Goal: Task Accomplishment & Management: Complete application form

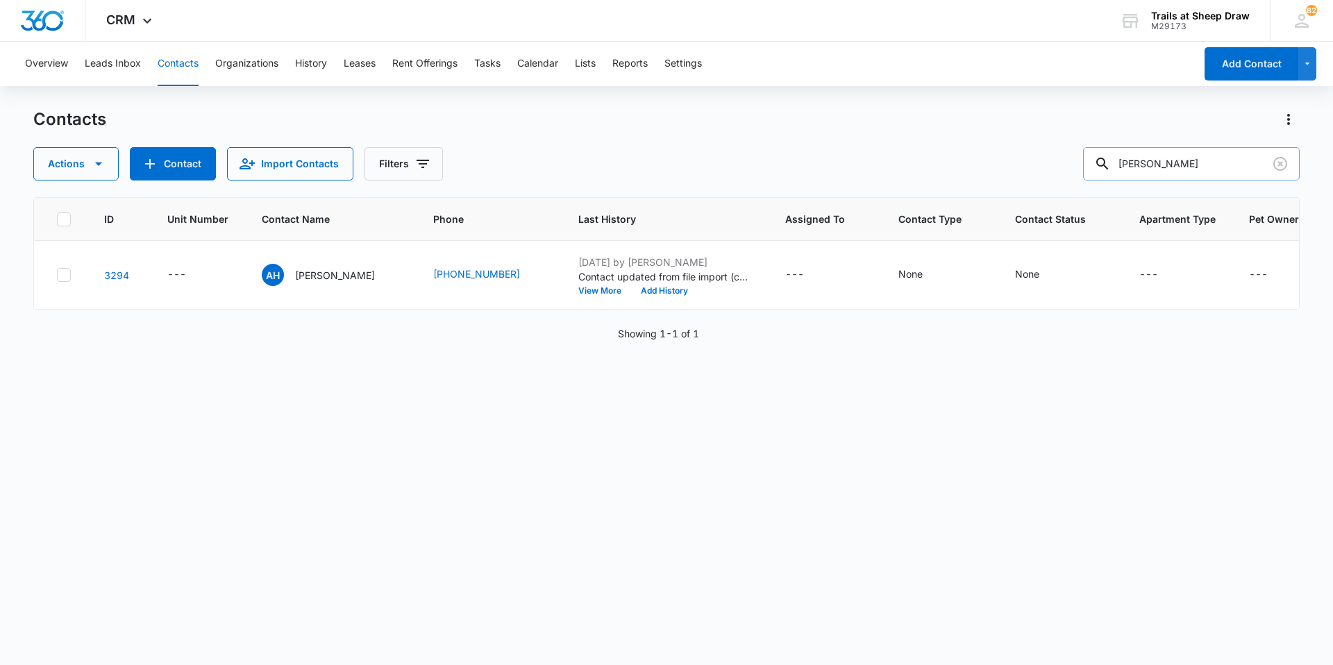
click at [1186, 150] on input "[PERSON_NAME]" at bounding box center [1191, 163] width 217 height 33
click at [1192, 162] on input "[PERSON_NAME]" at bounding box center [1191, 163] width 217 height 33
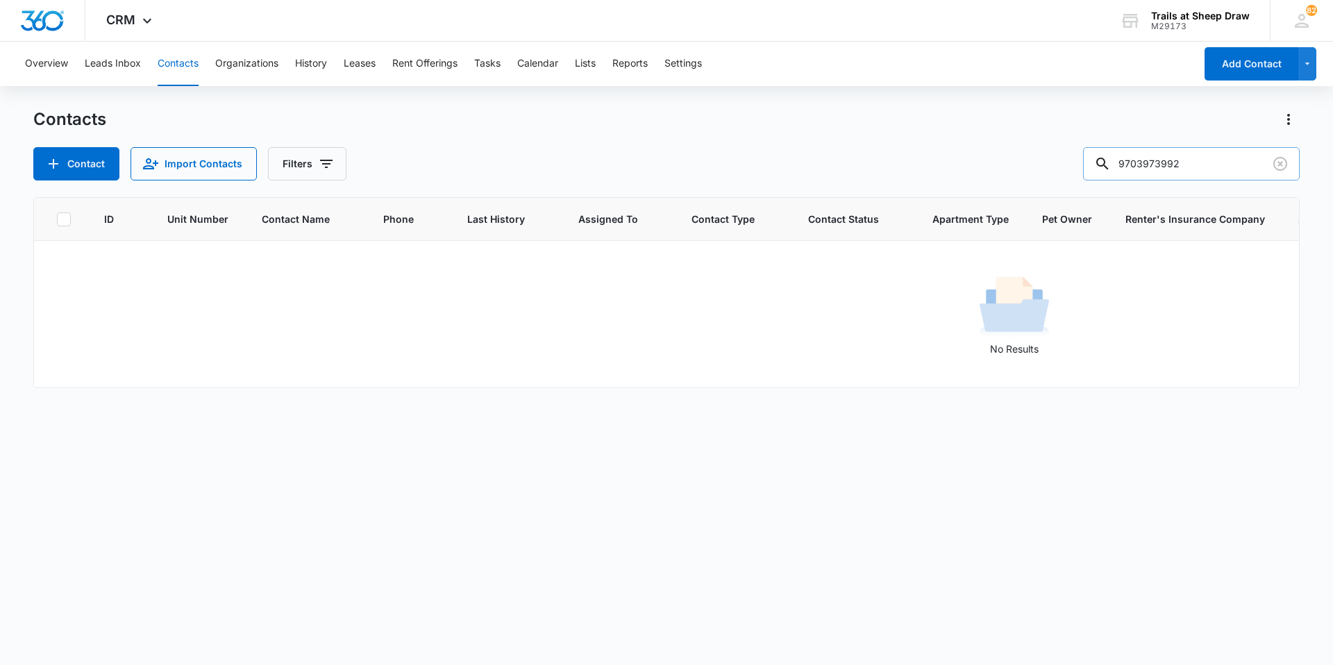
click at [1134, 162] on input "9703973992" at bounding box center [1191, 163] width 217 height 33
click at [187, 64] on button "Contacts" at bounding box center [178, 64] width 41 height 44
click at [1200, 149] on input "19703973992" at bounding box center [1191, 163] width 217 height 33
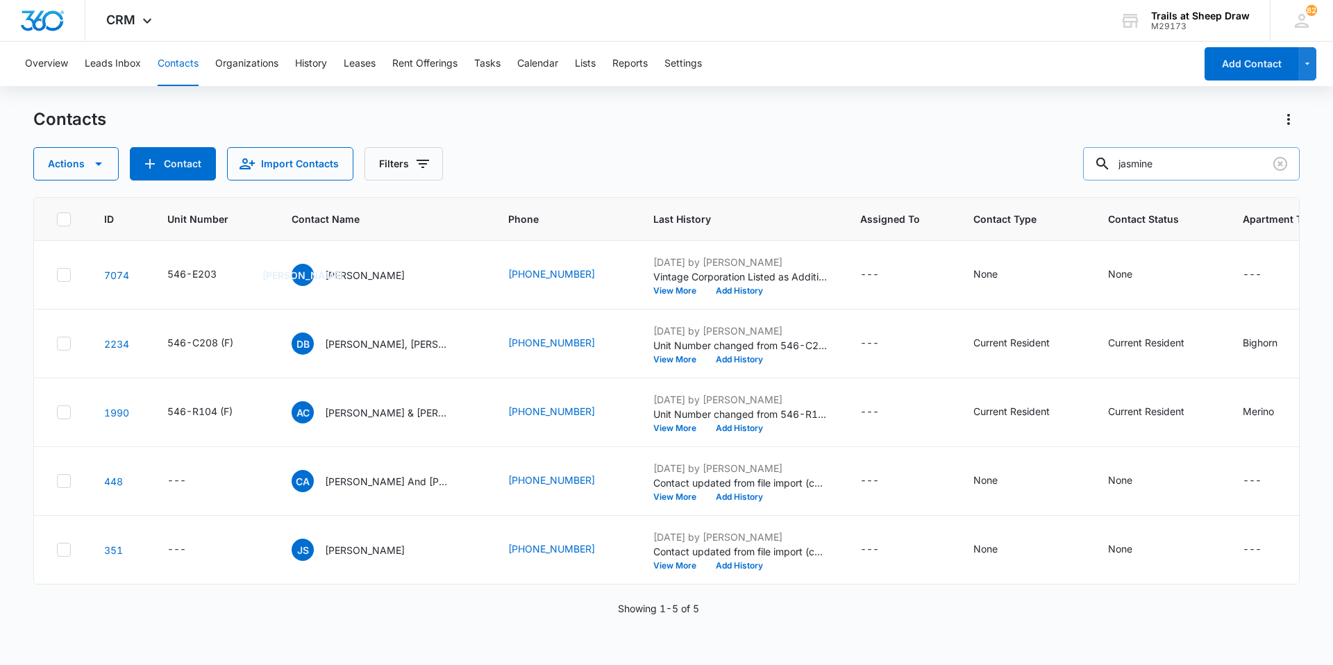
click at [1182, 162] on input "jasmine" at bounding box center [1191, 163] width 217 height 33
click at [1182, 163] on input "jasmine" at bounding box center [1191, 163] width 217 height 33
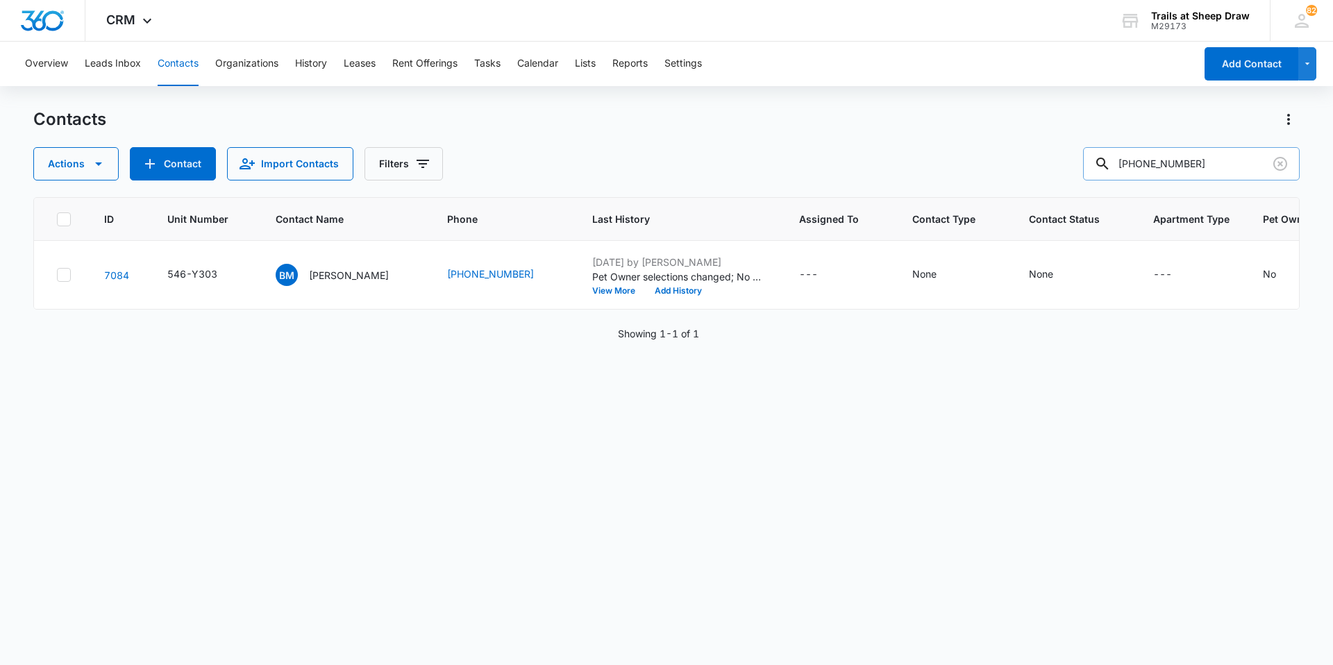
click at [1189, 173] on input "[PHONE_NUMBER]" at bounding box center [1191, 163] width 217 height 33
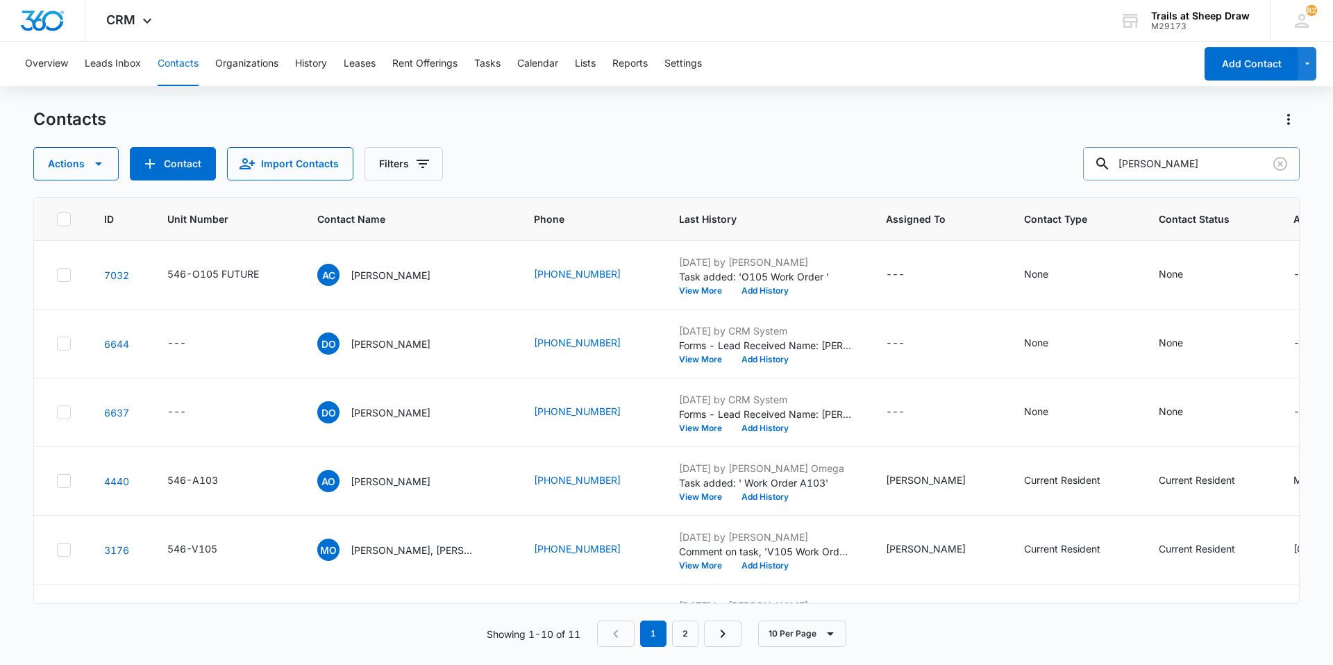
click at [1170, 165] on input "[PERSON_NAME]" at bounding box center [1191, 163] width 217 height 33
type input "M105"
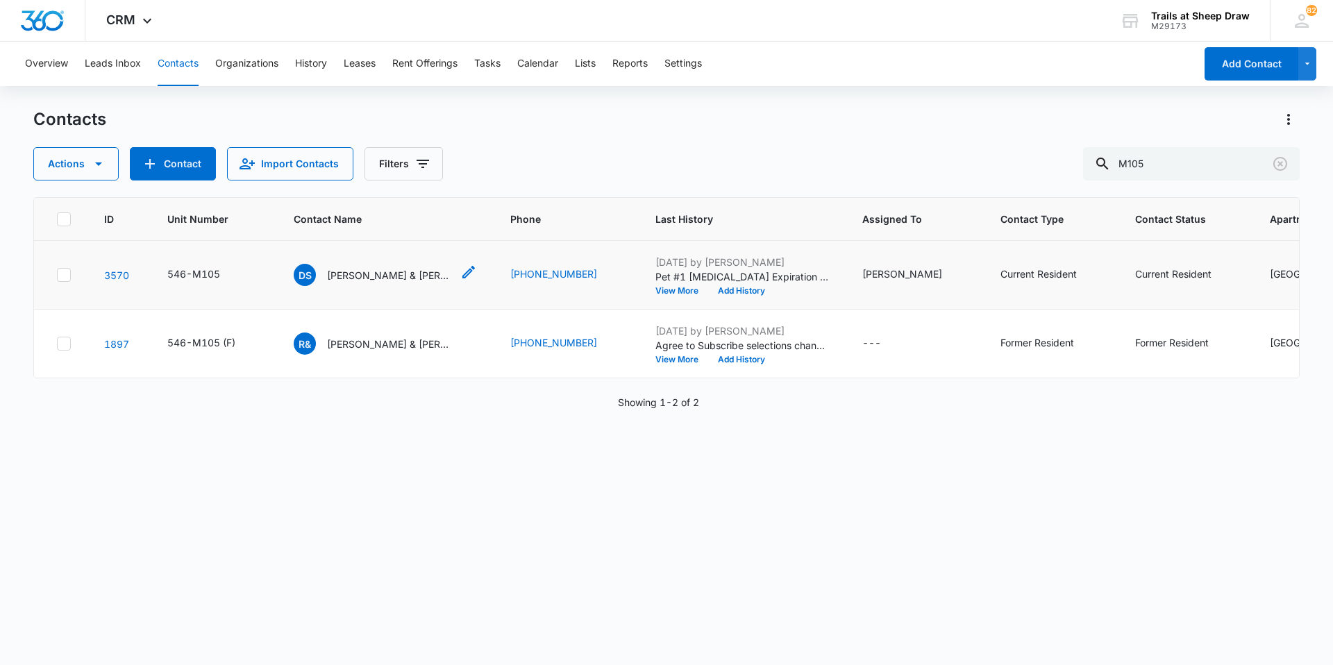
click at [368, 276] on p "[PERSON_NAME] & [PERSON_NAME]" at bounding box center [389, 275] width 125 height 15
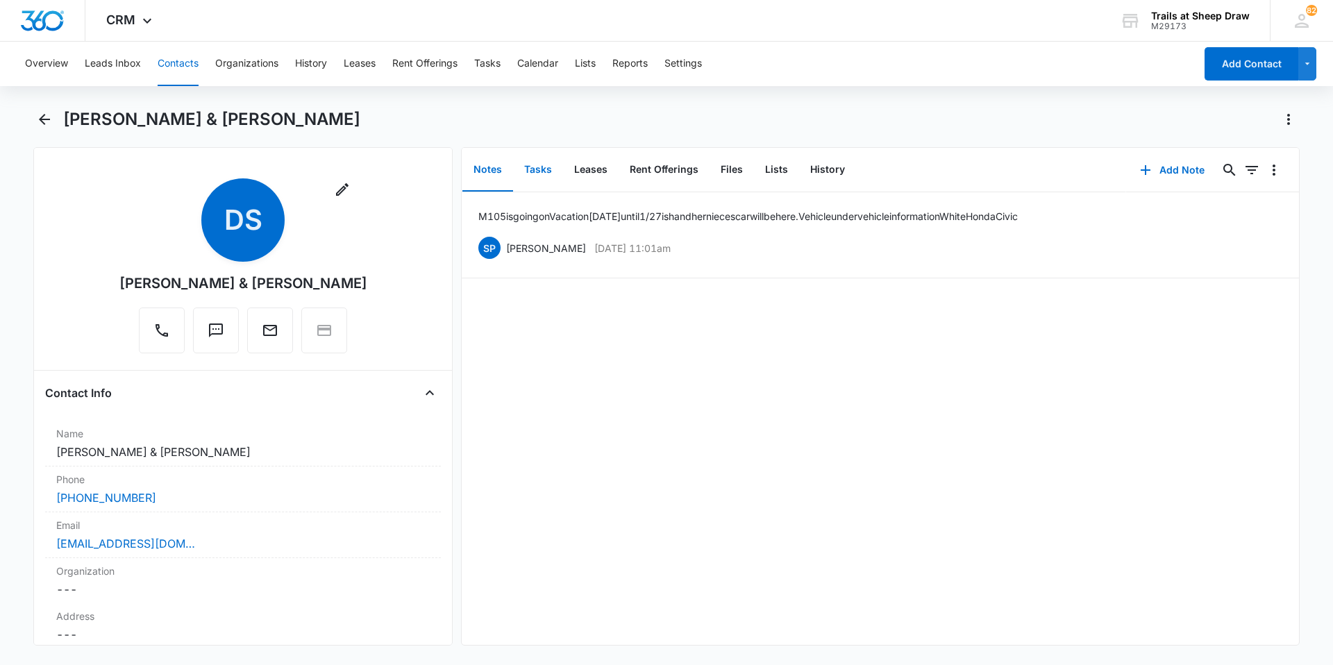
click at [548, 170] on button "Tasks" at bounding box center [538, 170] width 50 height 43
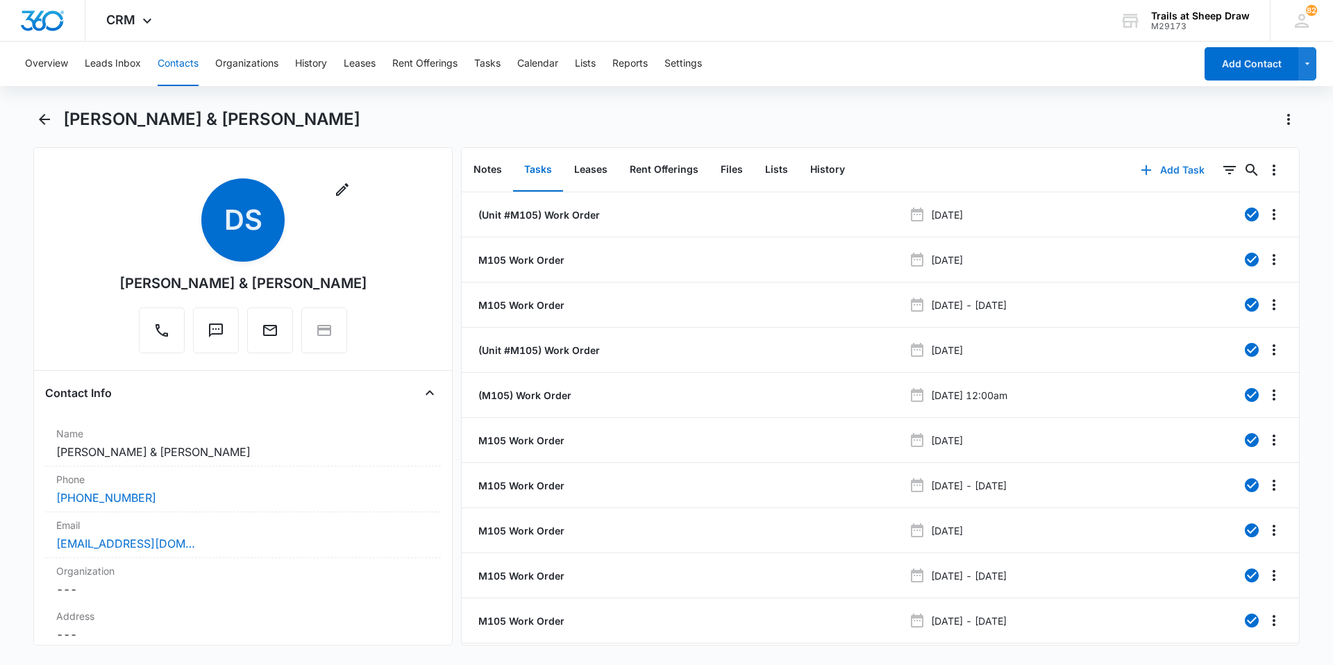
click at [1168, 169] on button "Add Task" at bounding box center [1173, 169] width 92 height 33
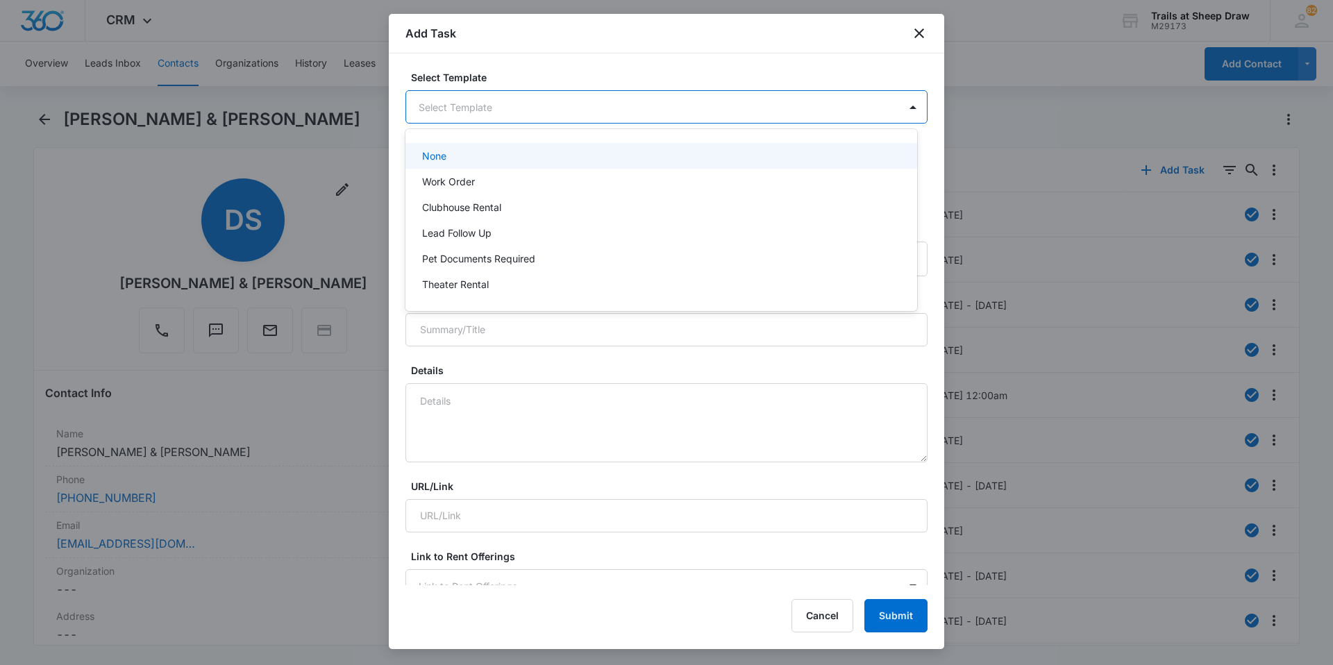
click at [455, 117] on body "CRM Apps Reputation Websites Forms CRM Email Social Content Ads Intelligence Fi…" at bounding box center [666, 332] width 1333 height 665
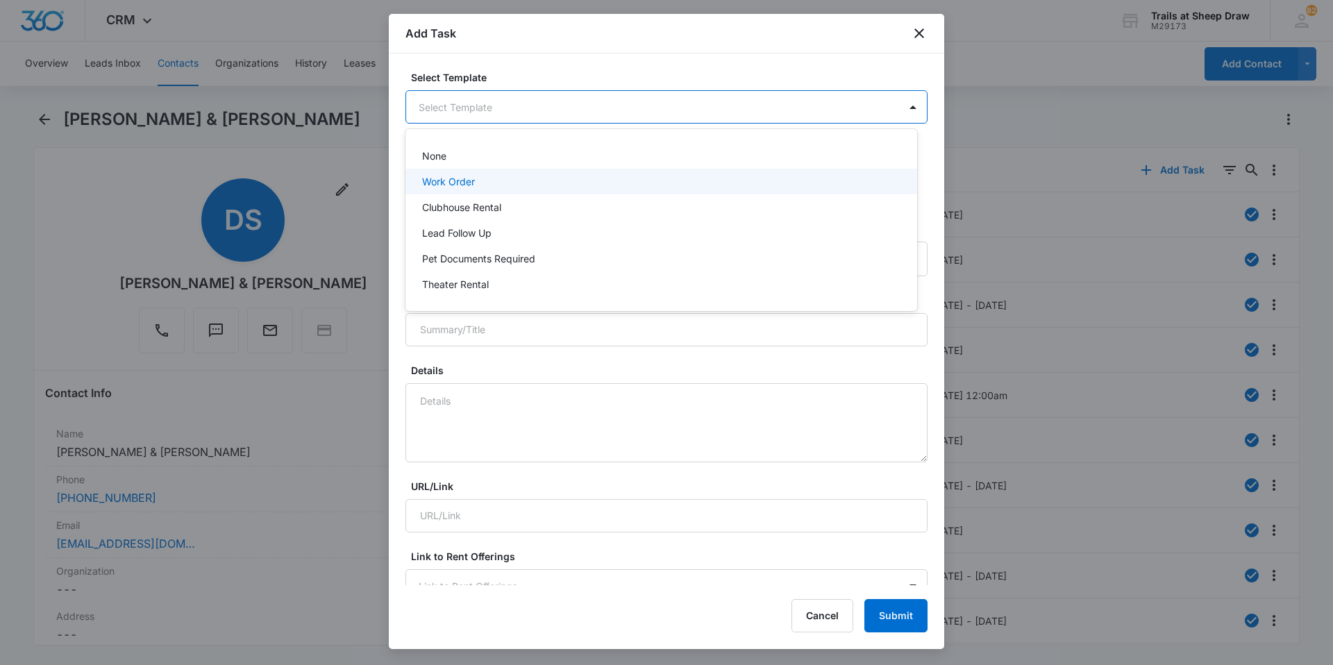
click at [455, 193] on div "Work Order" at bounding box center [661, 182] width 512 height 26
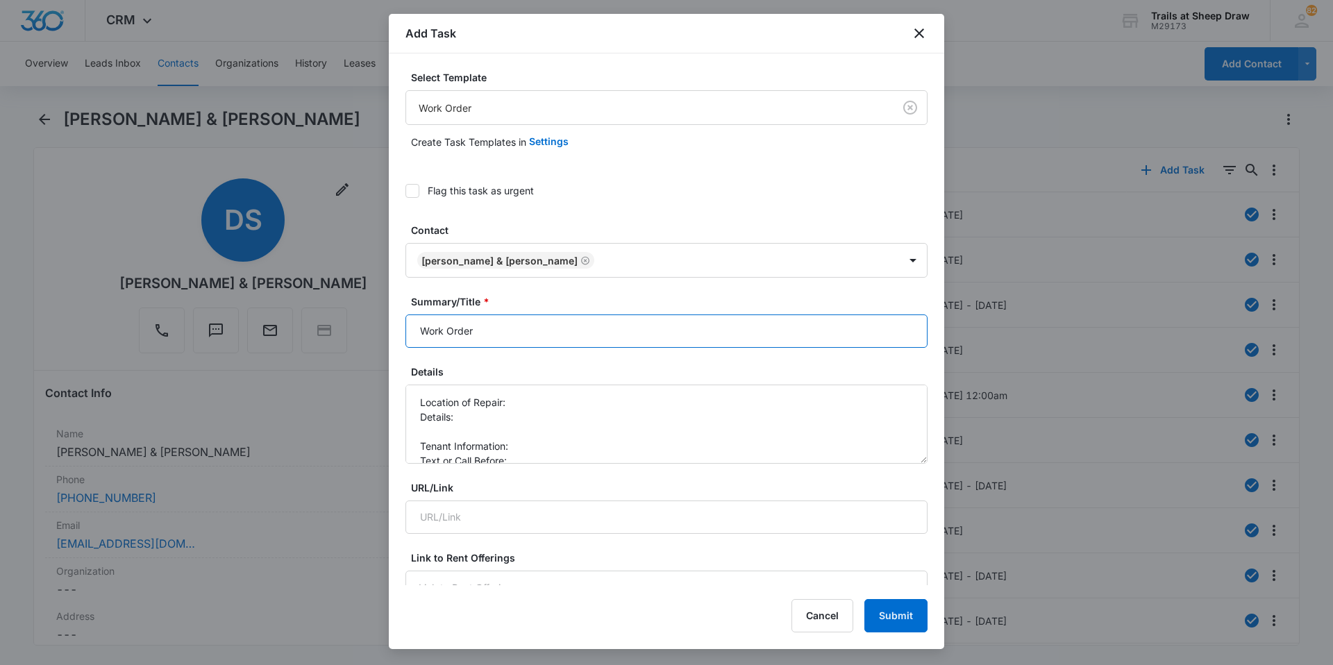
click at [416, 330] on input "Work Order" at bounding box center [666, 331] width 522 height 33
type input "M105 Work Order"
click at [535, 396] on textarea "Location of Repair: Details: Tenant Information: Text or Call Before:" at bounding box center [666, 424] width 522 height 79
click at [494, 421] on textarea "Location of Repair: kitchen Details: Tenant Information: Text or Call Before:" at bounding box center [666, 424] width 522 height 79
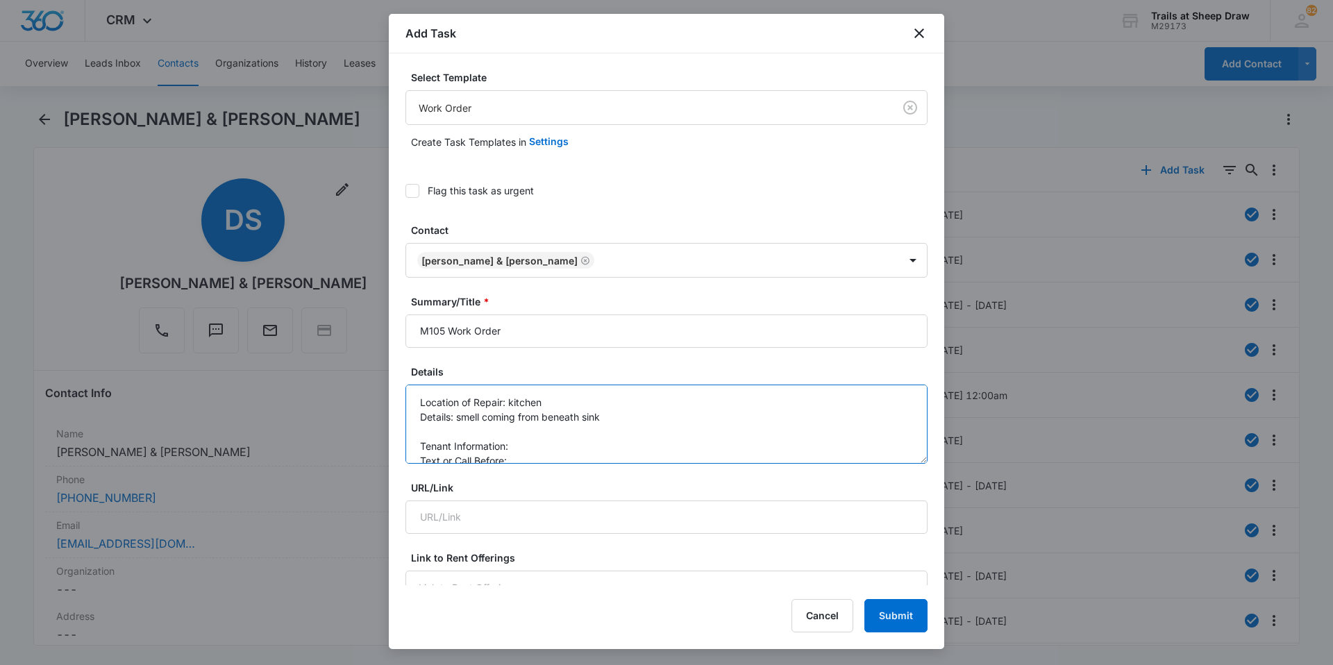
click at [534, 448] on textarea "Location of Repair: kitchen Details: smell coming from beneath sink Tenant Info…" at bounding box center [666, 424] width 522 height 79
click at [536, 454] on textarea "Location of Repair: kitchen Details: smell coming from beneath sink Tenant Info…" at bounding box center [666, 424] width 522 height 79
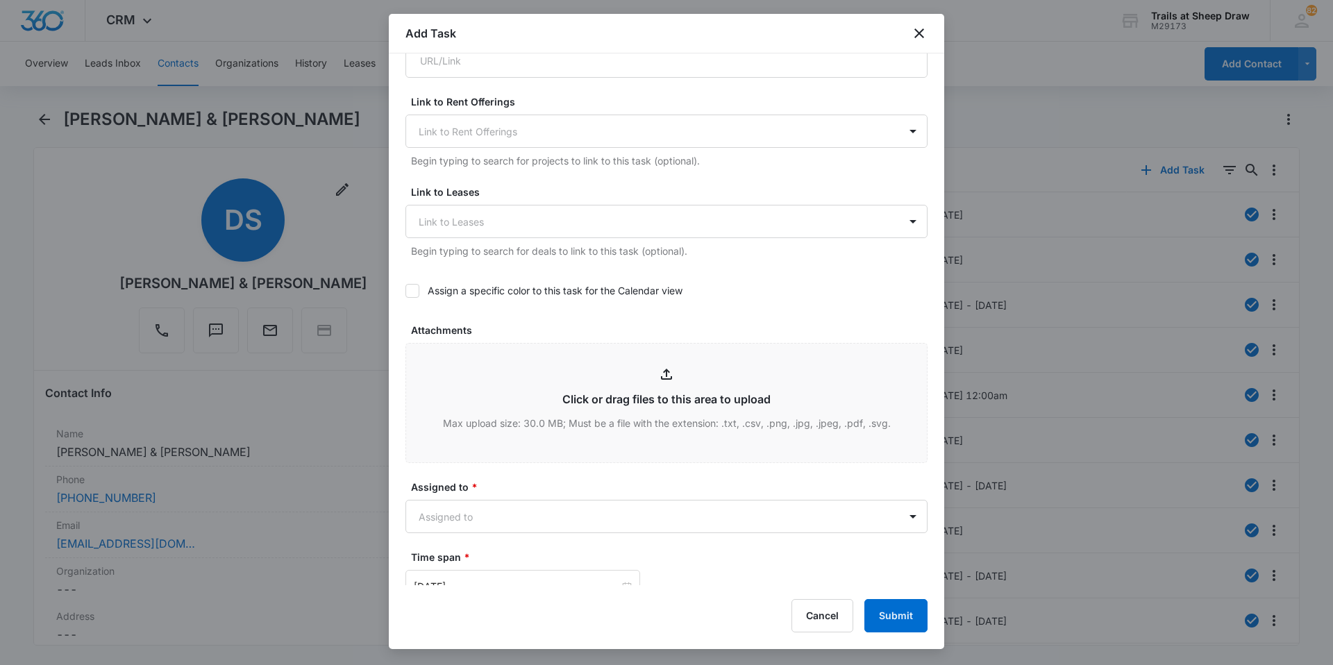
scroll to position [625, 0]
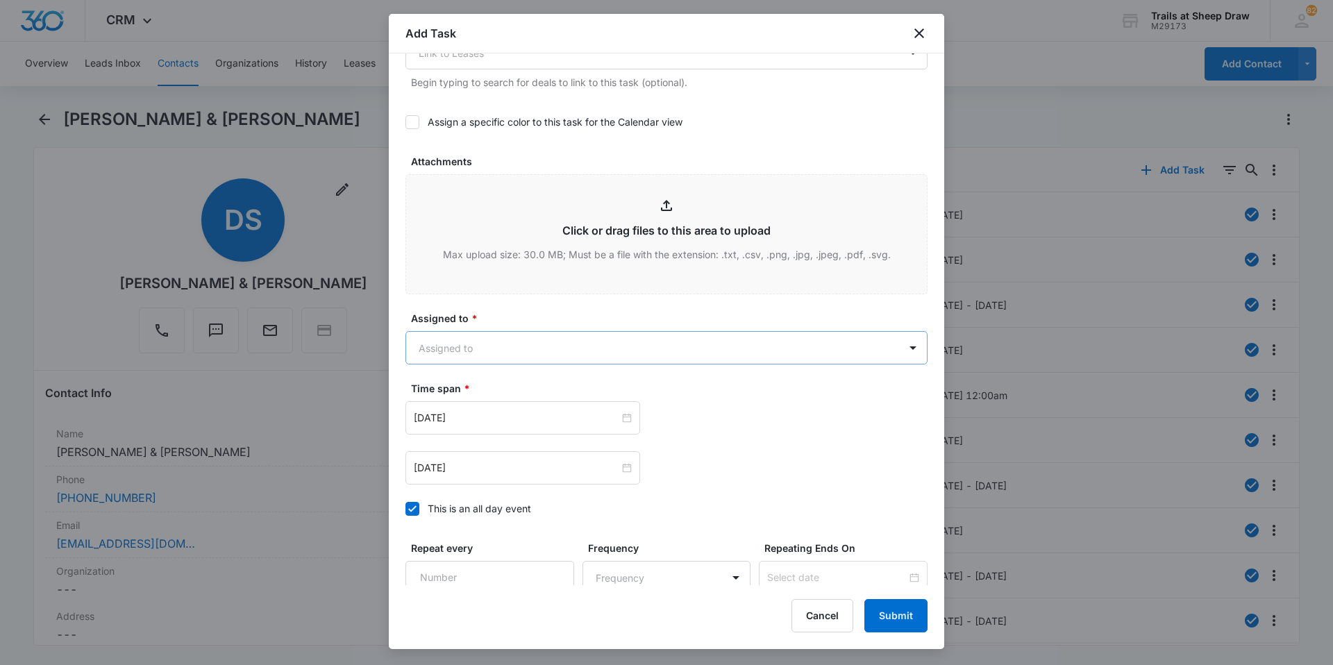
type textarea "Location of Repair: kitchen Details: smell coming from beneath sink Tenant Info…"
click at [565, 342] on body "CRM Apps Reputation Websites Forms CRM Email Social Content Ads Intelligence Fi…" at bounding box center [666, 332] width 1333 height 665
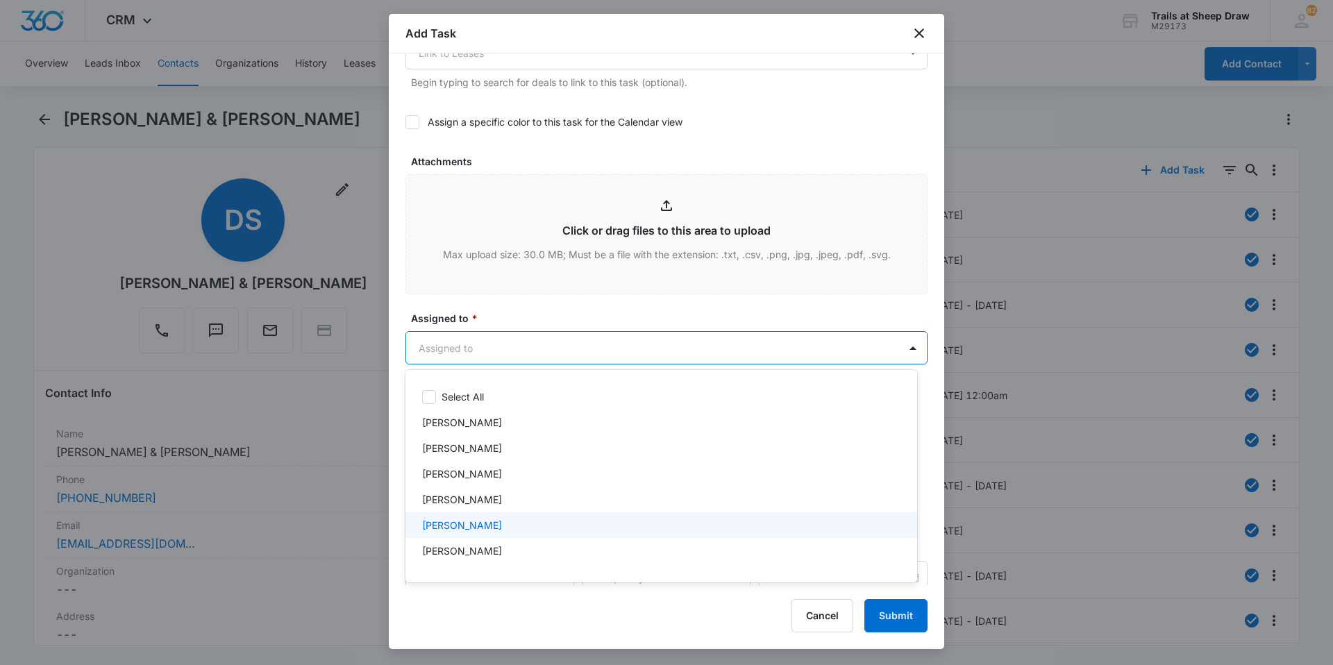
click at [544, 514] on div "[PERSON_NAME]" at bounding box center [661, 525] width 512 height 26
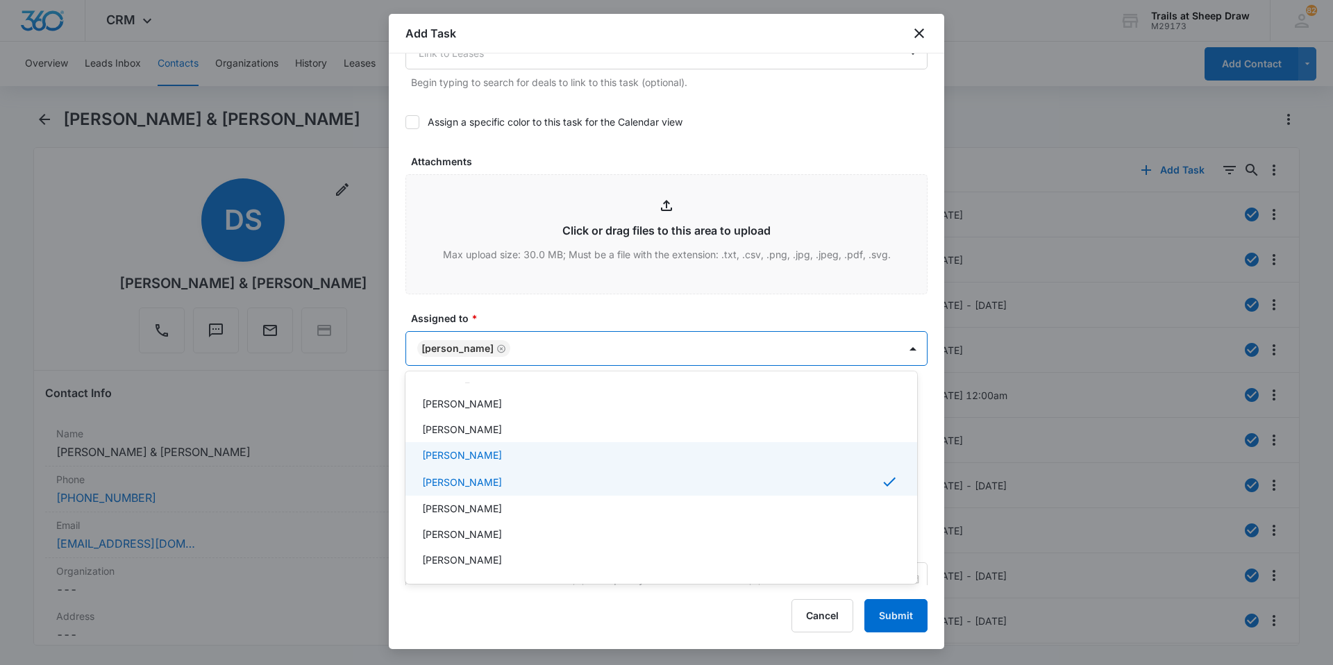
scroll to position [69, 0]
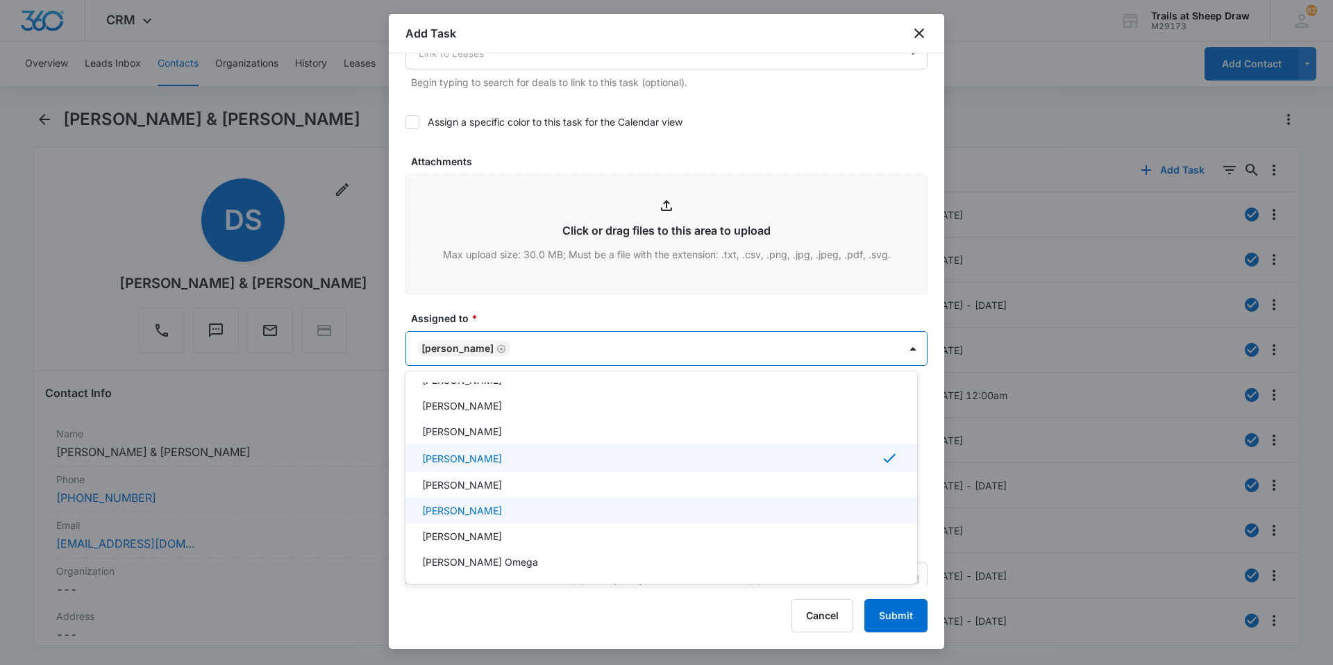
click at [538, 505] on div "[PERSON_NAME]" at bounding box center [660, 510] width 476 height 15
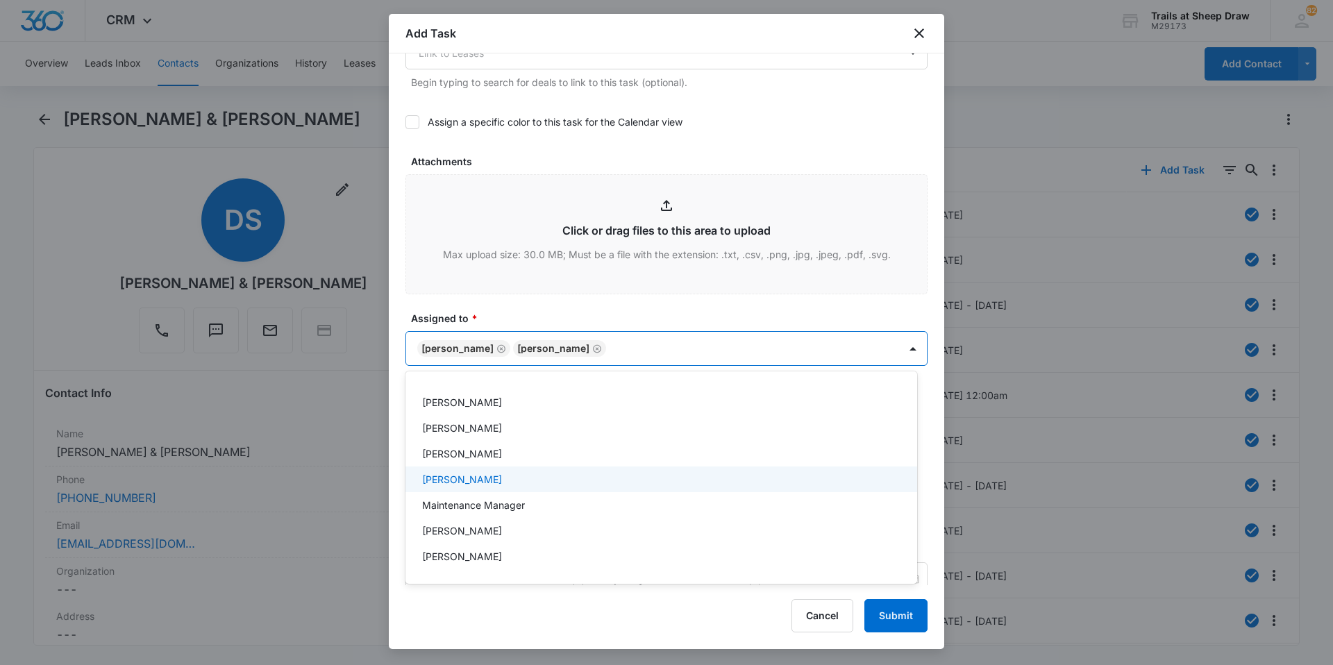
scroll to position [278, 0]
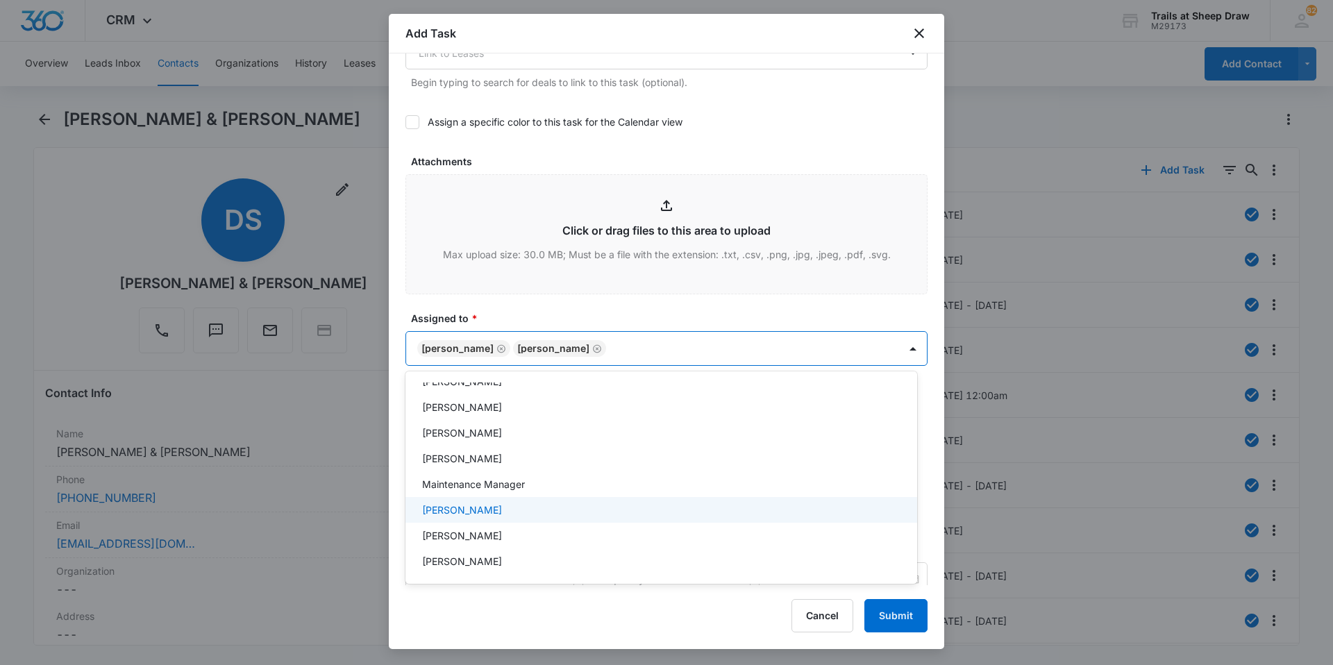
click at [536, 505] on div "[PERSON_NAME]" at bounding box center [660, 510] width 476 height 15
click at [501, 313] on div at bounding box center [666, 332] width 1333 height 665
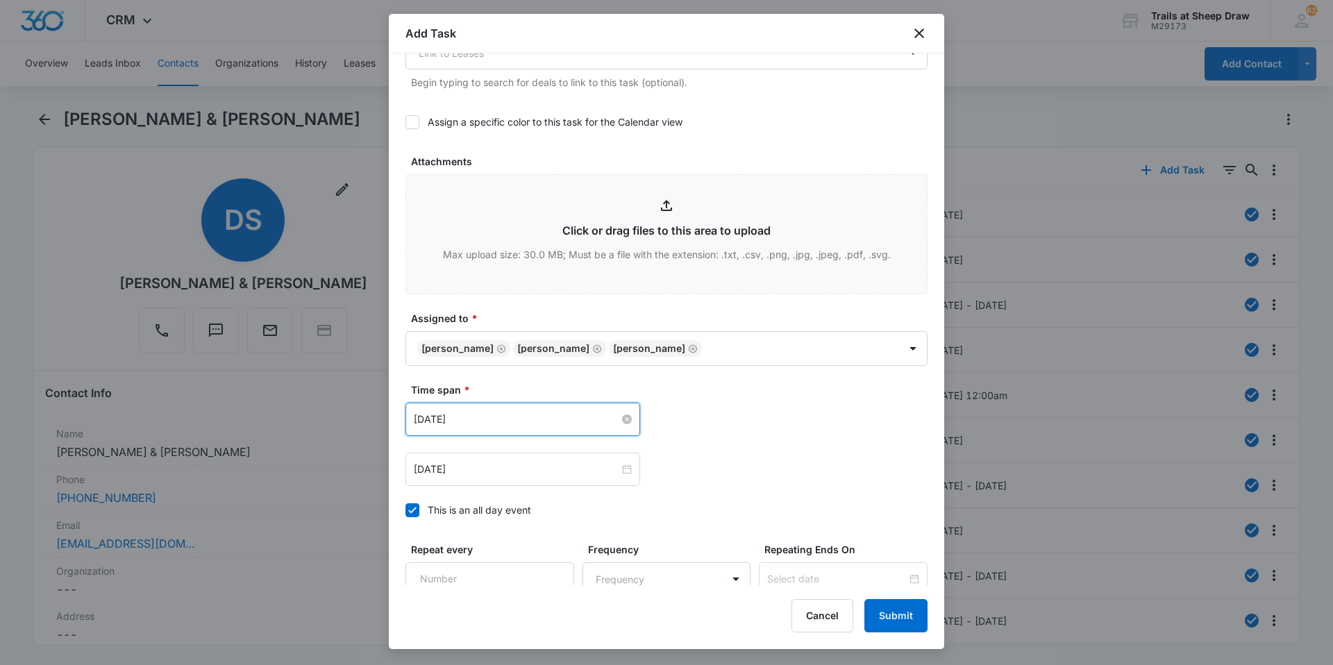
drag, startPoint x: 551, startPoint y: 414, endPoint x: 566, endPoint y: 414, distance: 14.6
click at [552, 414] on input "[DATE]" at bounding box center [517, 419] width 206 height 15
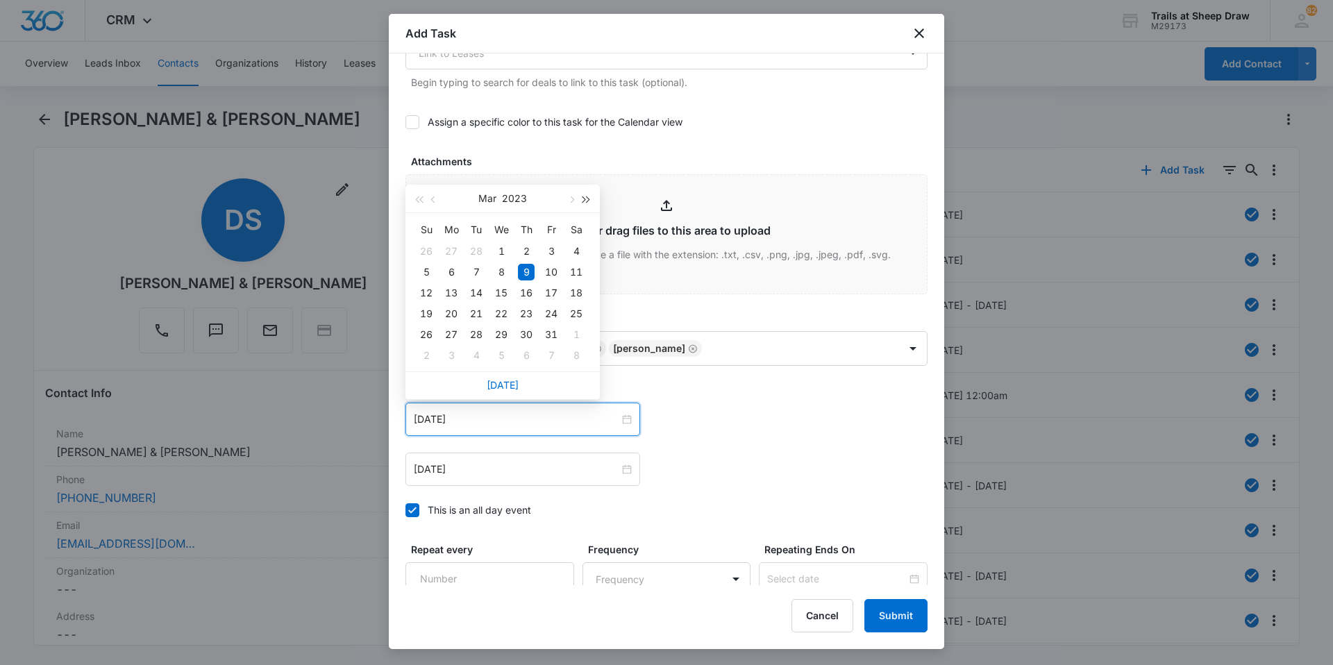
click at [589, 203] on button "button" at bounding box center [586, 199] width 15 height 28
click at [573, 194] on button "button" at bounding box center [570, 199] width 15 height 28
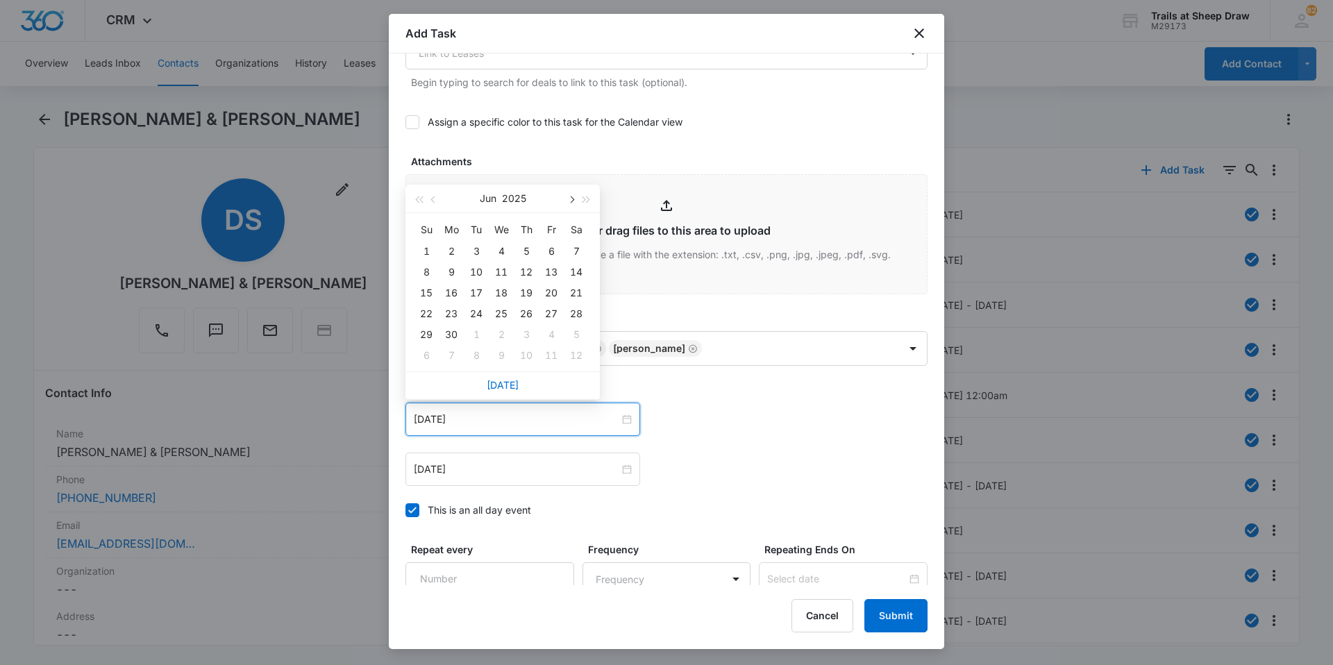
click at [573, 194] on button "button" at bounding box center [570, 199] width 15 height 28
type input "[DATE]"
click at [555, 269] on div "12" at bounding box center [551, 272] width 17 height 17
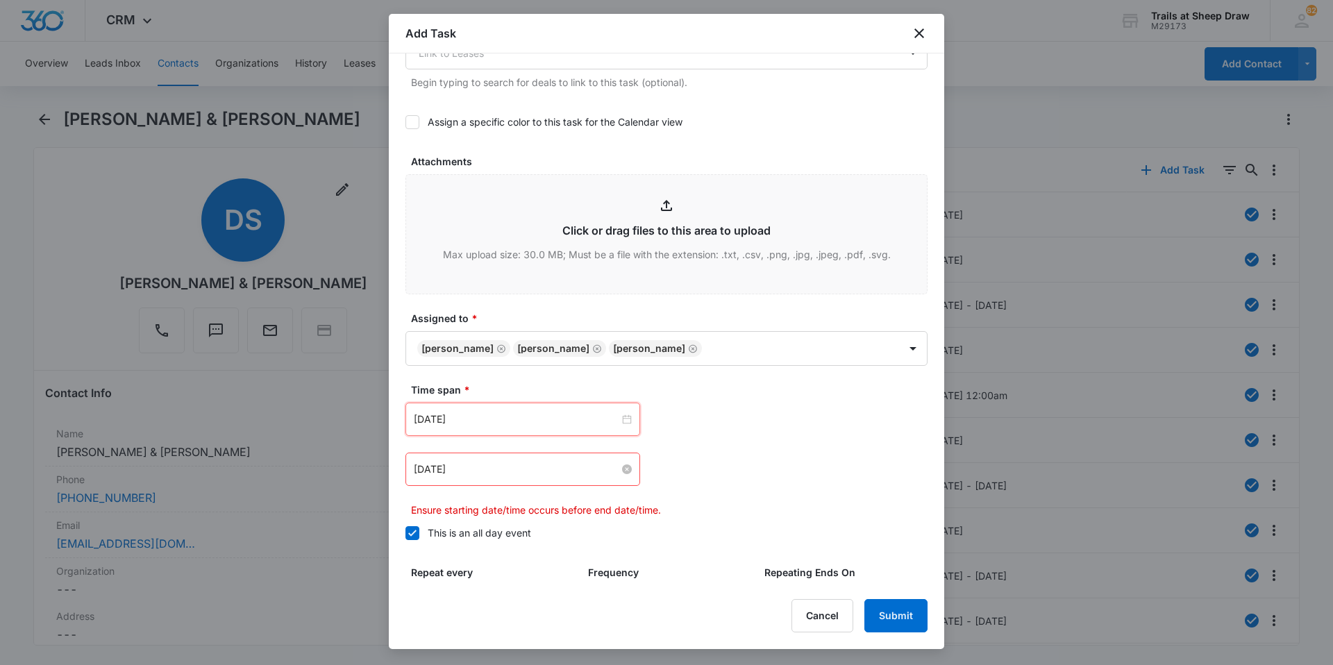
click at [627, 474] on div "[DATE]" at bounding box center [523, 469] width 218 height 15
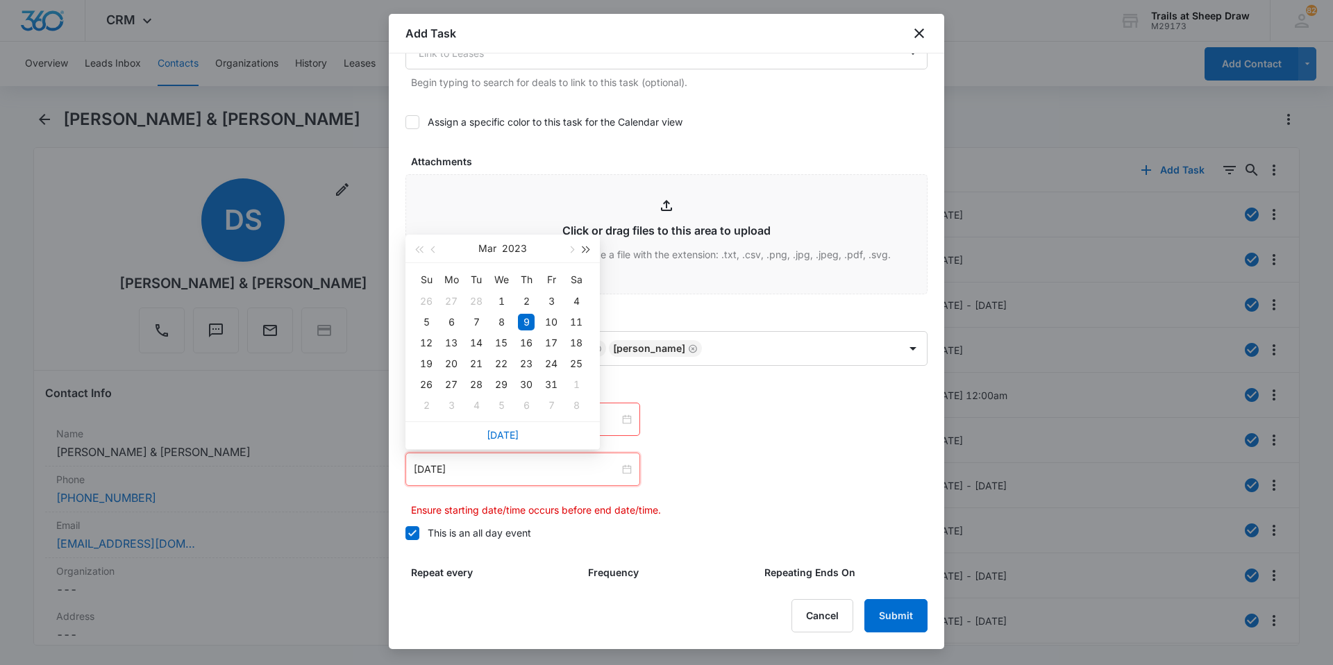
click at [589, 250] on button "button" at bounding box center [586, 249] width 15 height 28
click at [589, 250] on span "button" at bounding box center [586, 249] width 7 height 7
click at [589, 251] on button "button" at bounding box center [586, 249] width 15 height 28
click at [421, 250] on span "button" at bounding box center [418, 249] width 7 height 7
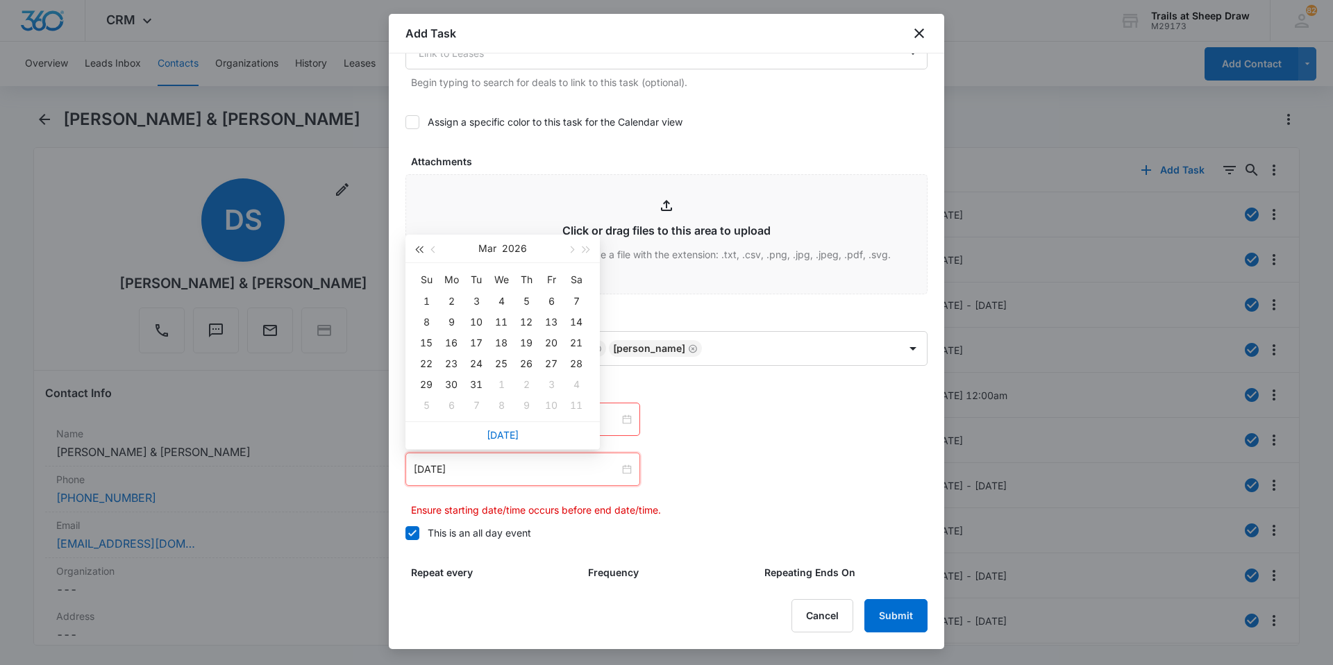
click at [421, 250] on span "button" at bounding box center [418, 249] width 7 height 7
click at [569, 252] on button "button" at bounding box center [570, 249] width 15 height 28
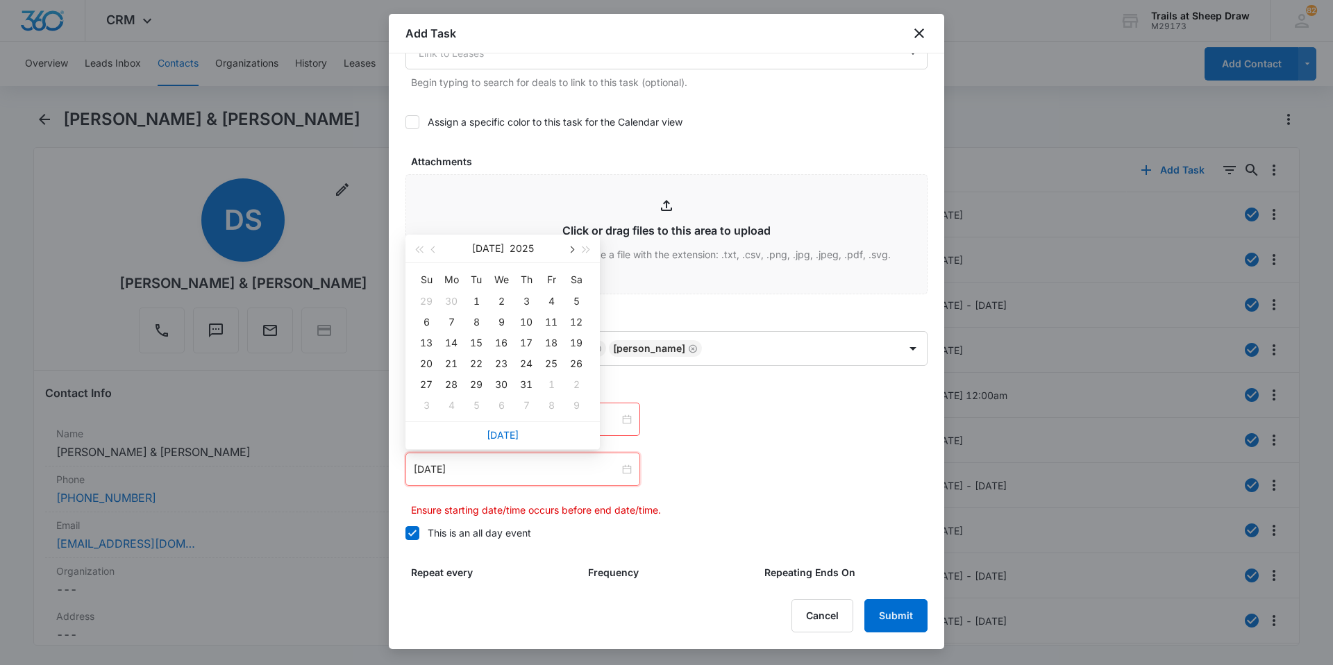
click at [569, 252] on button "button" at bounding box center [570, 249] width 15 height 28
type input "[DATE]"
click at [471, 344] on div "16" at bounding box center [476, 343] width 17 height 17
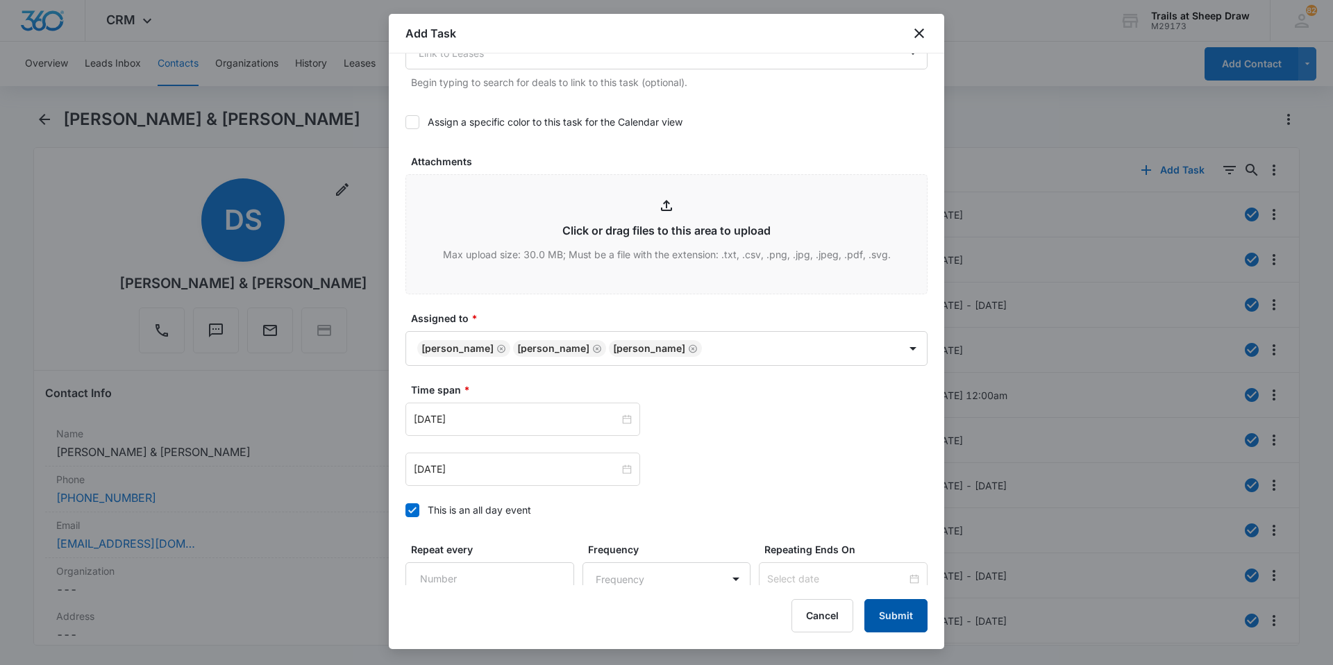
click at [889, 618] on button "Submit" at bounding box center [895, 615] width 63 height 33
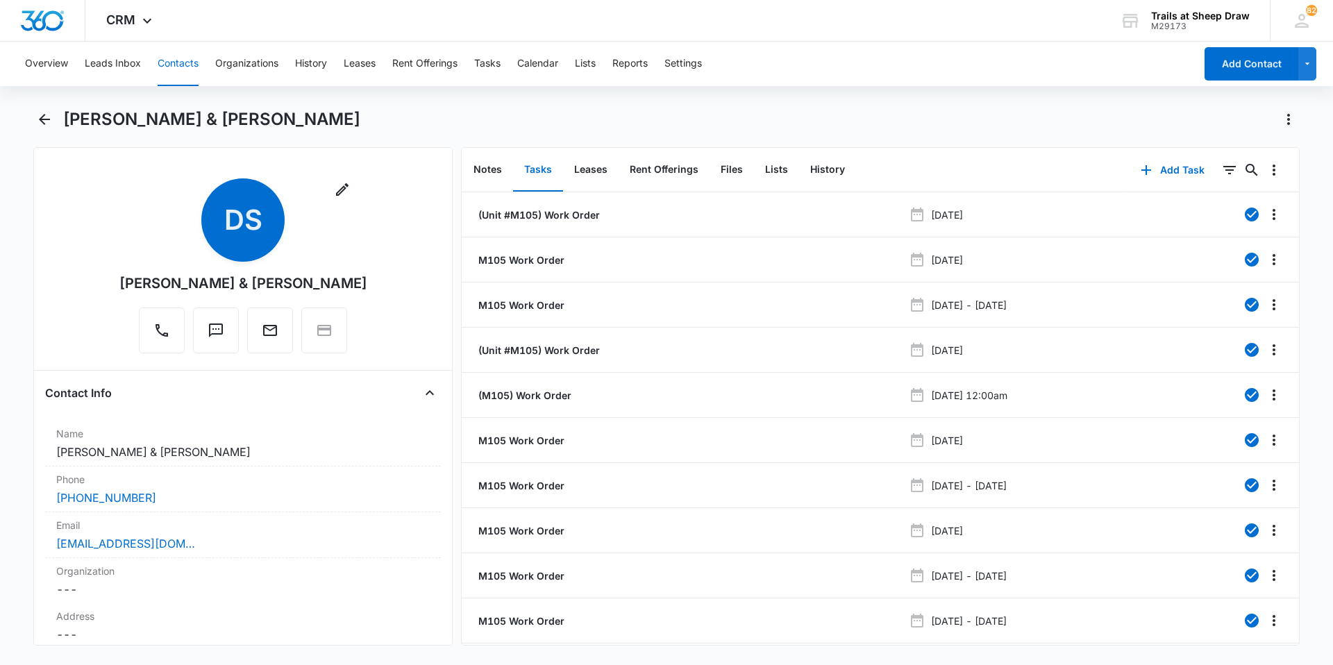
click at [194, 54] on button "Contacts" at bounding box center [178, 64] width 41 height 44
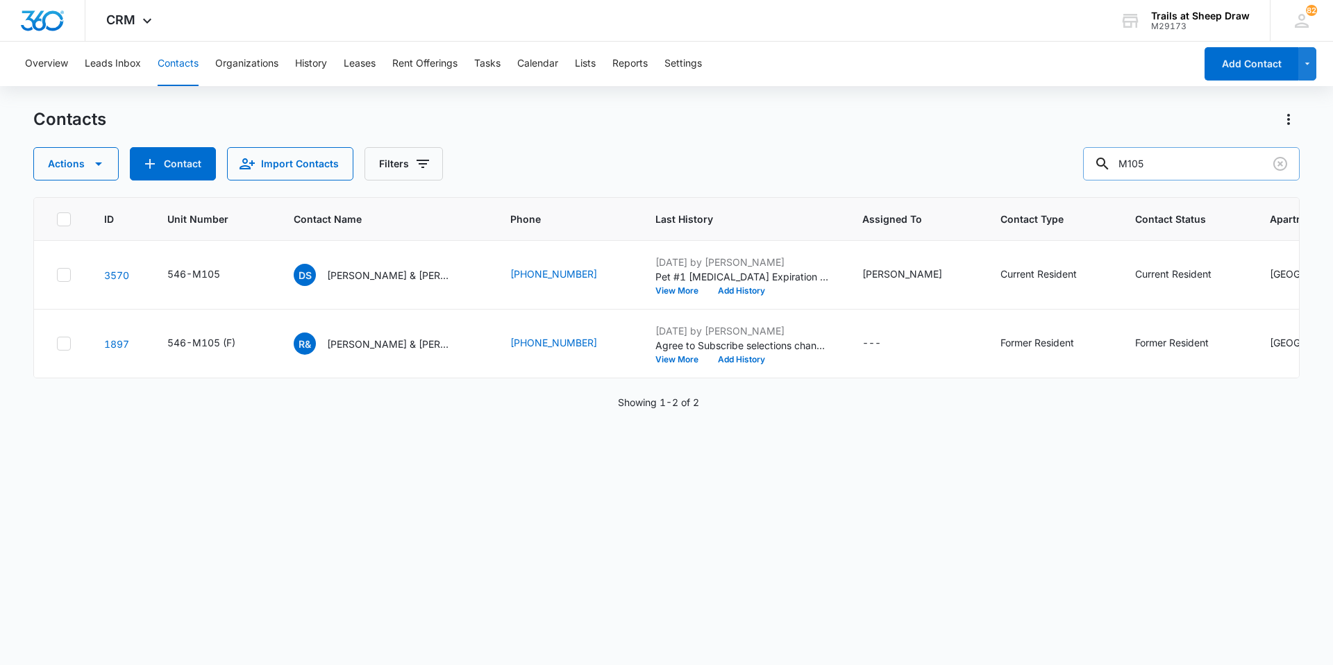
click at [1221, 160] on input "M105" at bounding box center [1191, 163] width 217 height 33
type input "O105"
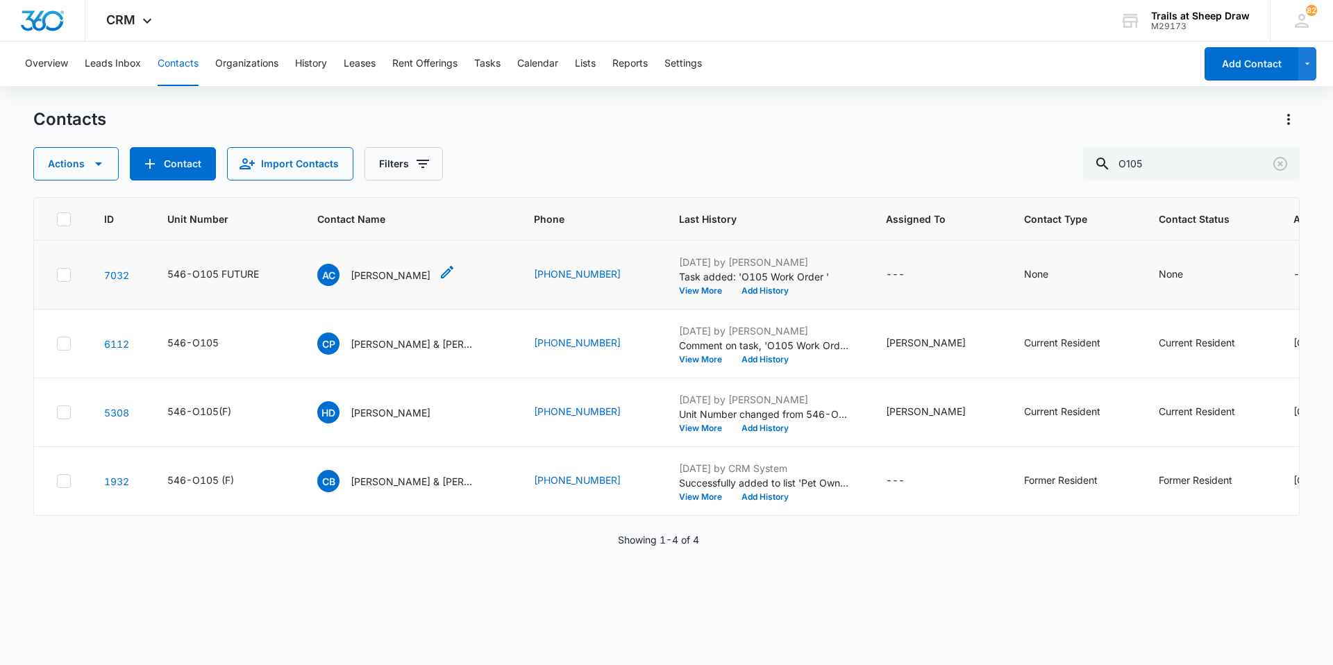
click at [428, 278] on p "[PERSON_NAME]" at bounding box center [391, 275] width 80 height 15
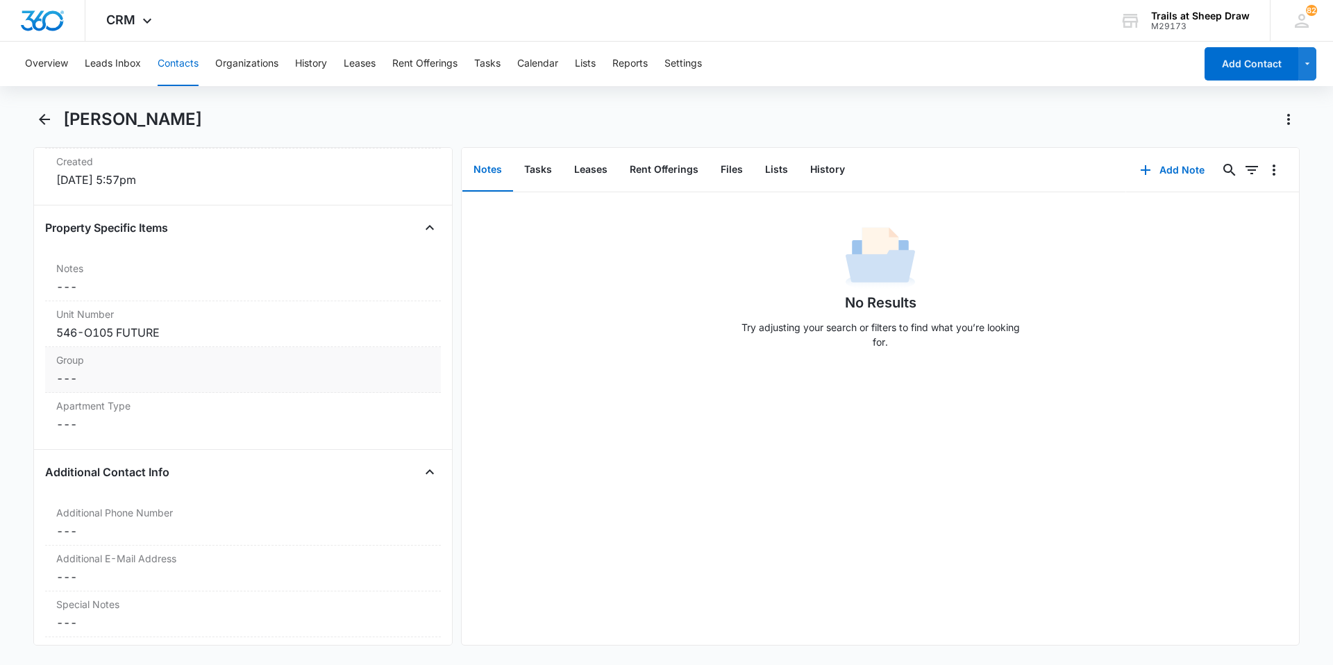
scroll to position [972, 0]
click at [185, 324] on div "546-O105 FUTURE" at bounding box center [243, 327] width 374 height 17
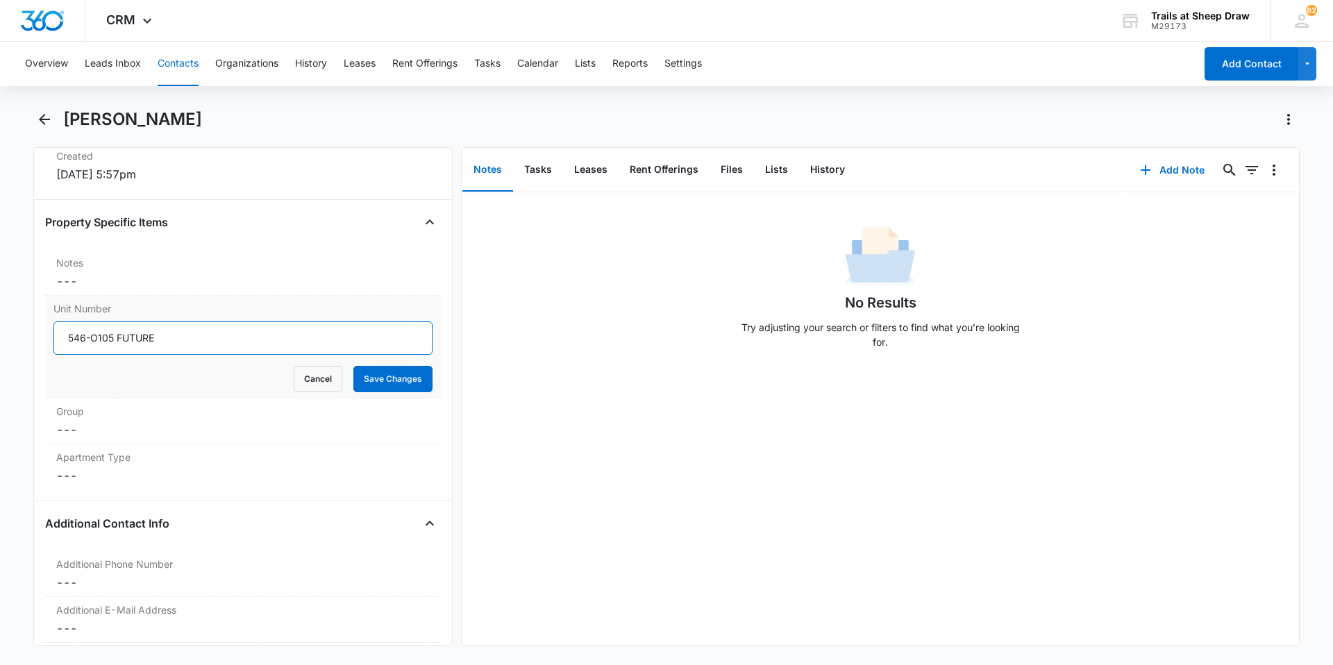
click at [178, 342] on input "546-O105 FUTURE" at bounding box center [242, 337] width 379 height 33
drag, startPoint x: 187, startPoint y: 338, endPoint x: 116, endPoint y: 343, distance: 71.0
click at [116, 343] on input "546-O105 FUTURE" at bounding box center [242, 337] width 379 height 33
type input "546-O105"
click at [353, 366] on button "Save Changes" at bounding box center [392, 379] width 79 height 26
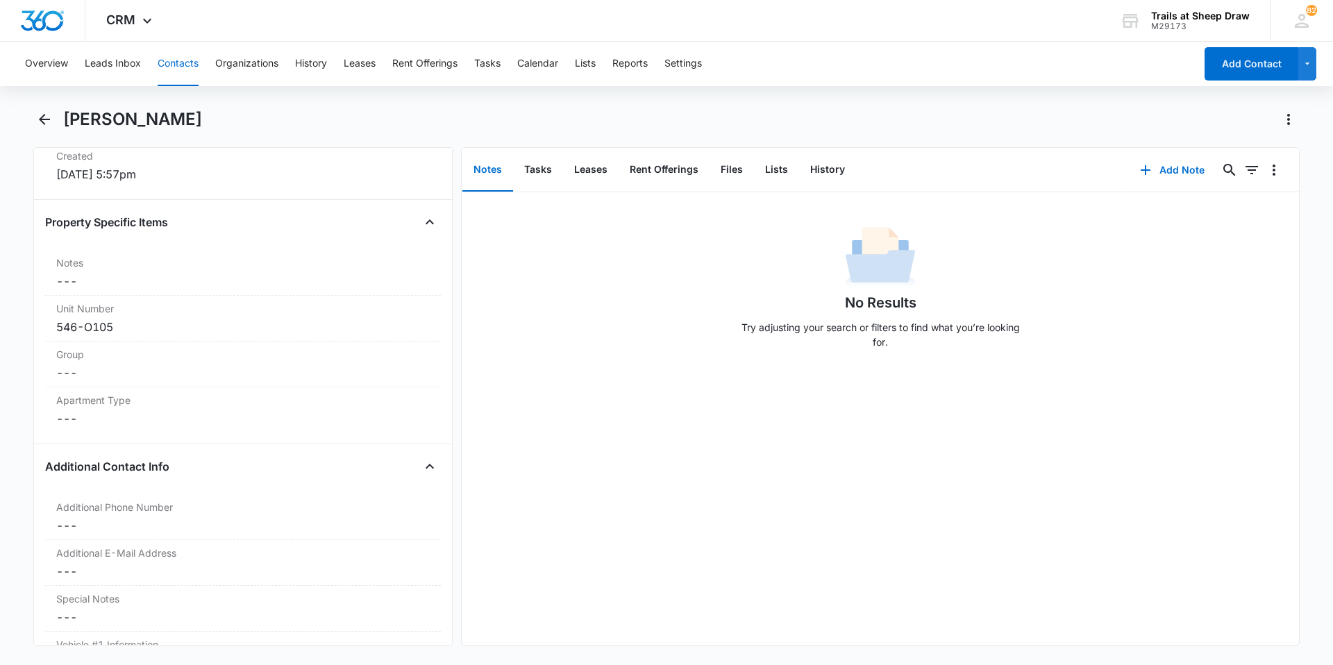
click at [167, 62] on button "Contacts" at bounding box center [178, 64] width 41 height 44
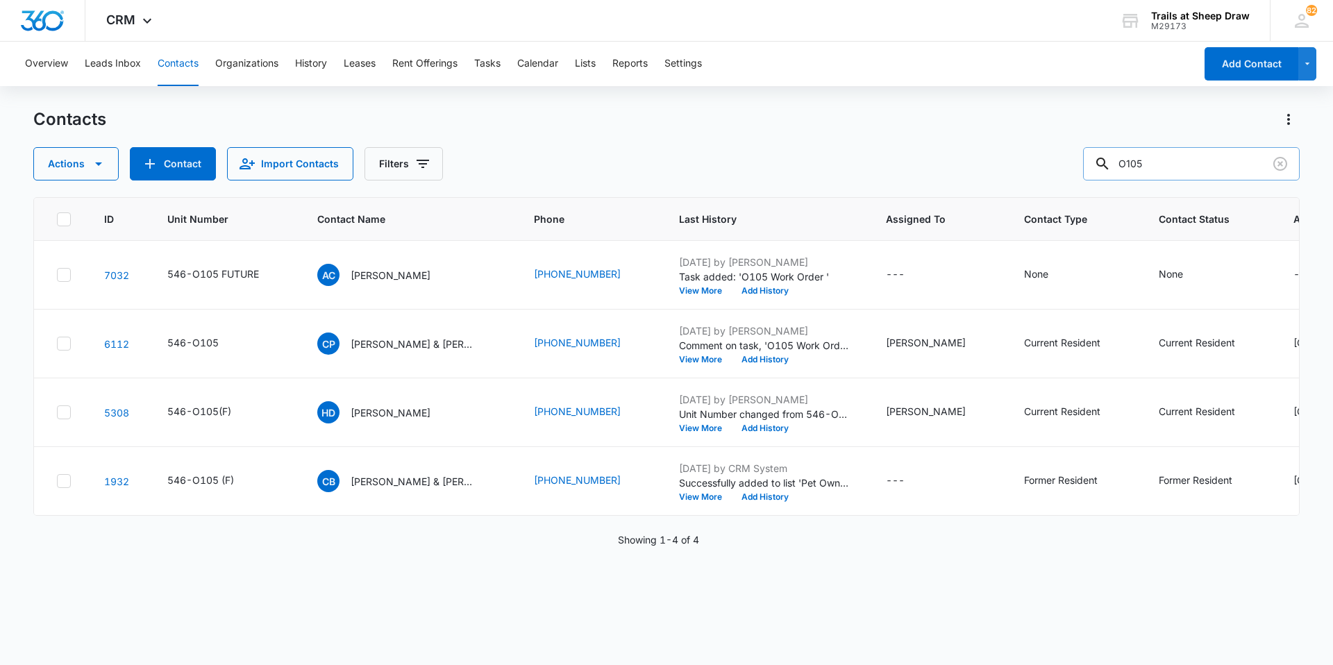
click at [1166, 156] on input "O105" at bounding box center [1191, 163] width 217 height 33
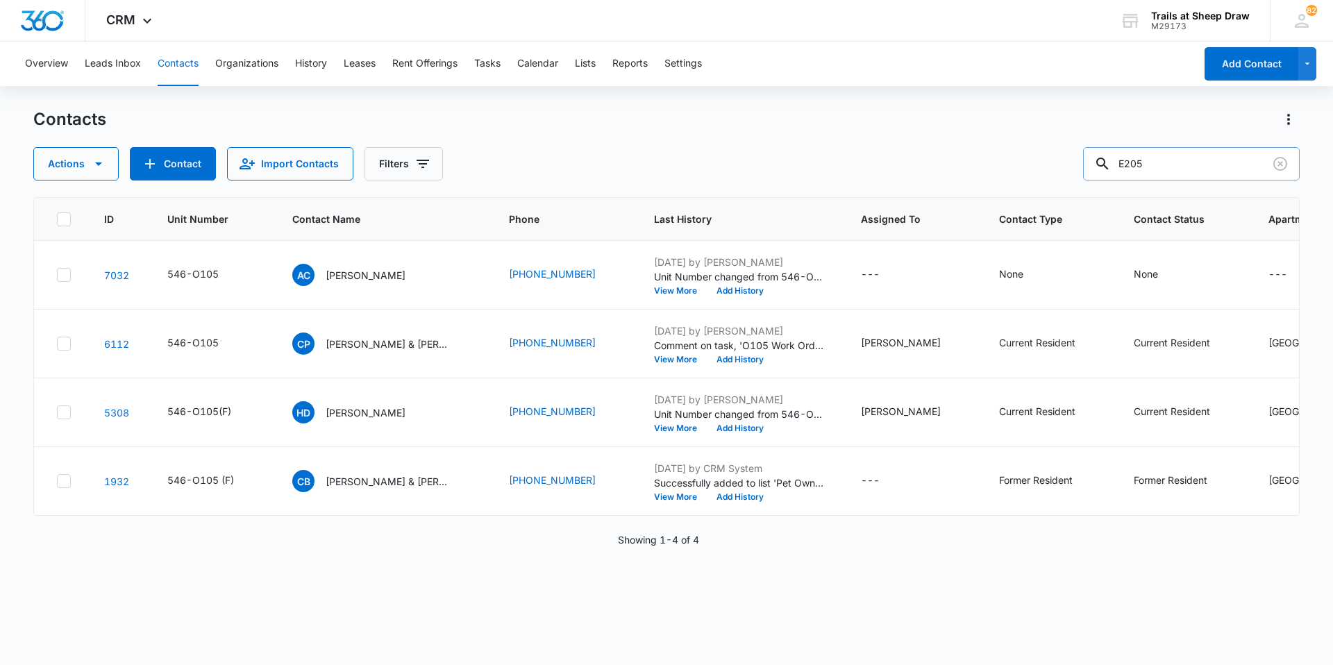
type input "E205"
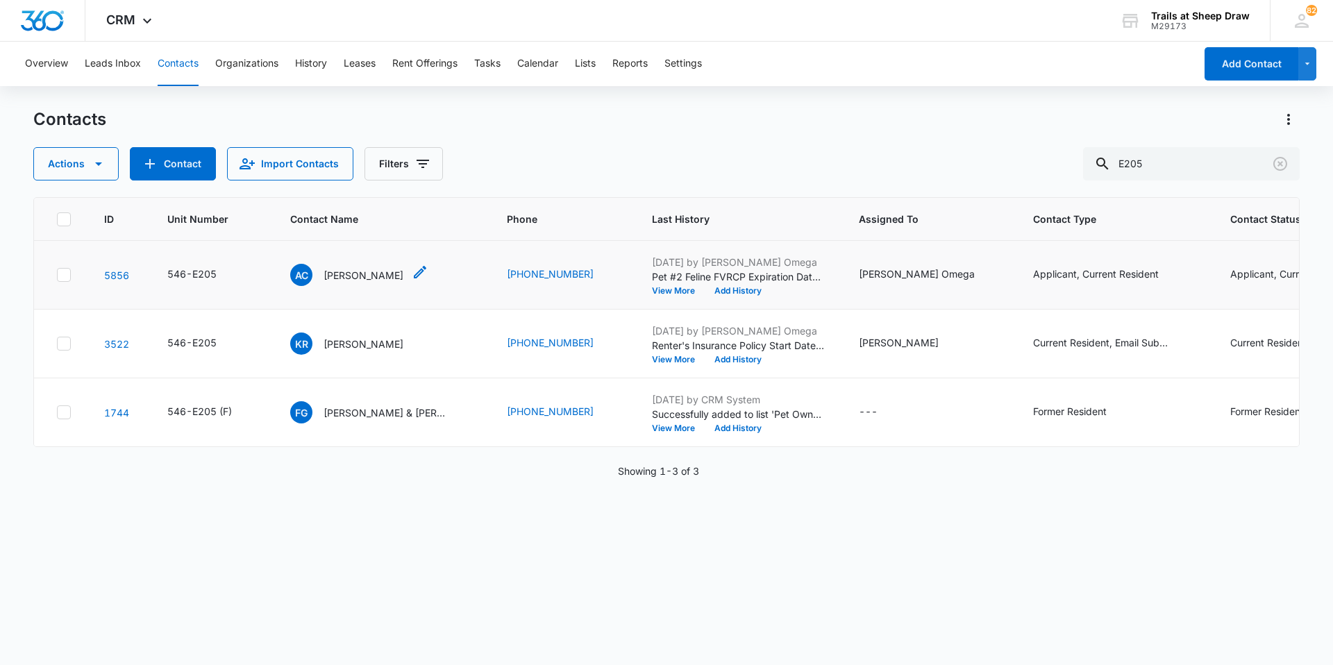
click at [363, 272] on p "[PERSON_NAME]" at bounding box center [364, 275] width 80 height 15
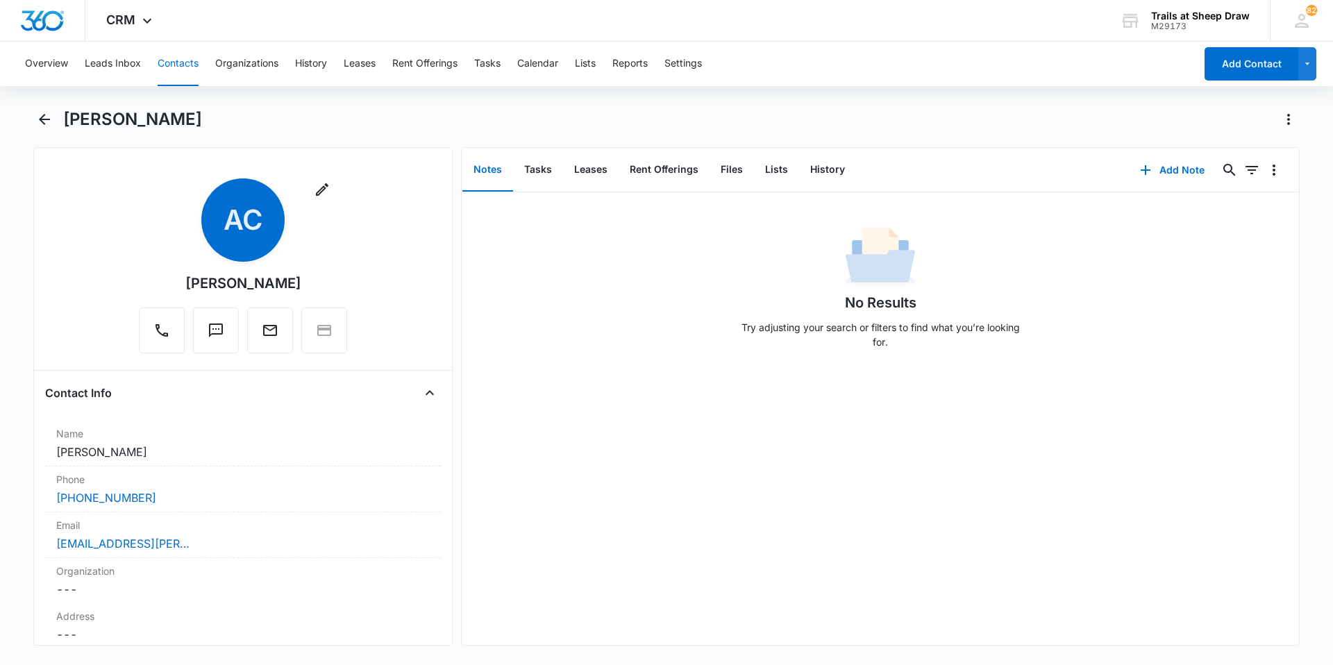
drag, startPoint x: 300, startPoint y: 280, endPoint x: 178, endPoint y: 290, distance: 122.6
click at [178, 290] on div "Remove AC [PERSON_NAME]" at bounding box center [243, 265] width 208 height 175
copy div "[PERSON_NAME]"
click at [732, 160] on button "Files" at bounding box center [732, 170] width 44 height 43
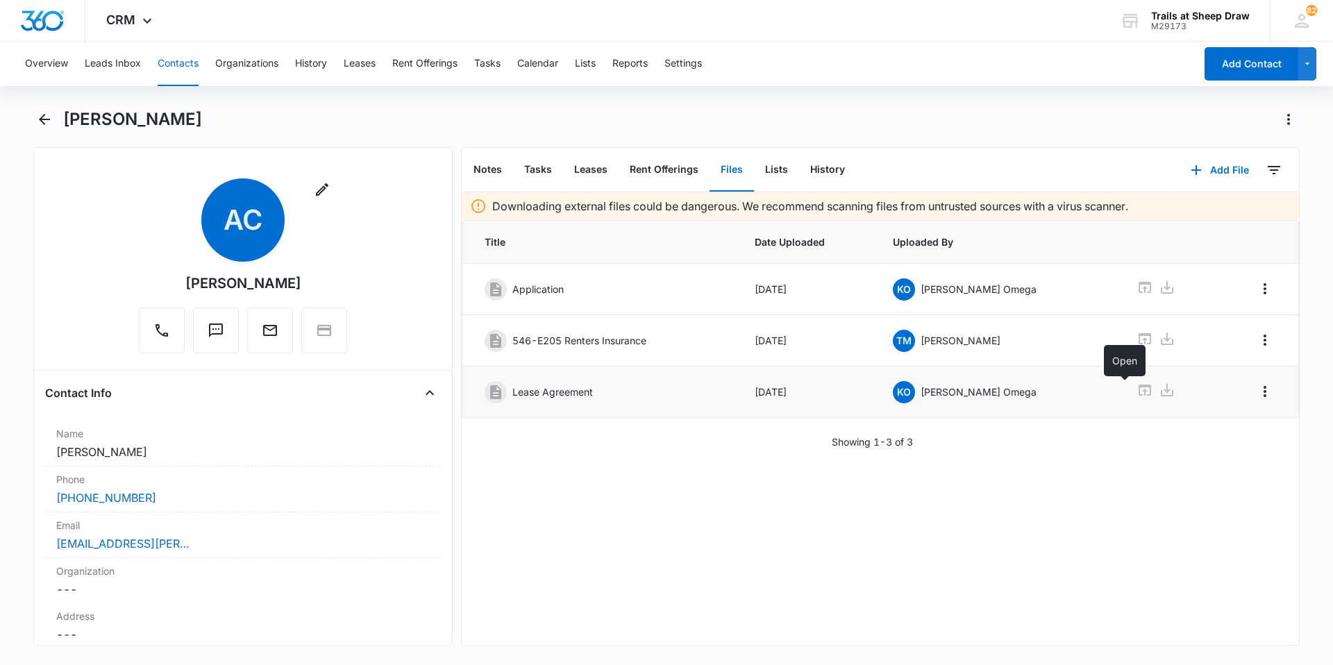
click at [1139, 387] on icon at bounding box center [1145, 390] width 12 height 11
click at [185, 67] on button "Contacts" at bounding box center [178, 64] width 41 height 44
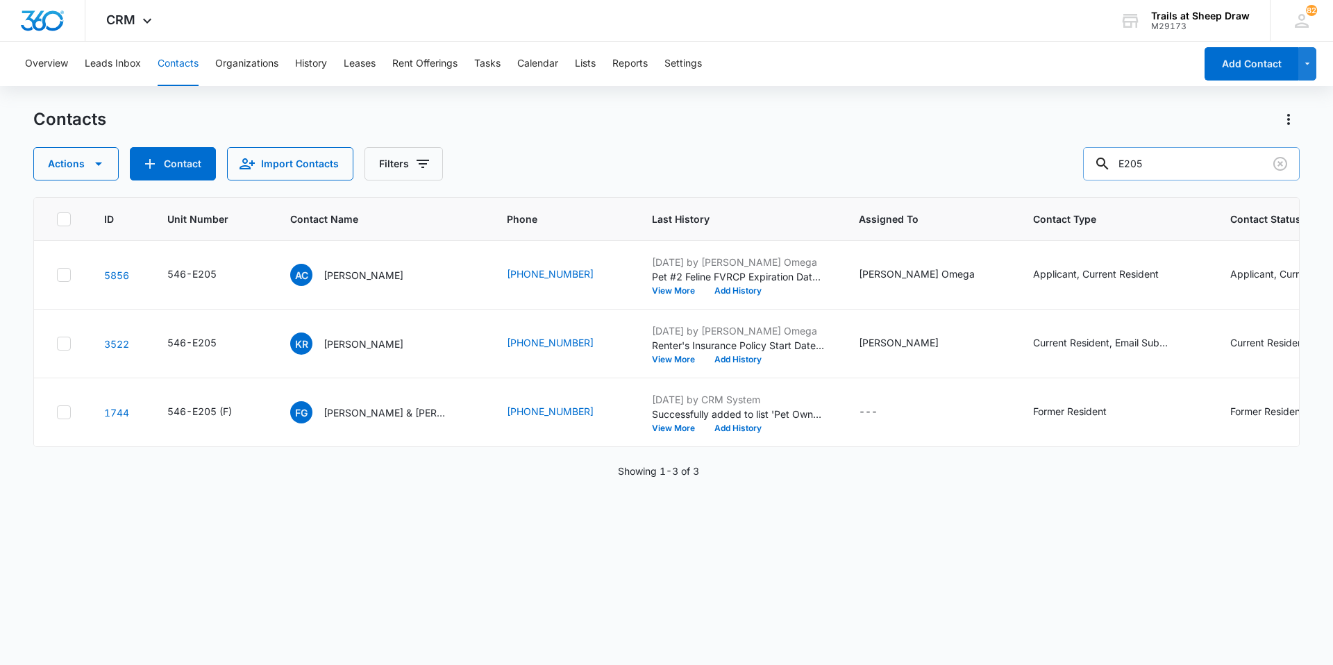
click at [1172, 167] on input "E205" at bounding box center [1191, 163] width 217 height 33
click at [1173, 167] on input "E205" at bounding box center [1191, 163] width 217 height 33
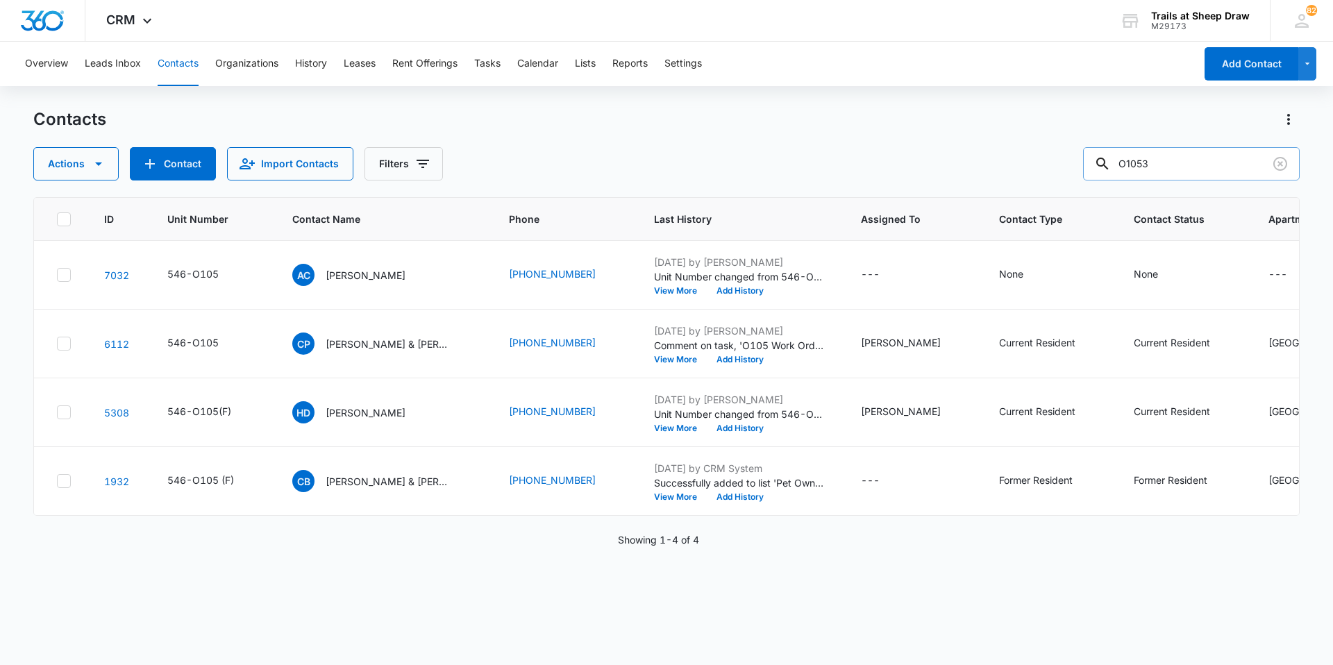
type input "O105"
click at [377, 274] on p "[PERSON_NAME]" at bounding box center [366, 275] width 80 height 15
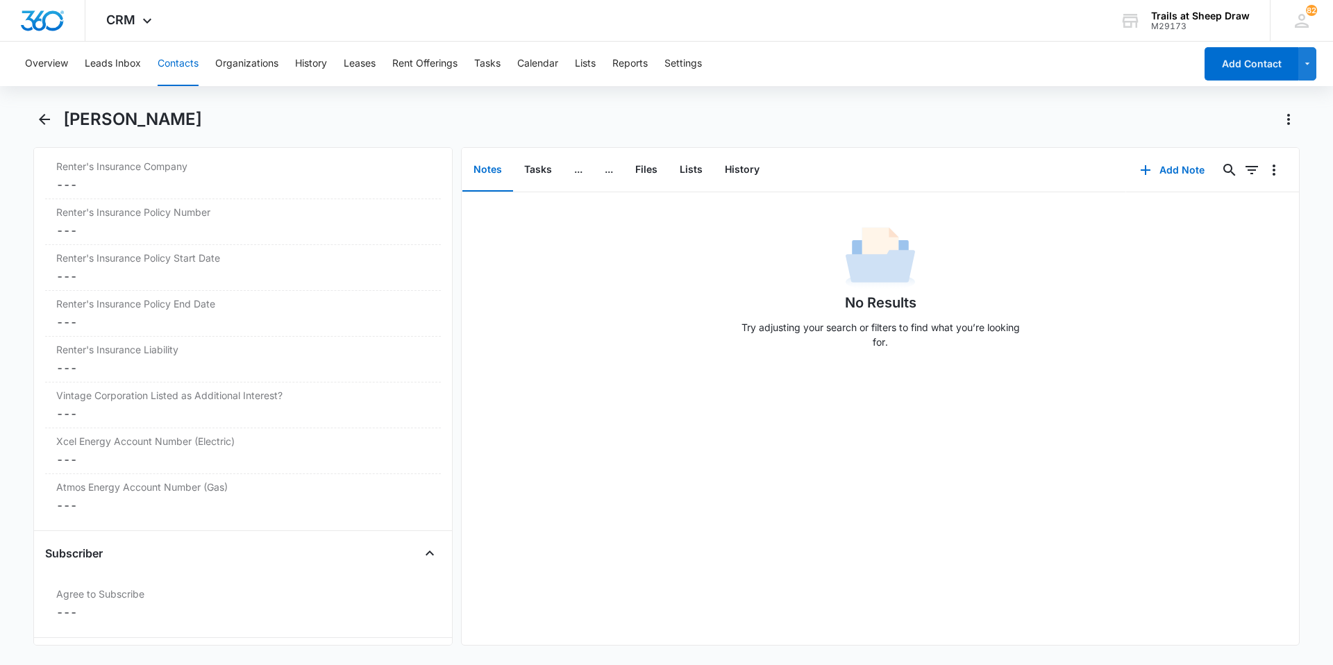
scroll to position [3149, 0]
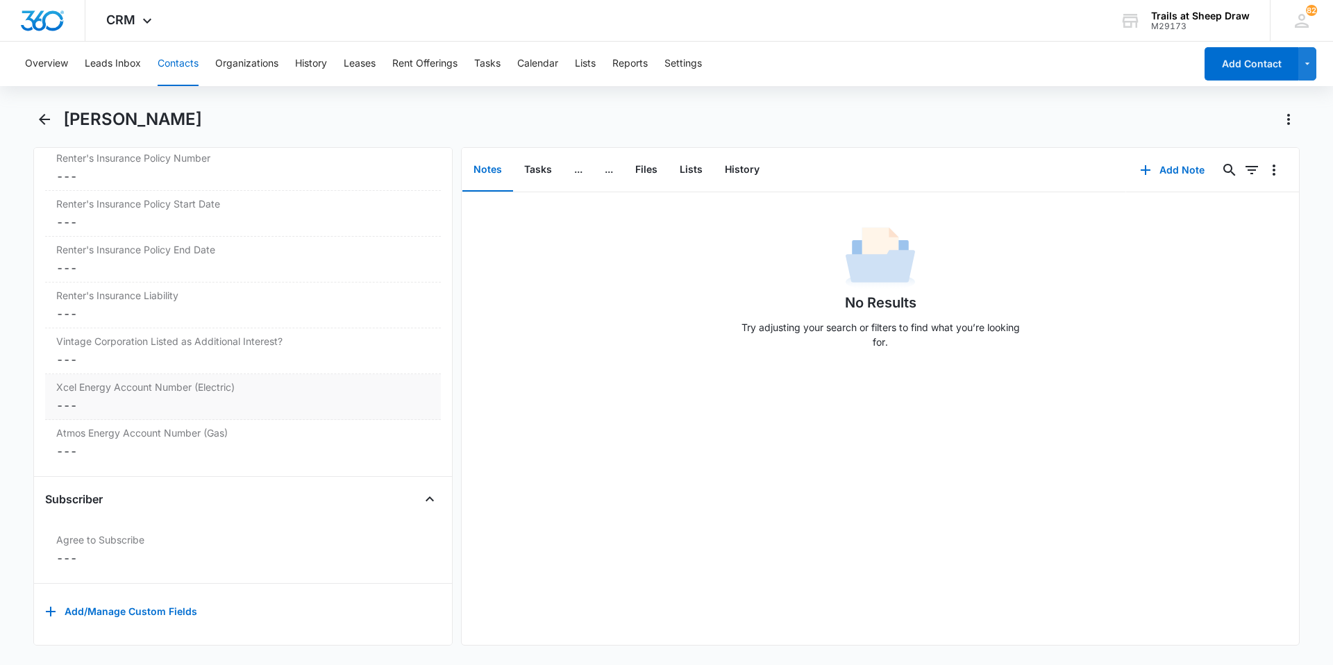
click at [151, 399] on dd "Cancel Save Changes ---" at bounding box center [243, 405] width 374 height 17
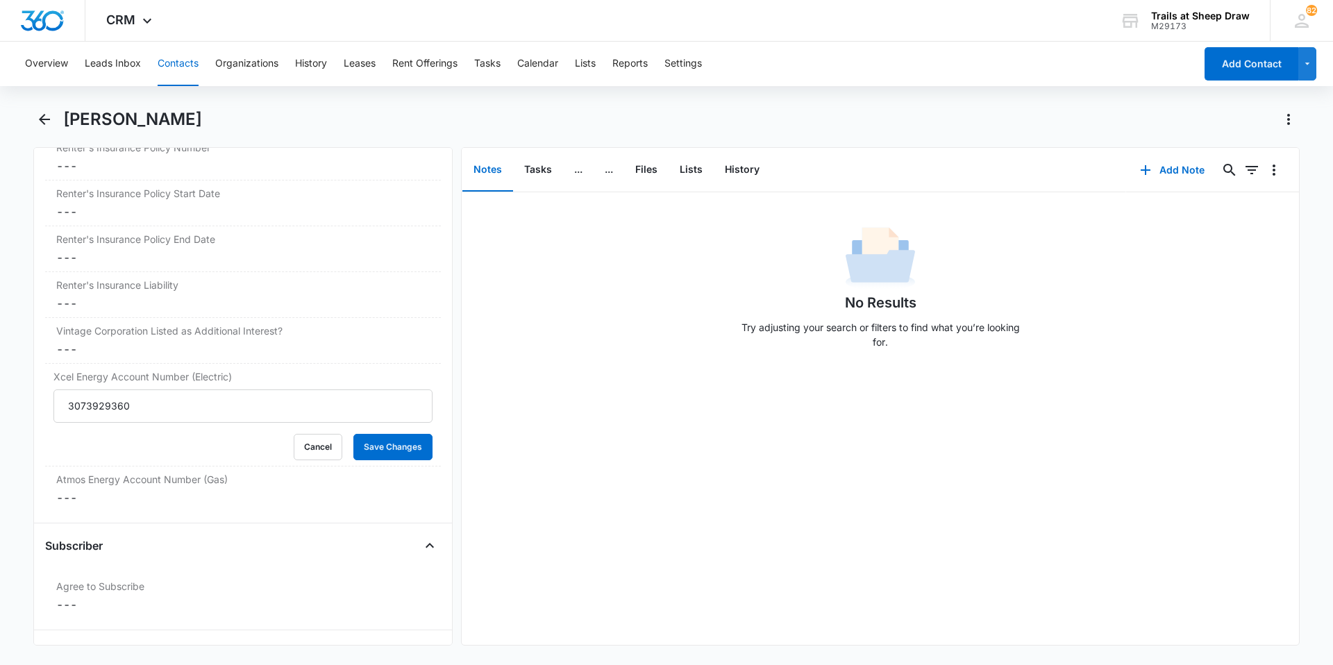
type input "3073929360"
click at [353, 434] on button "Save Changes" at bounding box center [392, 447] width 79 height 26
click at [94, 501] on dd "Cancel Save Changes ---" at bounding box center [243, 497] width 374 height 17
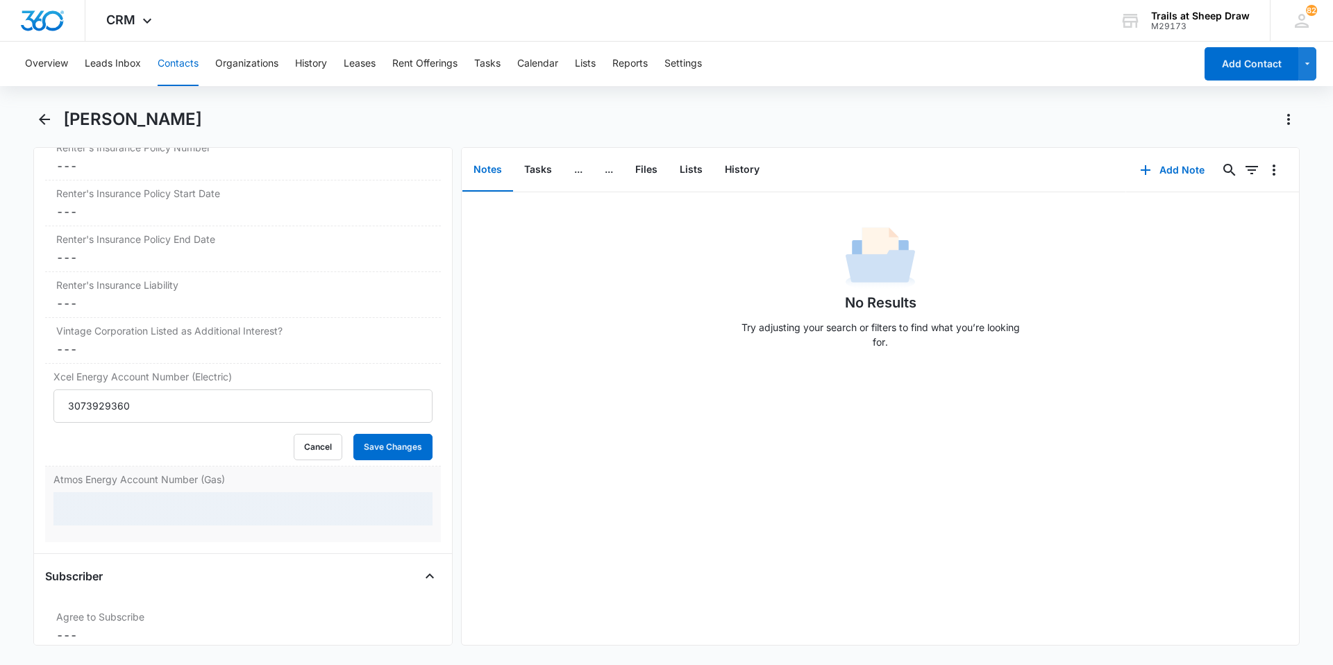
click at [111, 508] on div at bounding box center [242, 508] width 379 height 33
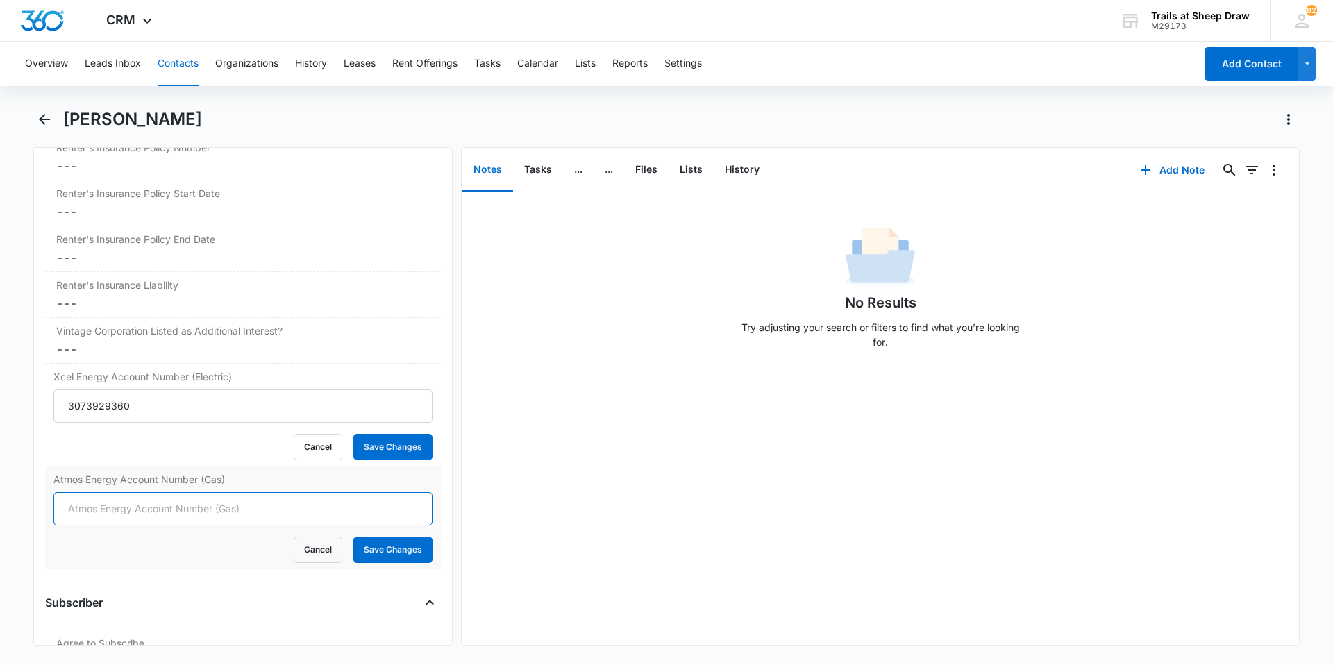
click at [132, 510] on form "Cancel Save Changes" at bounding box center [242, 527] width 379 height 71
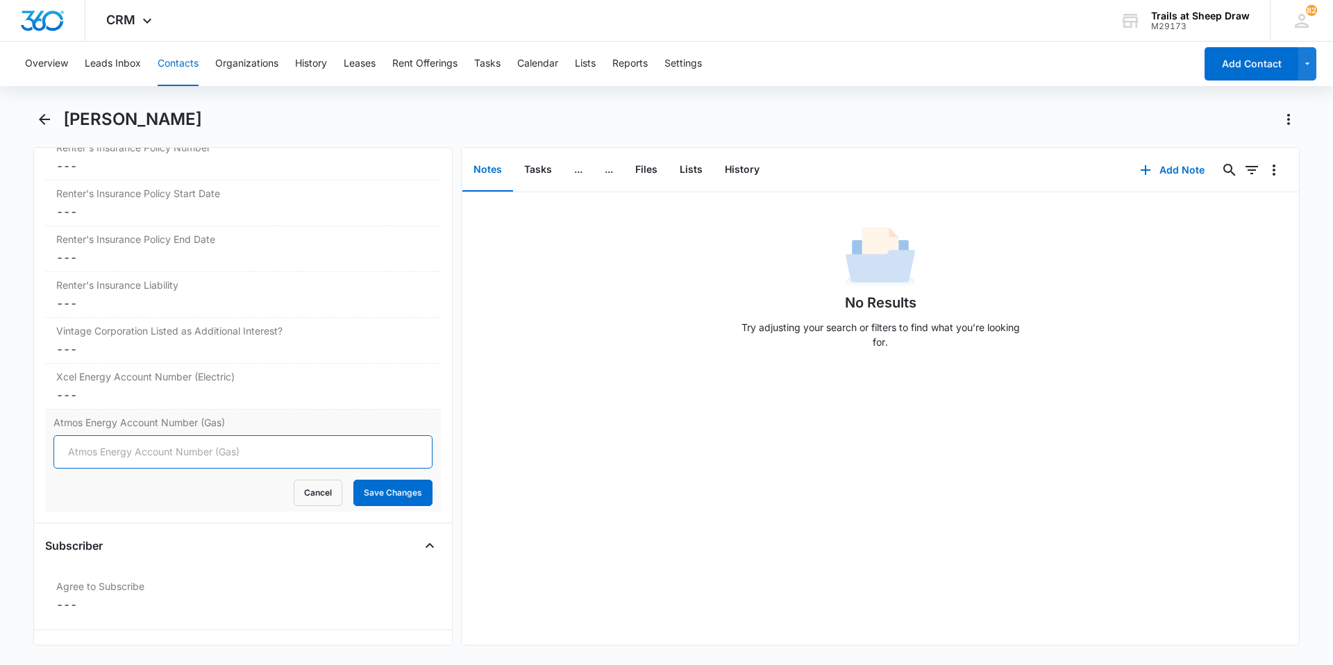
click at [69, 444] on input "Atmos Energy Account Number (Gas)" at bounding box center [242, 451] width 379 height 33
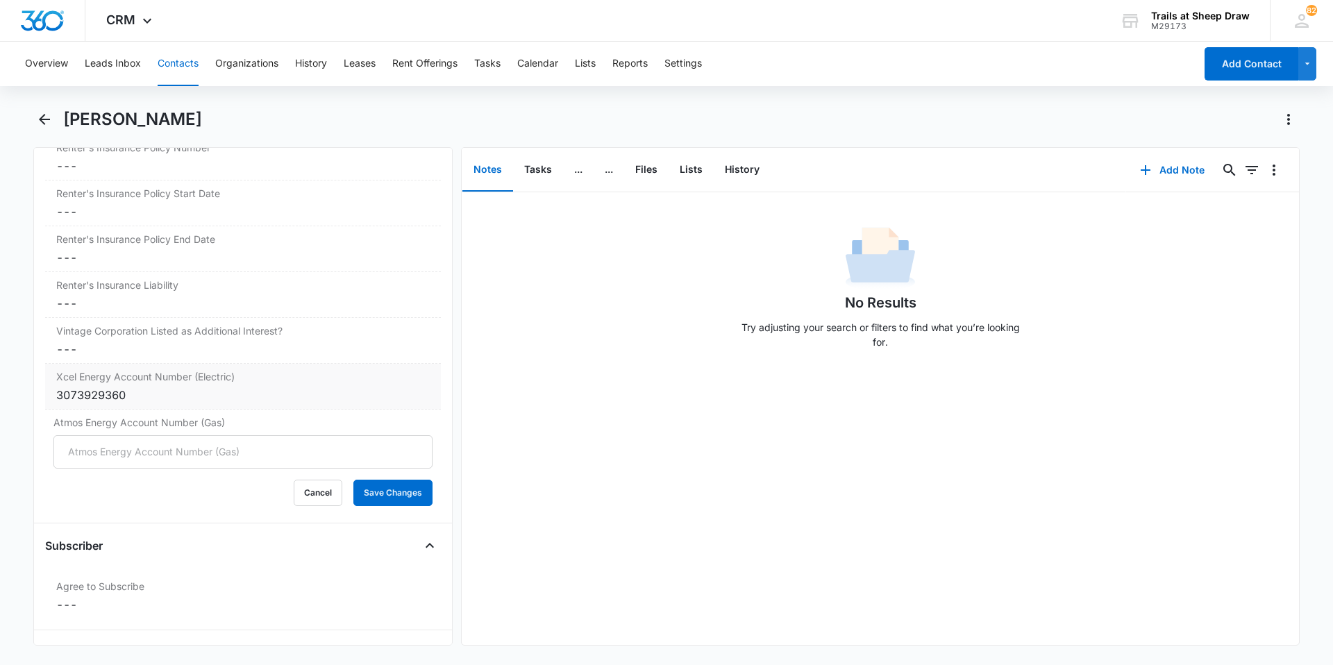
click at [117, 389] on div "3073929360" at bounding box center [243, 395] width 374 height 17
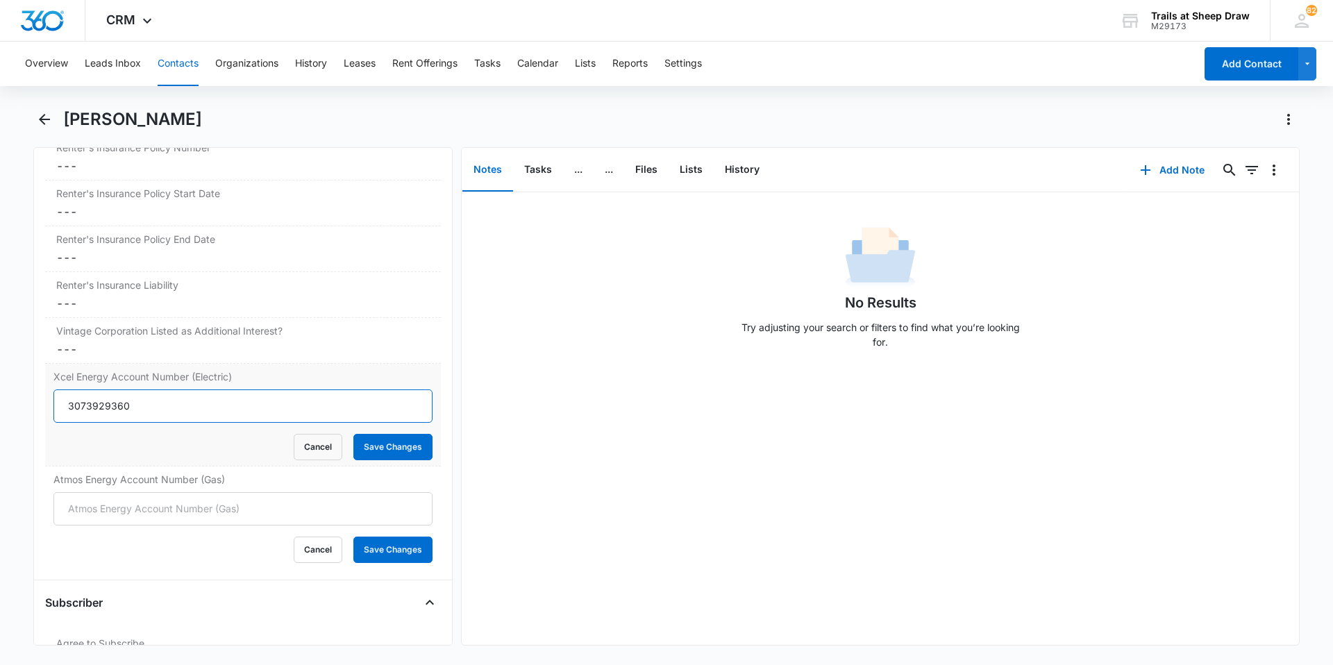
click at [119, 392] on input "3073929360" at bounding box center [242, 405] width 379 height 33
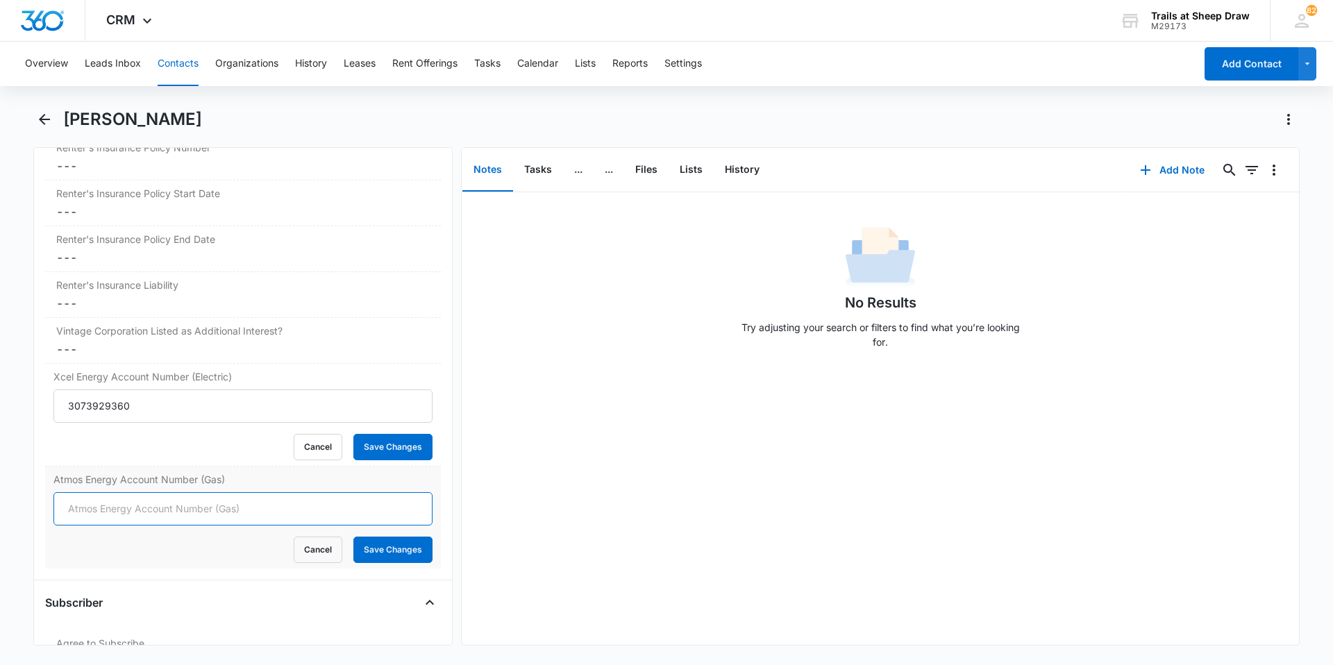
click at [107, 503] on input "Atmos Energy Account Number (Gas)" at bounding box center [242, 508] width 379 height 33
paste input "3073929360"
type input "3073929360"
click at [405, 551] on button "Save Changes" at bounding box center [392, 550] width 79 height 26
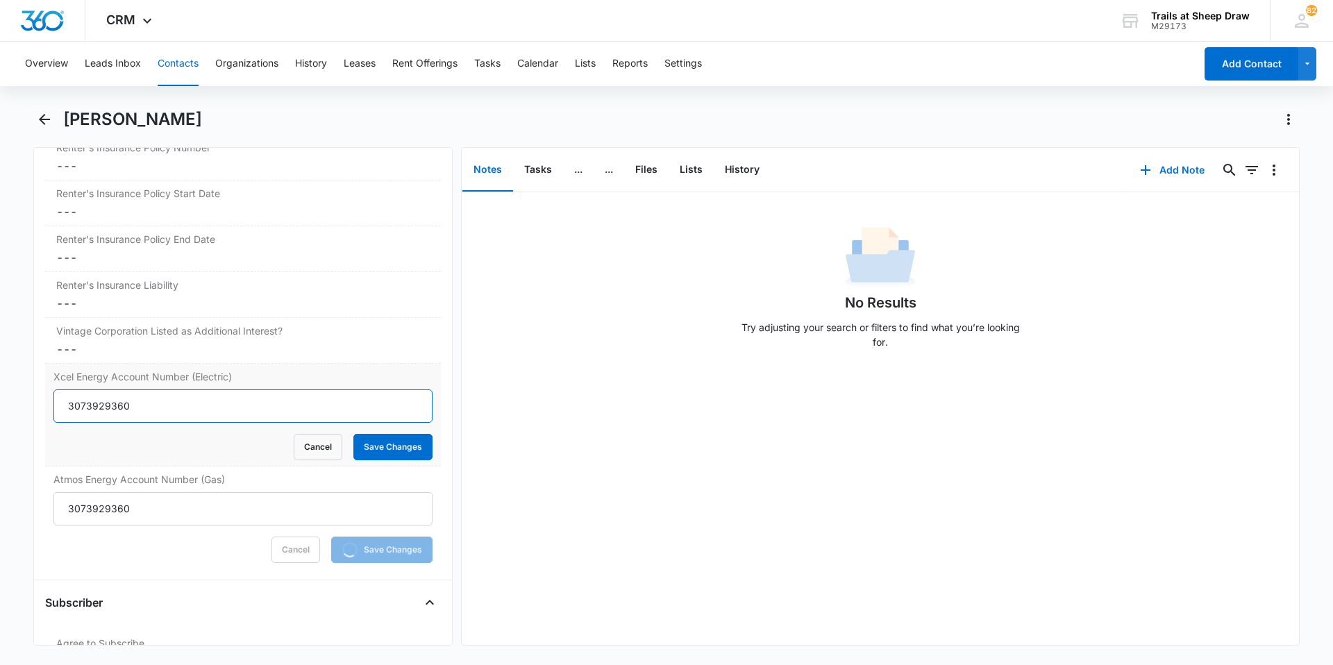
click at [159, 402] on input "3073929360" at bounding box center [242, 405] width 379 height 33
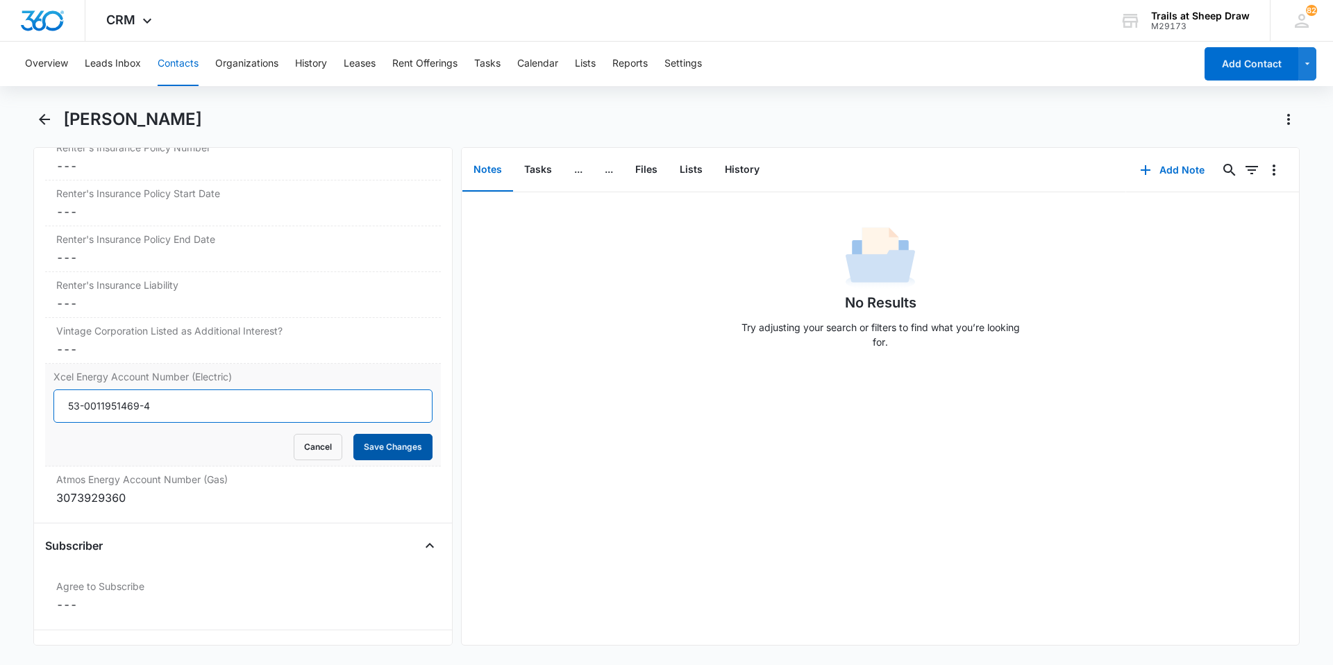
type input "53-0011951469-4"
click at [404, 447] on button "Save Changes" at bounding box center [392, 447] width 79 height 26
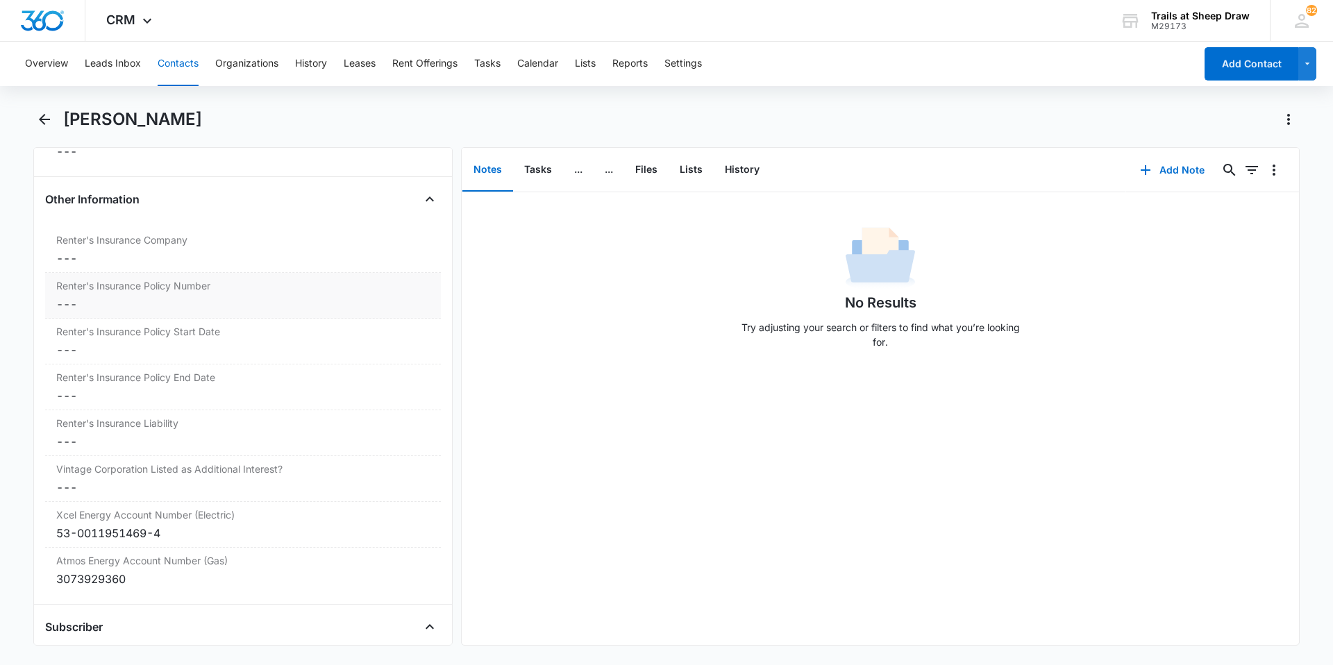
scroll to position [3010, 0]
click at [117, 249] on div "Renter's Insurance Company Cancel Save Changes ---" at bounding box center [243, 251] width 396 height 46
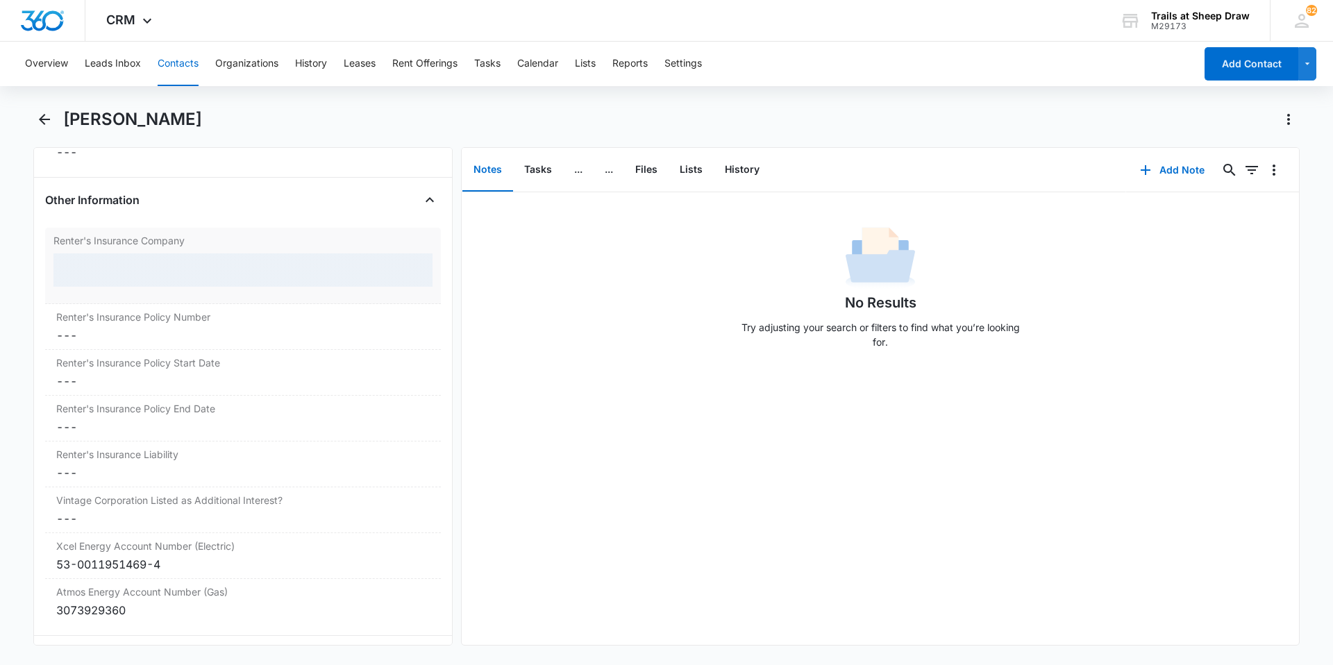
click at [124, 266] on div at bounding box center [242, 269] width 379 height 33
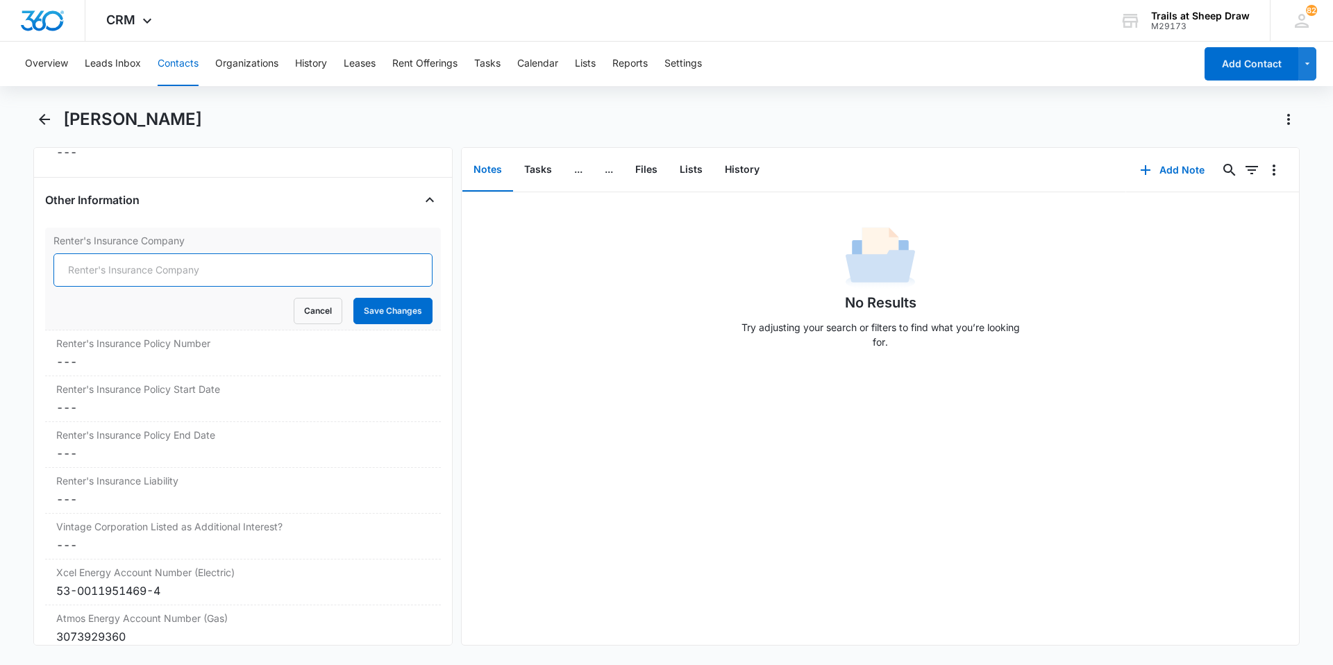
click at [131, 269] on input "Renter's Insurance Company" at bounding box center [242, 269] width 379 height 33
type input "Lemonade"
click at [369, 305] on button "Save Changes" at bounding box center [392, 311] width 79 height 26
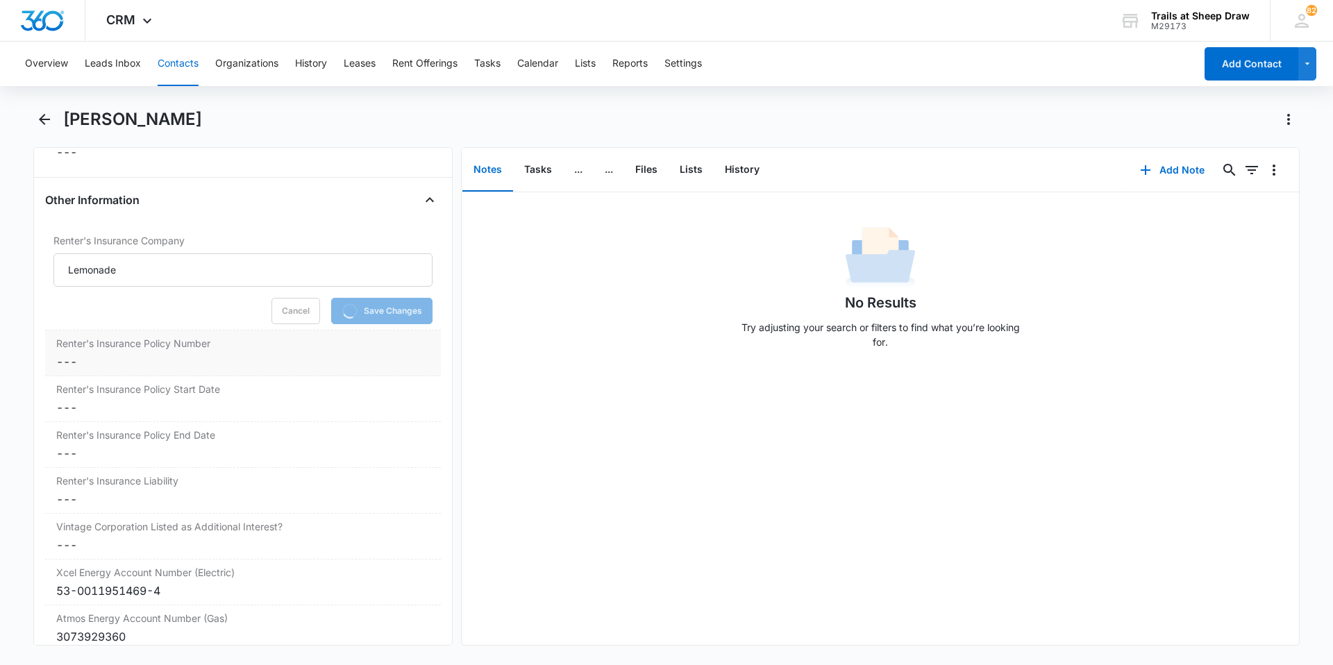
click at [154, 346] on label "Renter's Insurance Policy Number" at bounding box center [243, 343] width 374 height 15
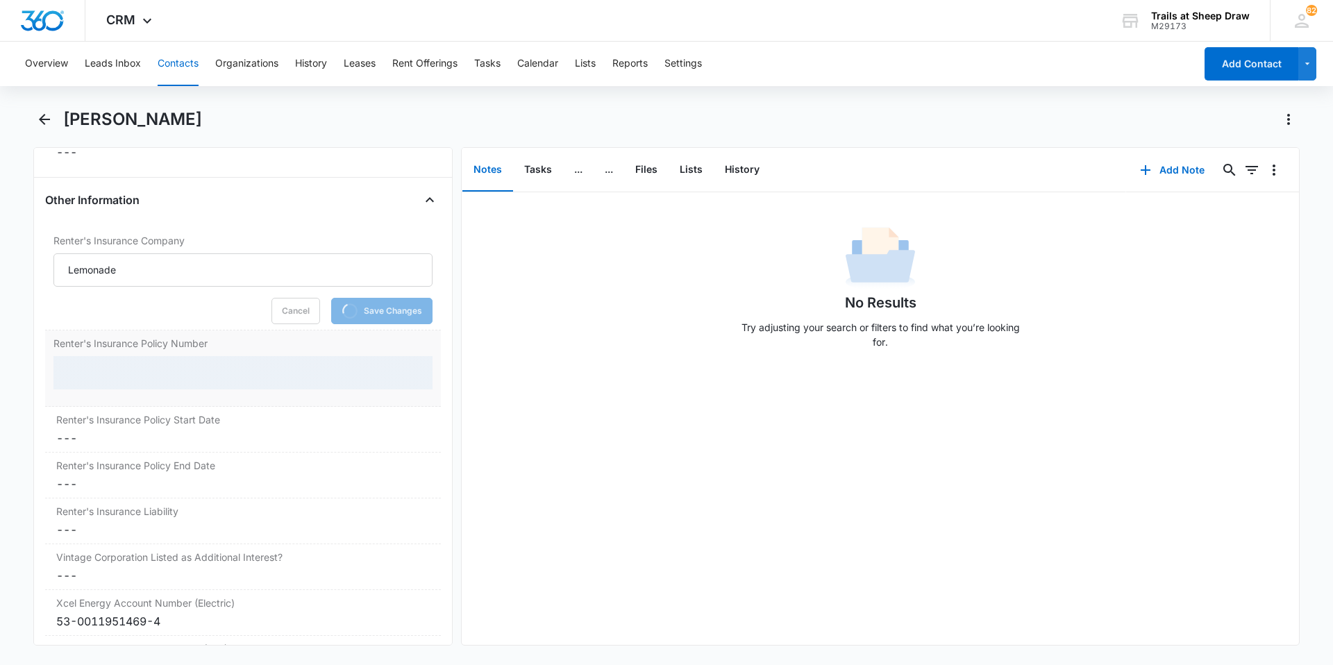
click at [123, 371] on div at bounding box center [242, 372] width 379 height 33
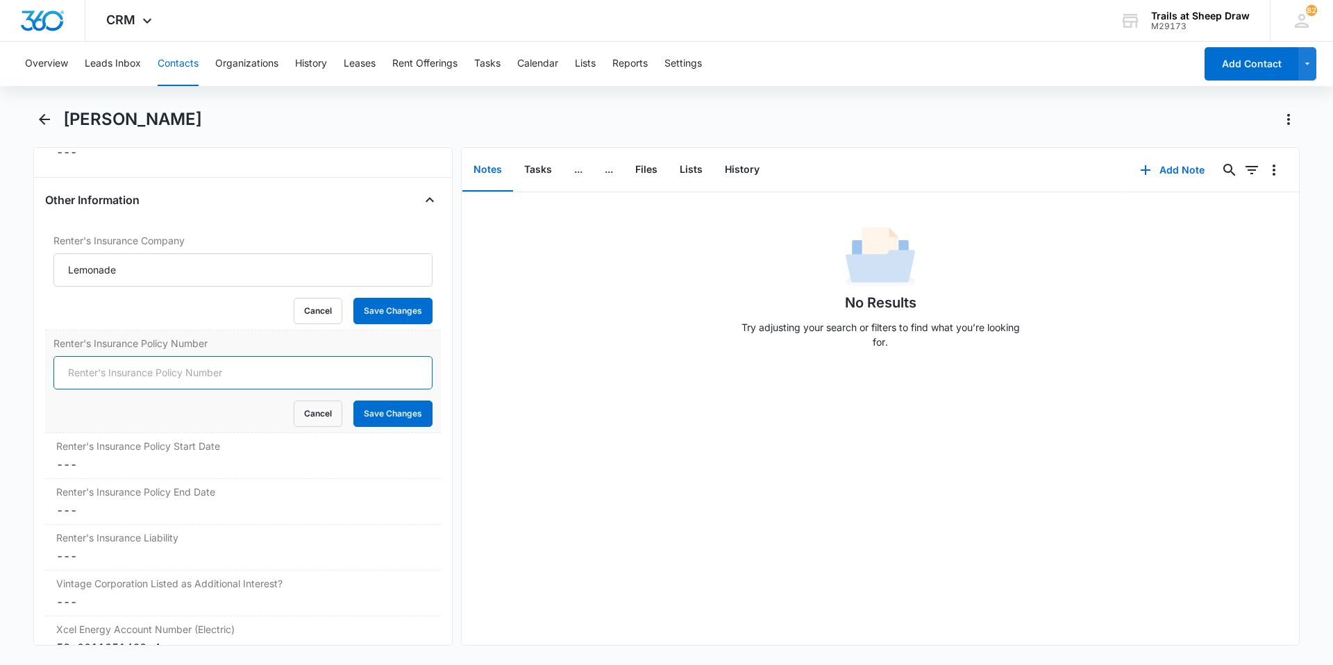
click at [121, 373] on input "Renter's Insurance Policy Number" at bounding box center [242, 372] width 379 height 33
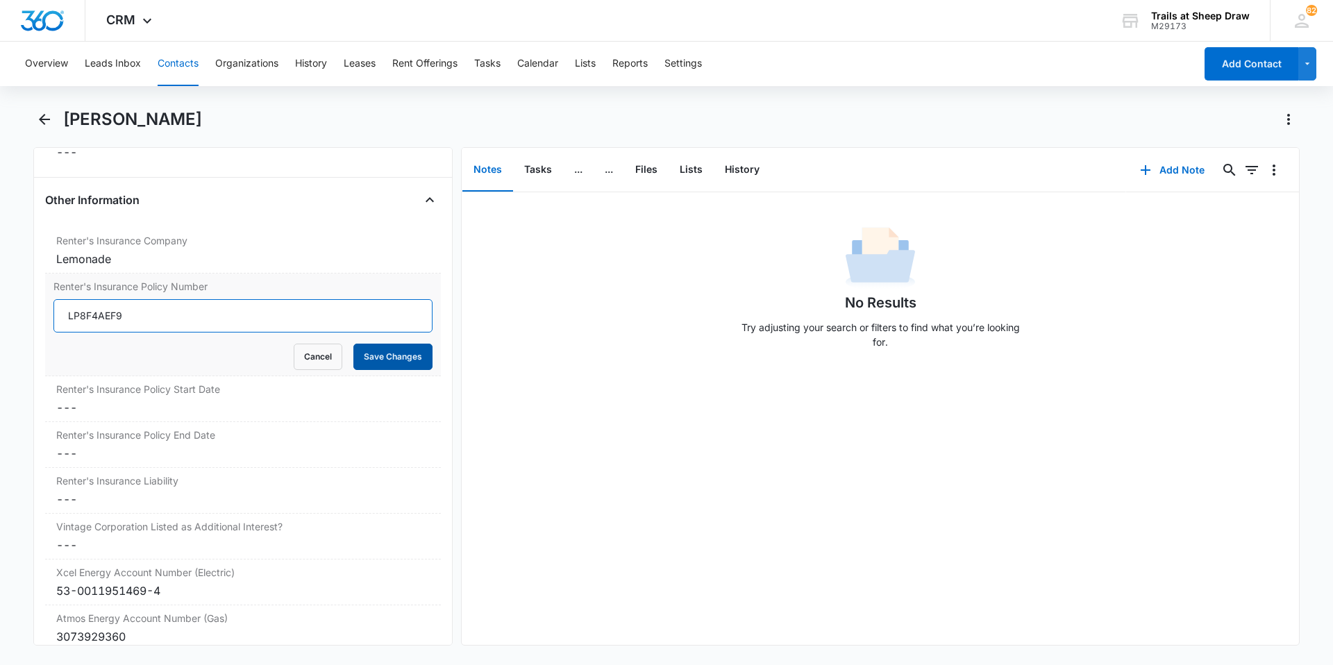
type input "LP8F4AEF9"
click at [355, 355] on button "Save Changes" at bounding box center [392, 357] width 79 height 26
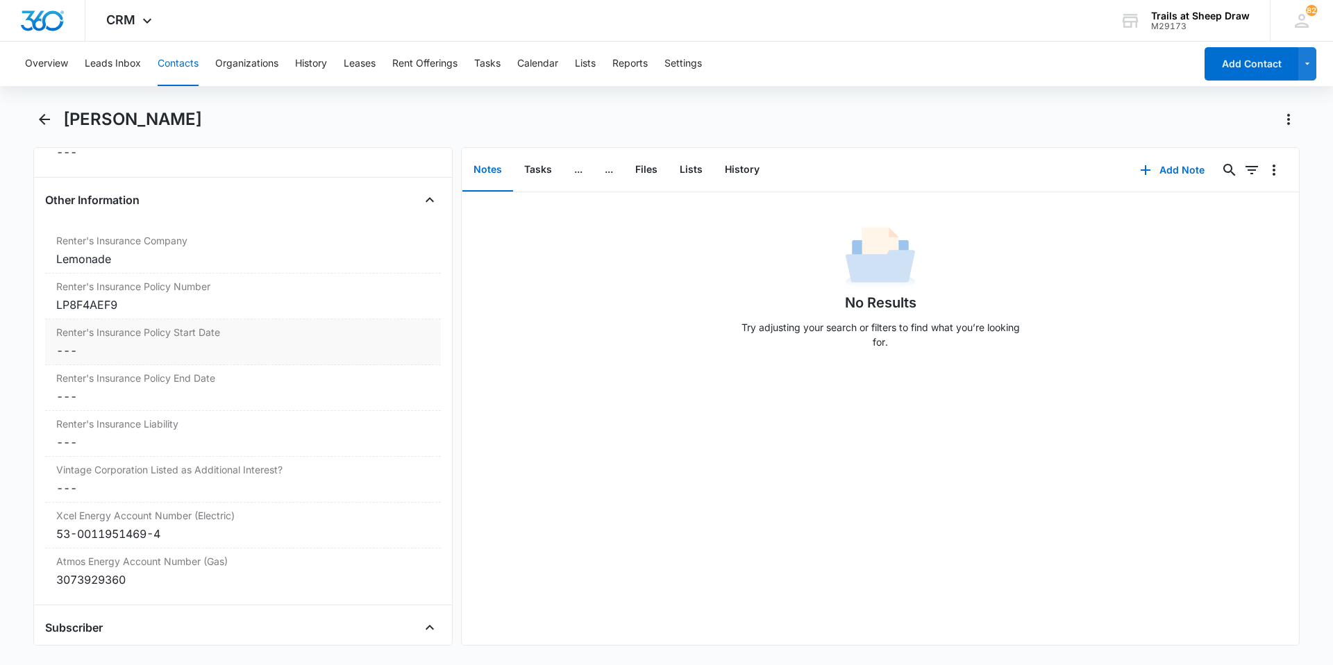
click at [84, 349] on dd "Cancel Save Changes ---" at bounding box center [243, 350] width 374 height 17
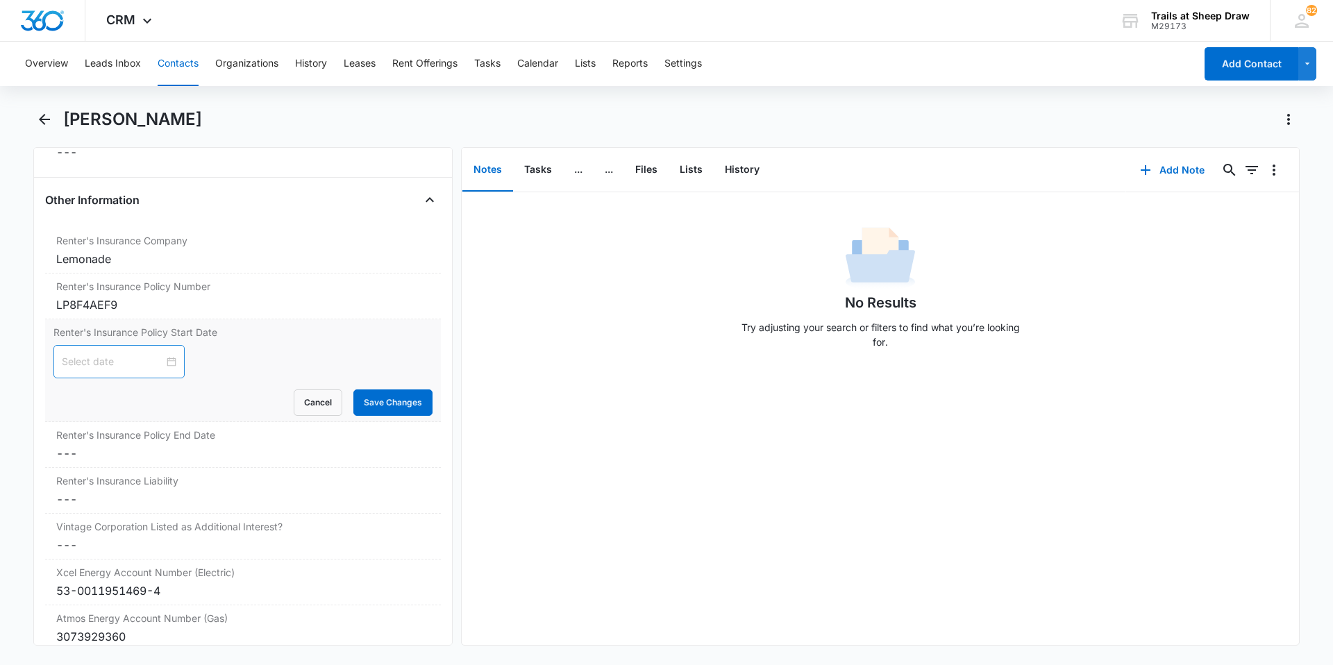
click at [149, 360] on input at bounding box center [113, 361] width 102 height 15
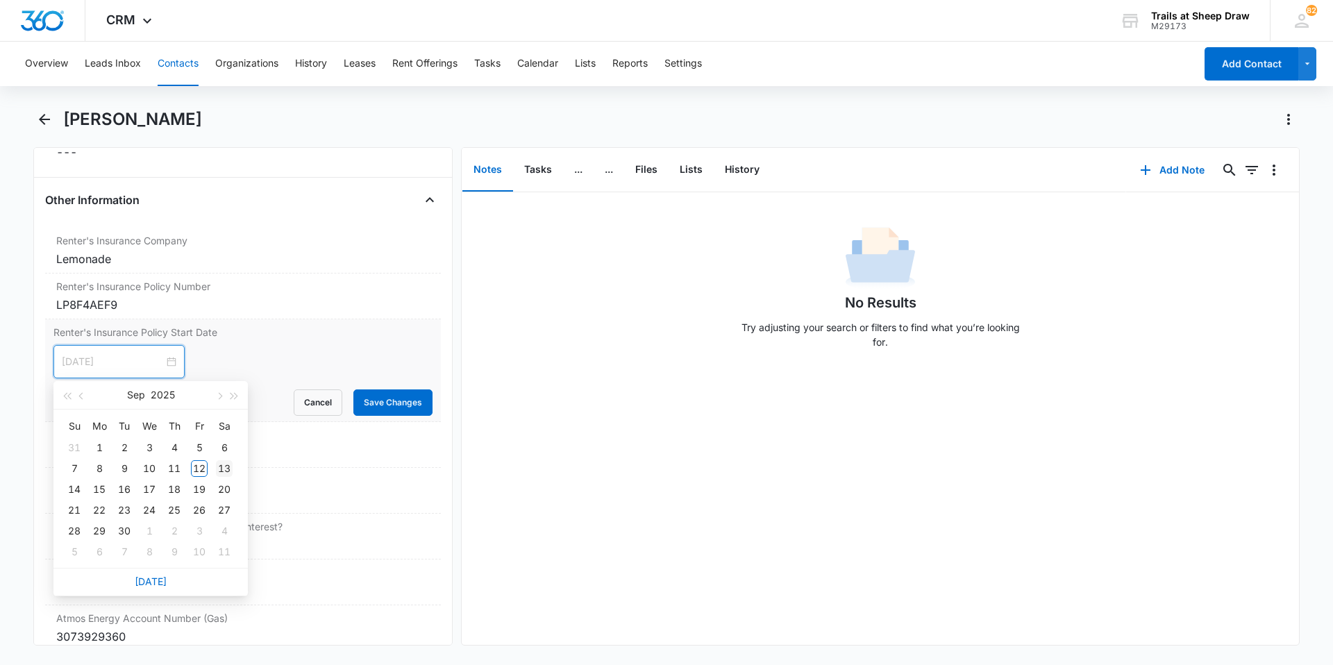
type input "[DATE]"
click at [221, 470] on div "13" at bounding box center [224, 468] width 17 height 17
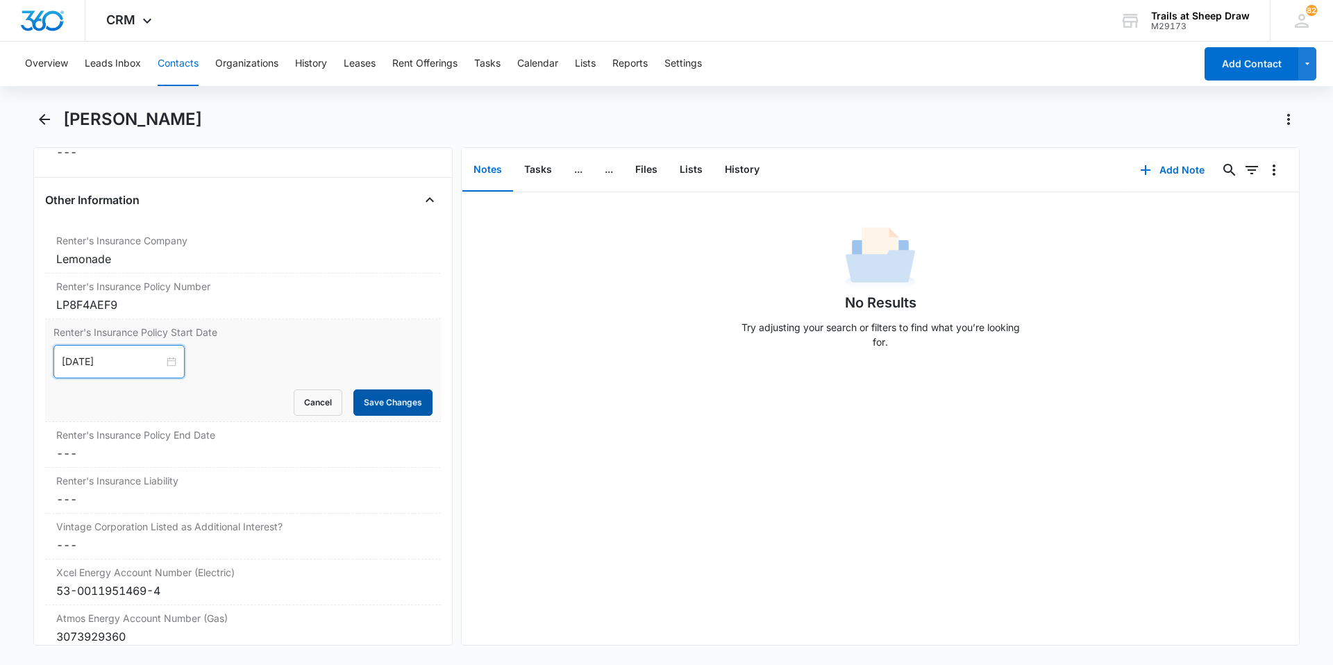
click at [359, 411] on button "Save Changes" at bounding box center [392, 402] width 79 height 26
click at [210, 451] on dd "Cancel Save Changes ---" at bounding box center [243, 453] width 374 height 17
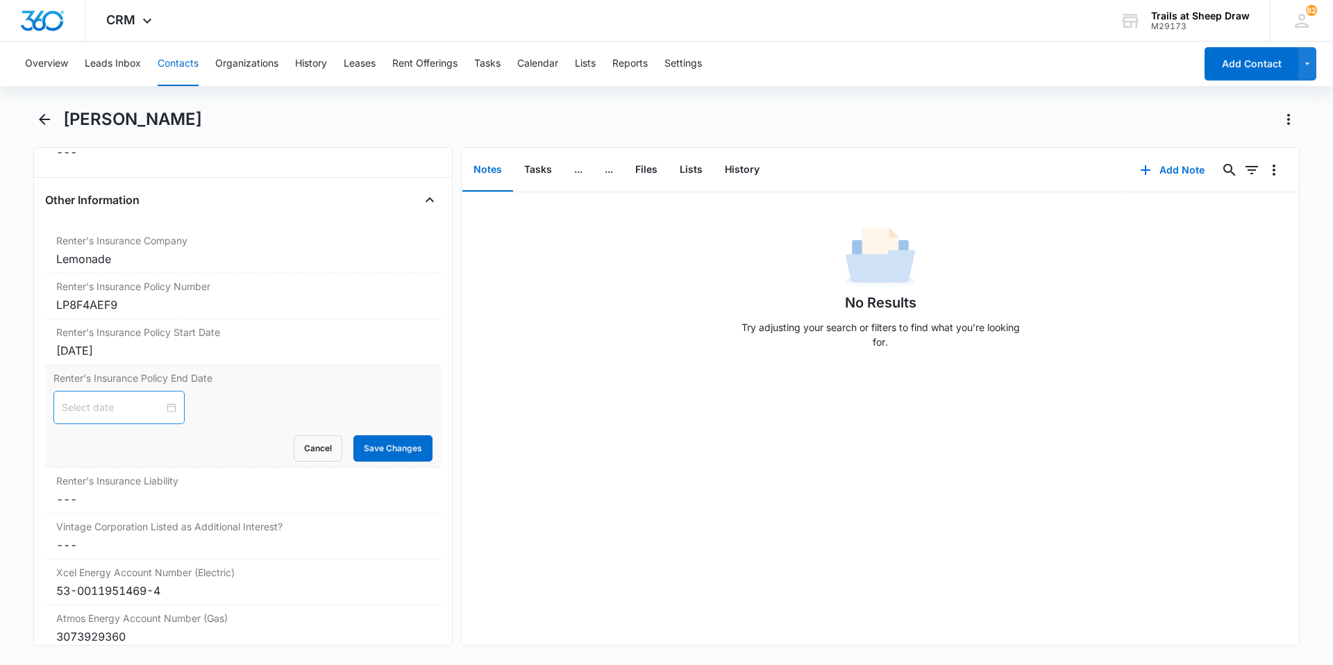
click at [164, 408] on div at bounding box center [119, 407] width 115 height 15
click at [237, 440] on button "button" at bounding box center [234, 441] width 15 height 28
type input "[DATE]"
click at [81, 530] on div "13" at bounding box center [74, 535] width 17 height 17
click at [380, 449] on button "Save Changes" at bounding box center [392, 448] width 79 height 26
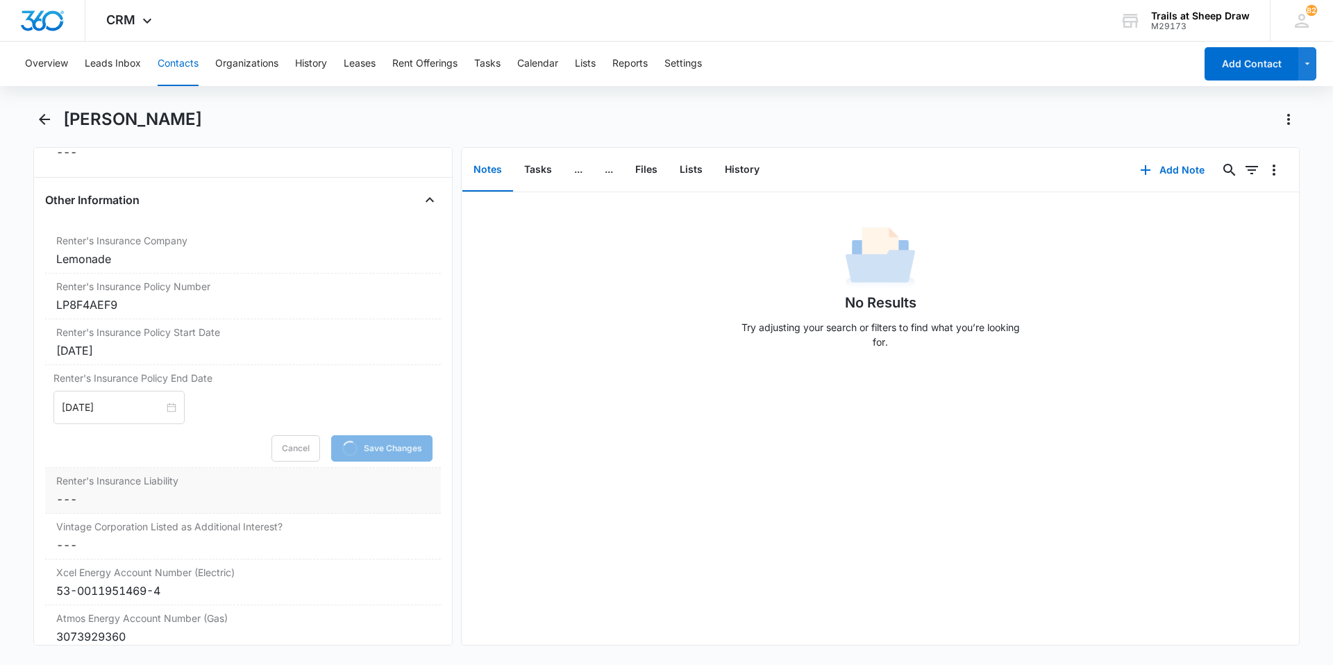
click at [151, 498] on dd "Cancel Save Changes ---" at bounding box center [243, 499] width 374 height 17
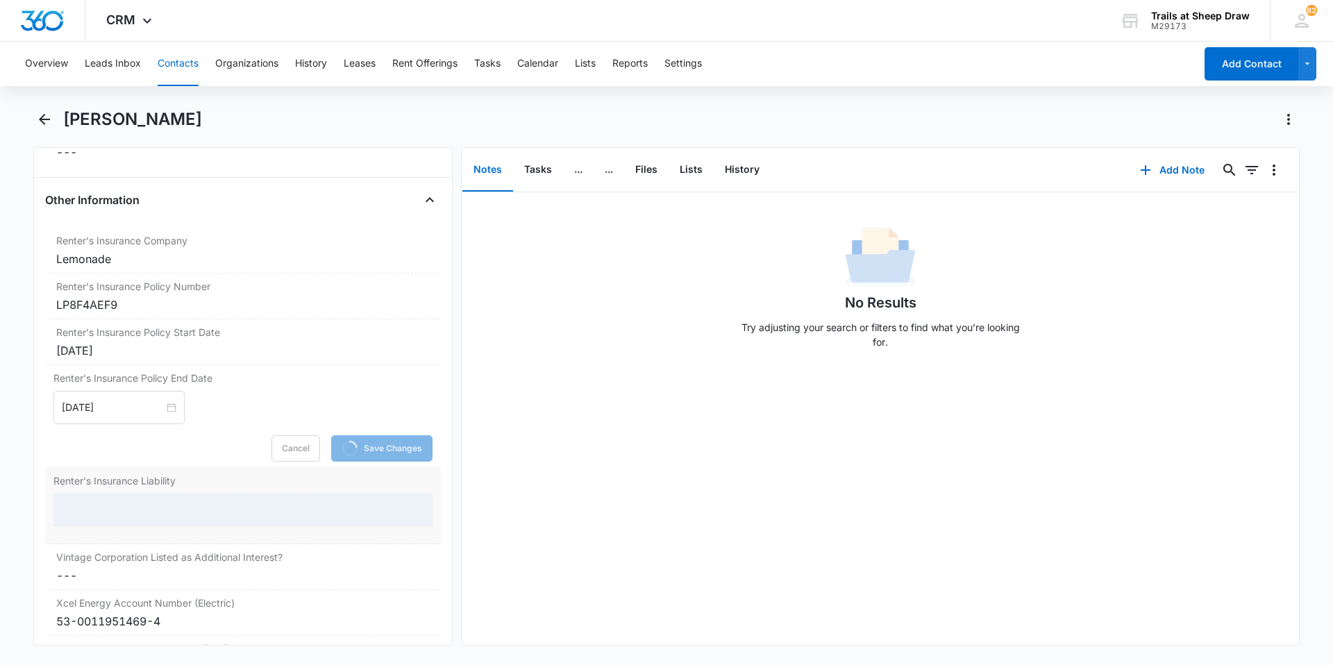
click at [101, 503] on div at bounding box center [242, 510] width 379 height 33
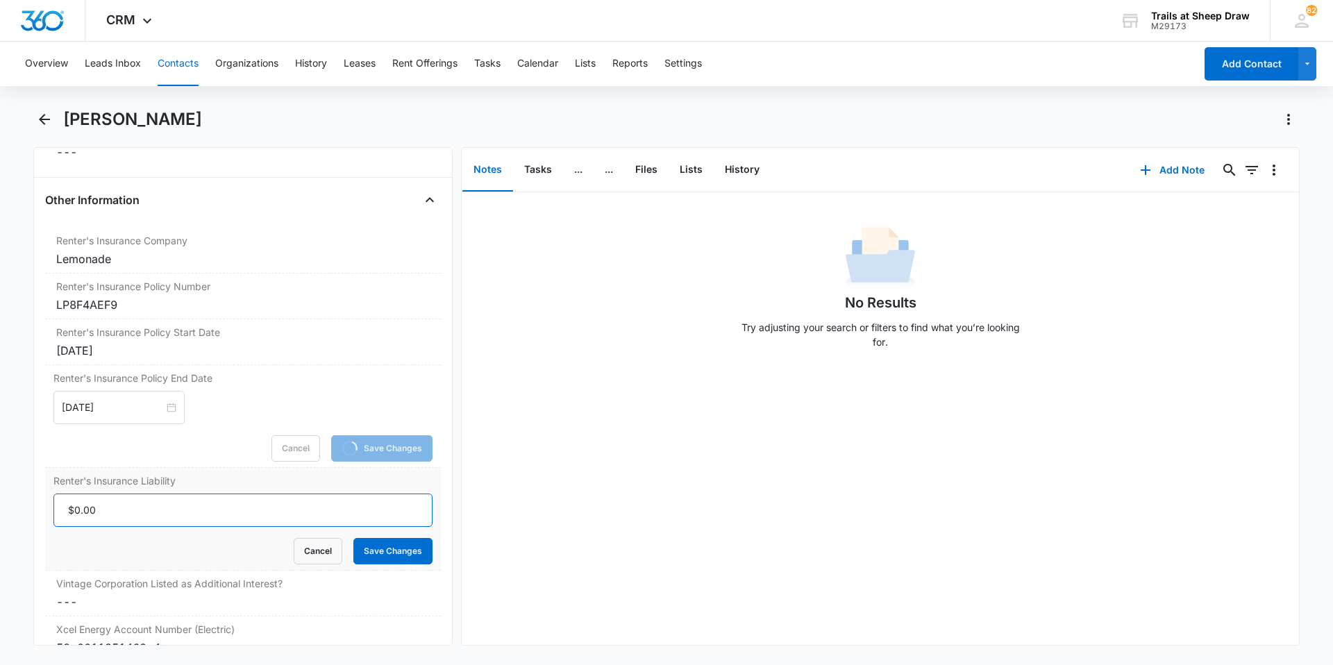
click at [106, 511] on input "Renter's Insurance Liability" at bounding box center [242, 510] width 379 height 33
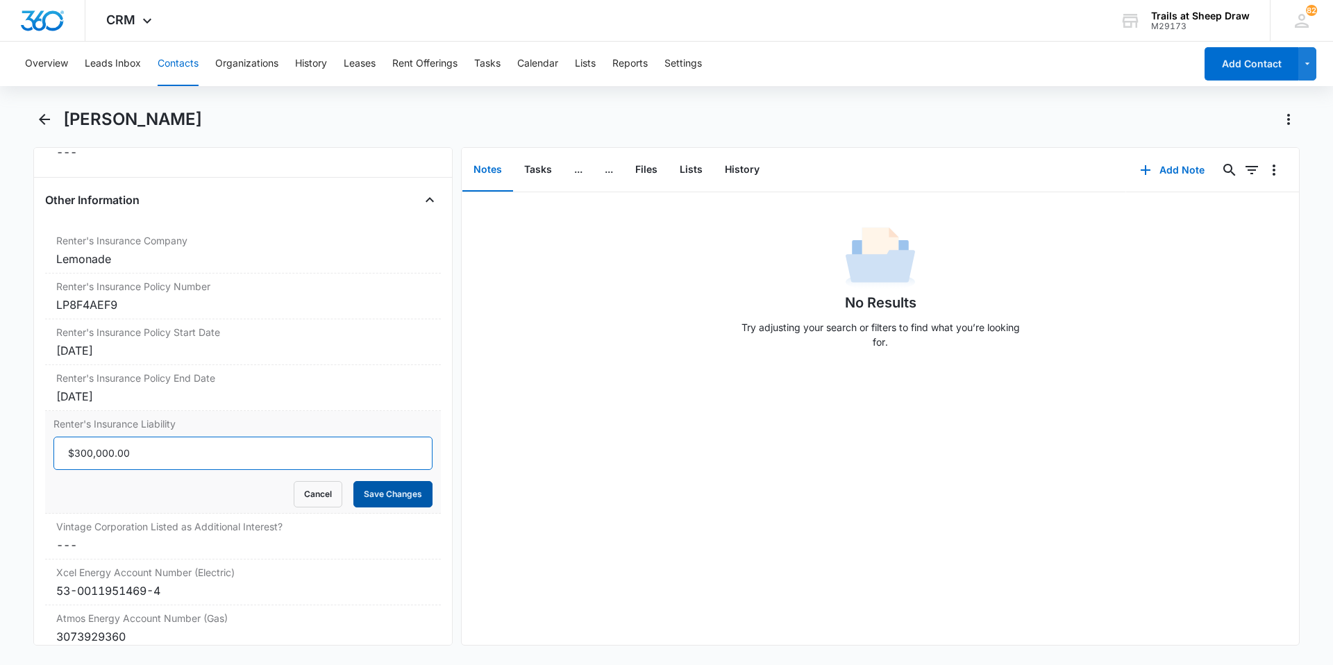
type input "$300,000.00"
click at [383, 494] on button "Save Changes" at bounding box center [392, 494] width 79 height 26
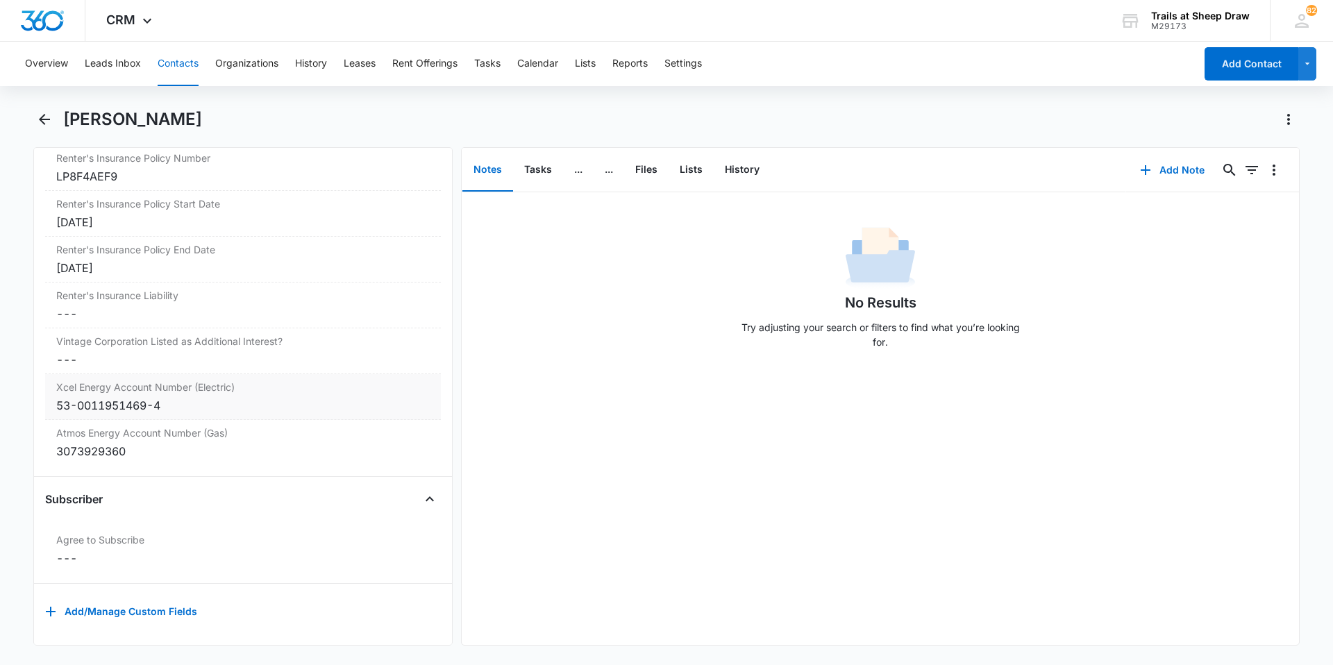
scroll to position [3149, 0]
click at [99, 340] on div "Vintage Corporation Listed as Additional Interest? Cancel Save Changes ---" at bounding box center [243, 351] width 396 height 46
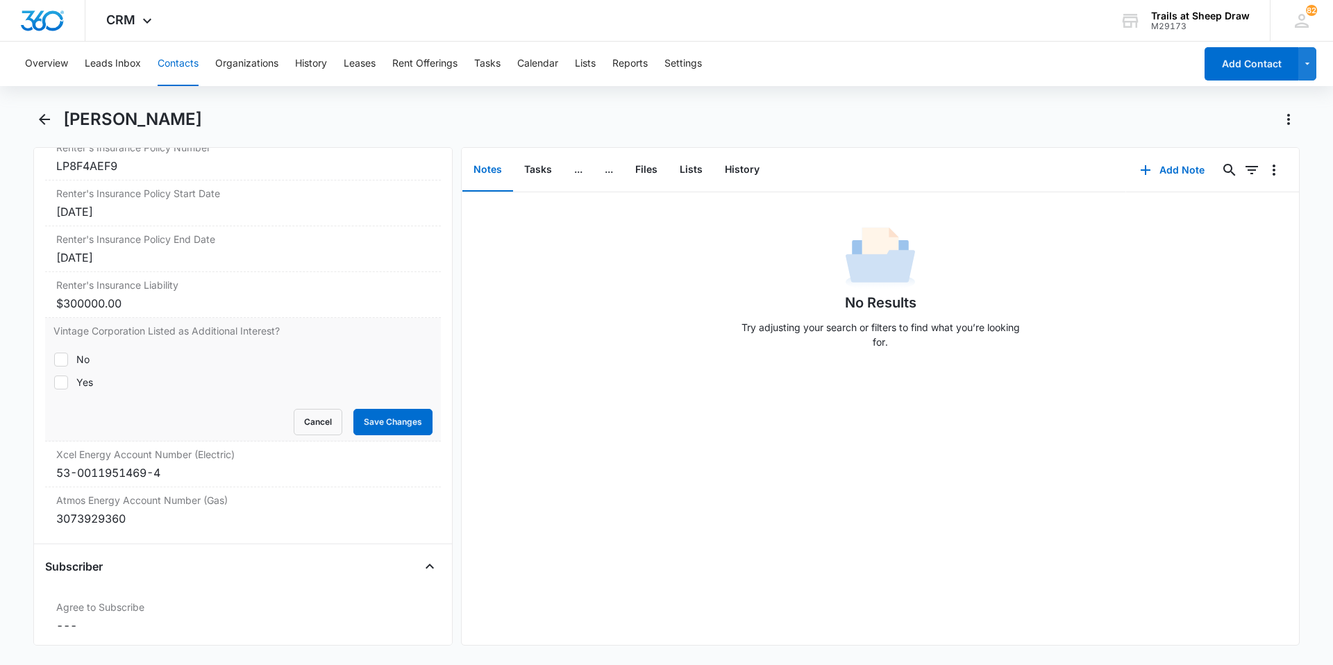
click at [68, 381] on label "Yes" at bounding box center [242, 382] width 379 height 15
click at [54, 382] on input "Yes" at bounding box center [53, 382] width 1 height 1
click at [68, 383] on label "Yes" at bounding box center [242, 382] width 379 height 15
click at [54, 383] on input "Yes" at bounding box center [53, 382] width 1 height 1
checkbox input "false"
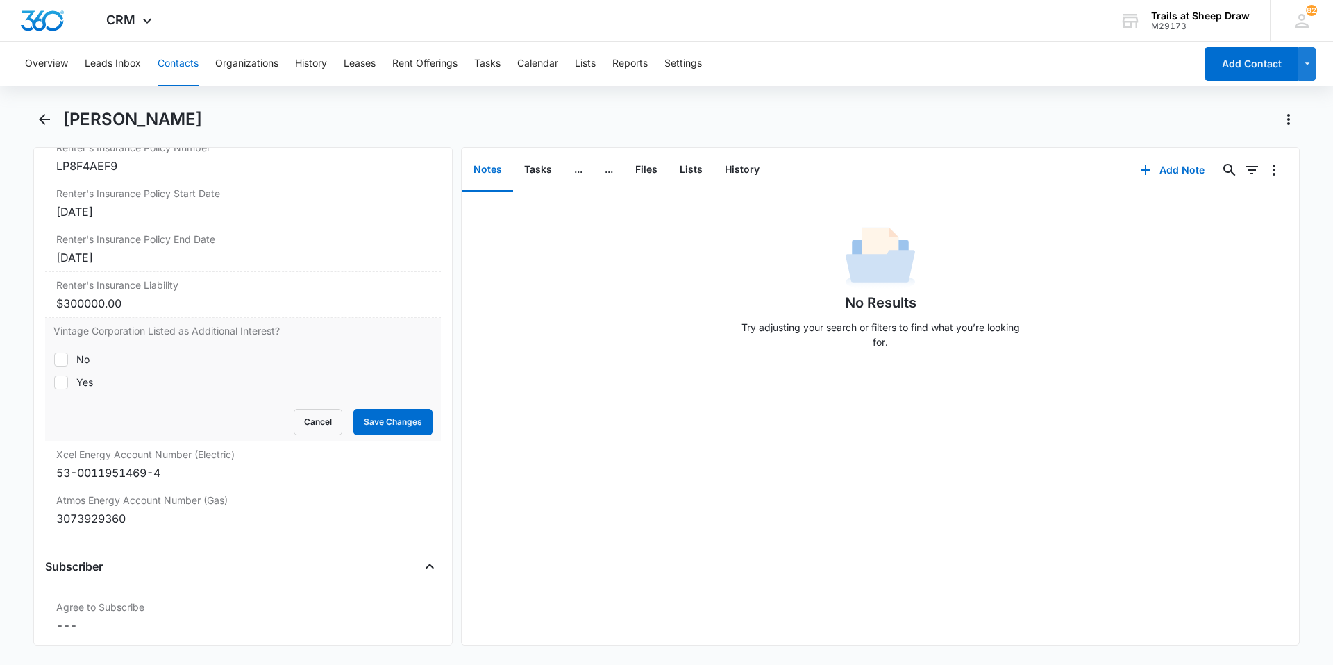
click at [75, 349] on div "No Yes" at bounding box center [242, 371] width 379 height 54
click at [79, 362] on div "No" at bounding box center [82, 359] width 13 height 15
click at [54, 360] on input "No" at bounding box center [53, 359] width 1 height 1
click at [64, 357] on icon at bounding box center [61, 359] width 8 height 6
click at [54, 359] on input "No" at bounding box center [53, 359] width 1 height 1
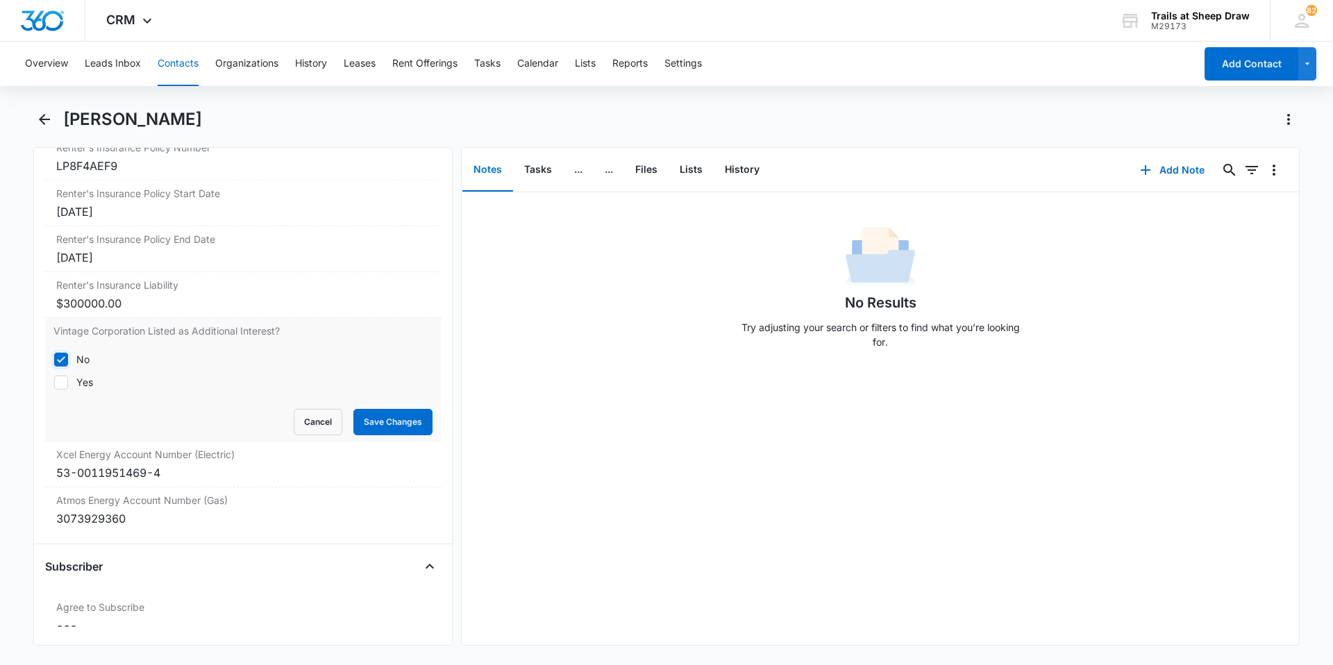
checkbox input "false"
click at [374, 420] on button "Save Changes" at bounding box center [392, 422] width 79 height 26
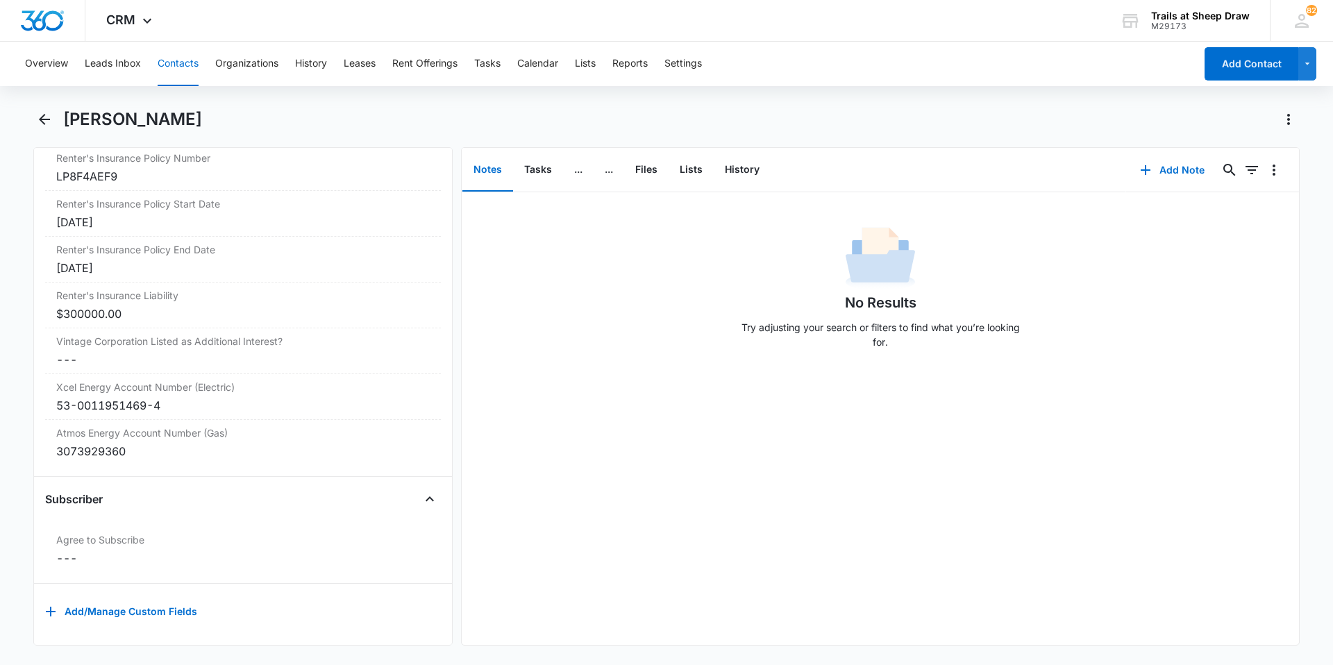
click at [660, 104] on div "Overview Leads Inbox Contacts Organizations History Leases Rent Offerings Tasks…" at bounding box center [666, 352] width 1333 height 621
click at [196, 62] on button "Contacts" at bounding box center [178, 64] width 41 height 44
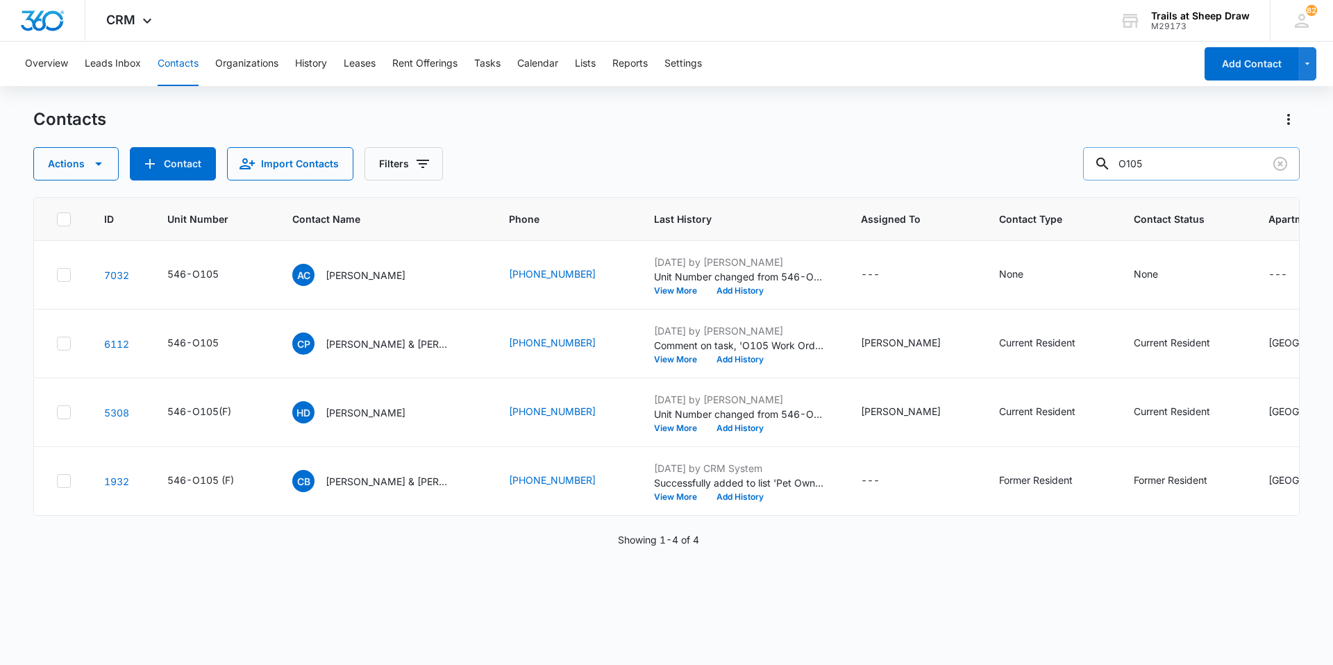
click at [1187, 159] on input "O105" at bounding box center [1191, 163] width 217 height 33
type input "R306"
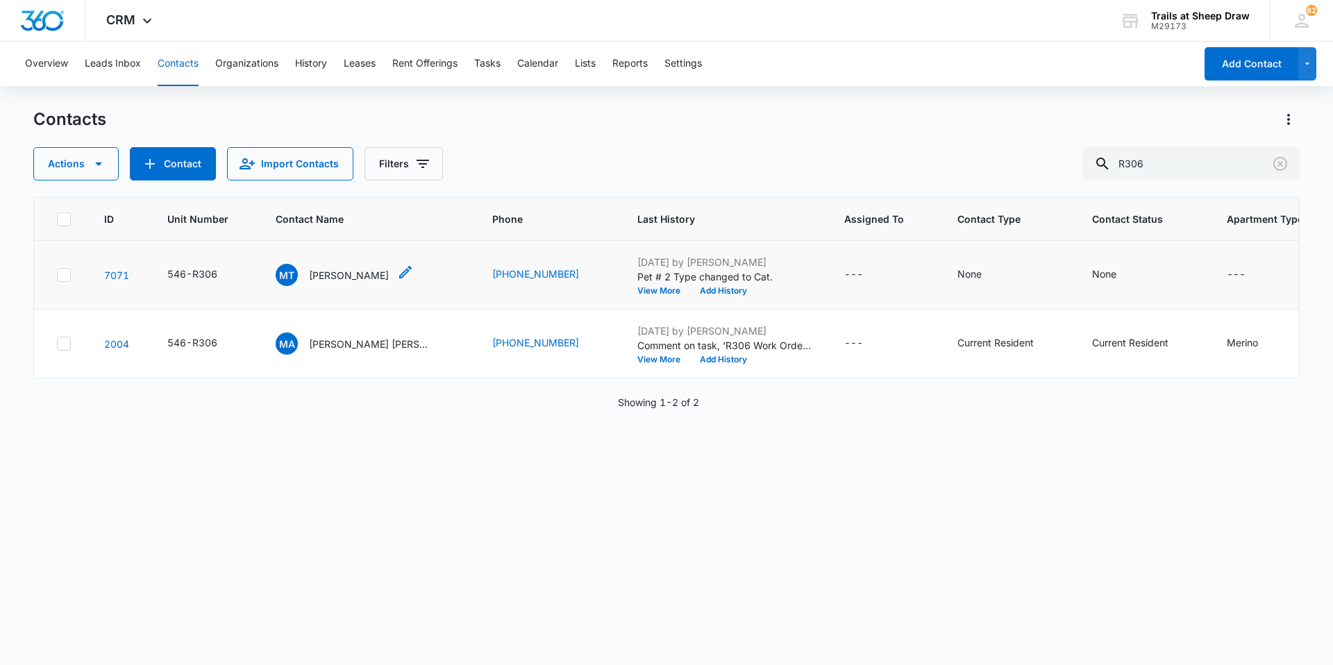
click at [338, 279] on p "[PERSON_NAME]" at bounding box center [349, 275] width 80 height 15
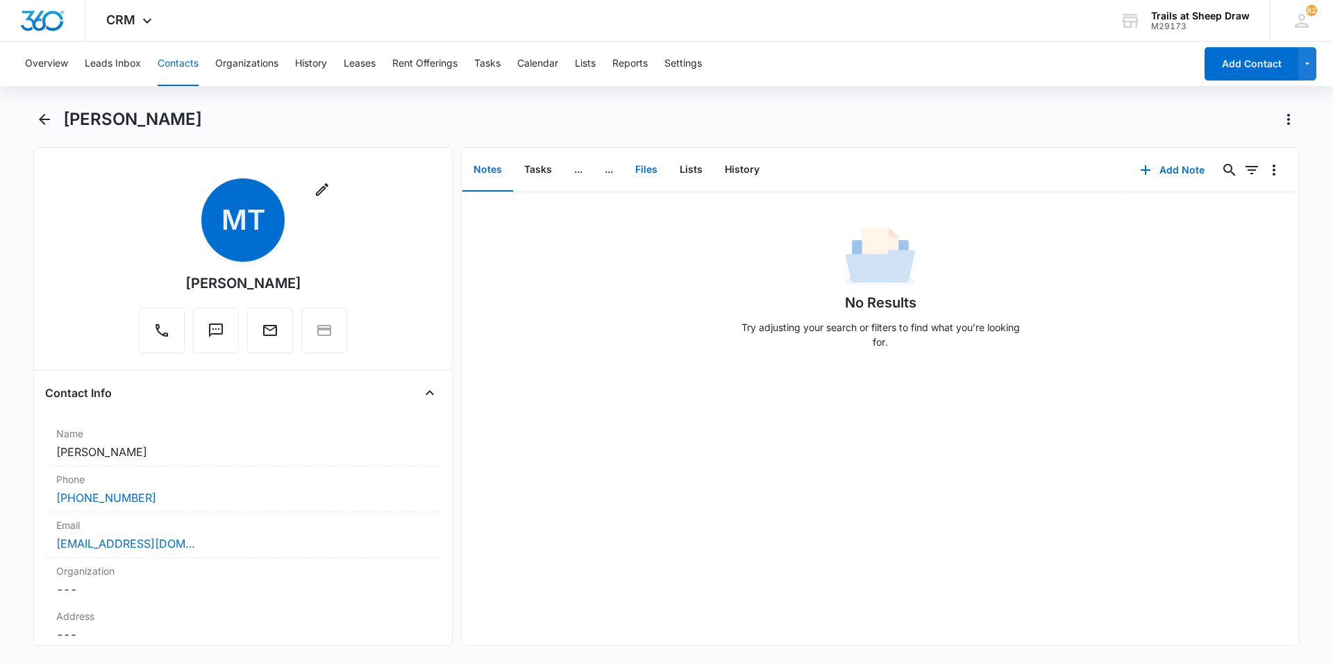
click at [645, 168] on button "Files" at bounding box center [646, 170] width 44 height 43
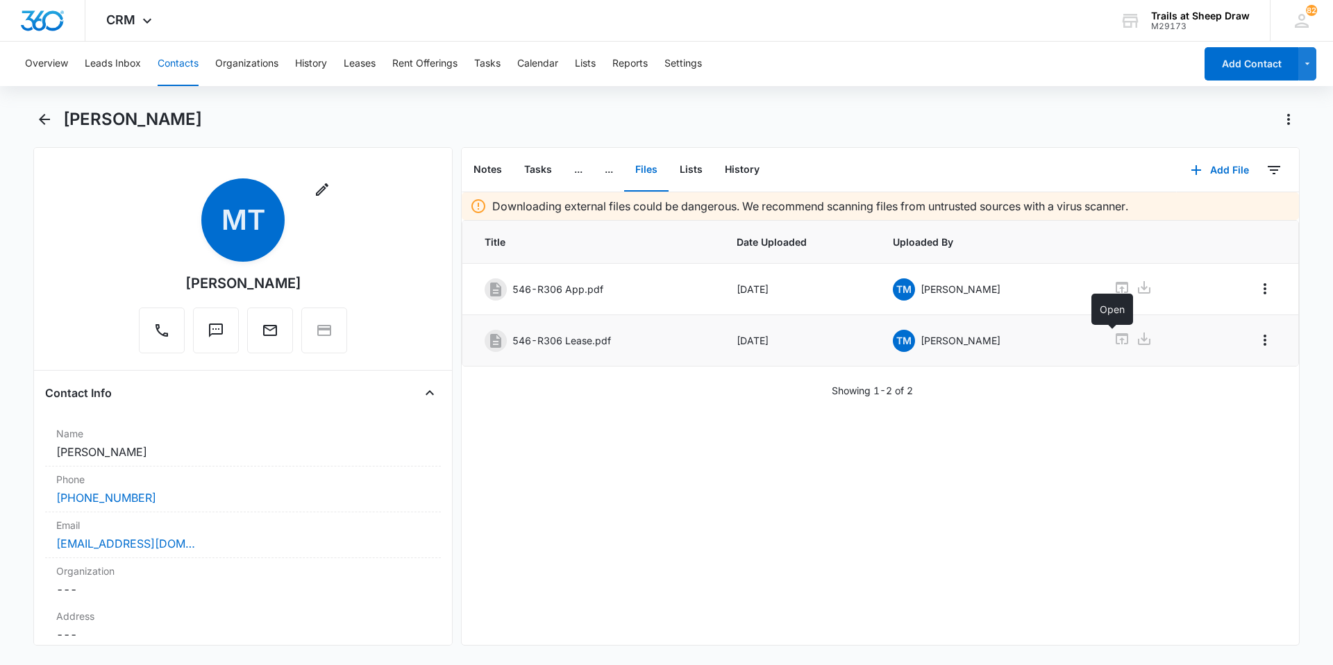
click at [1116, 340] on icon at bounding box center [1122, 338] width 12 height 11
click at [195, 67] on button "Contacts" at bounding box center [178, 64] width 41 height 44
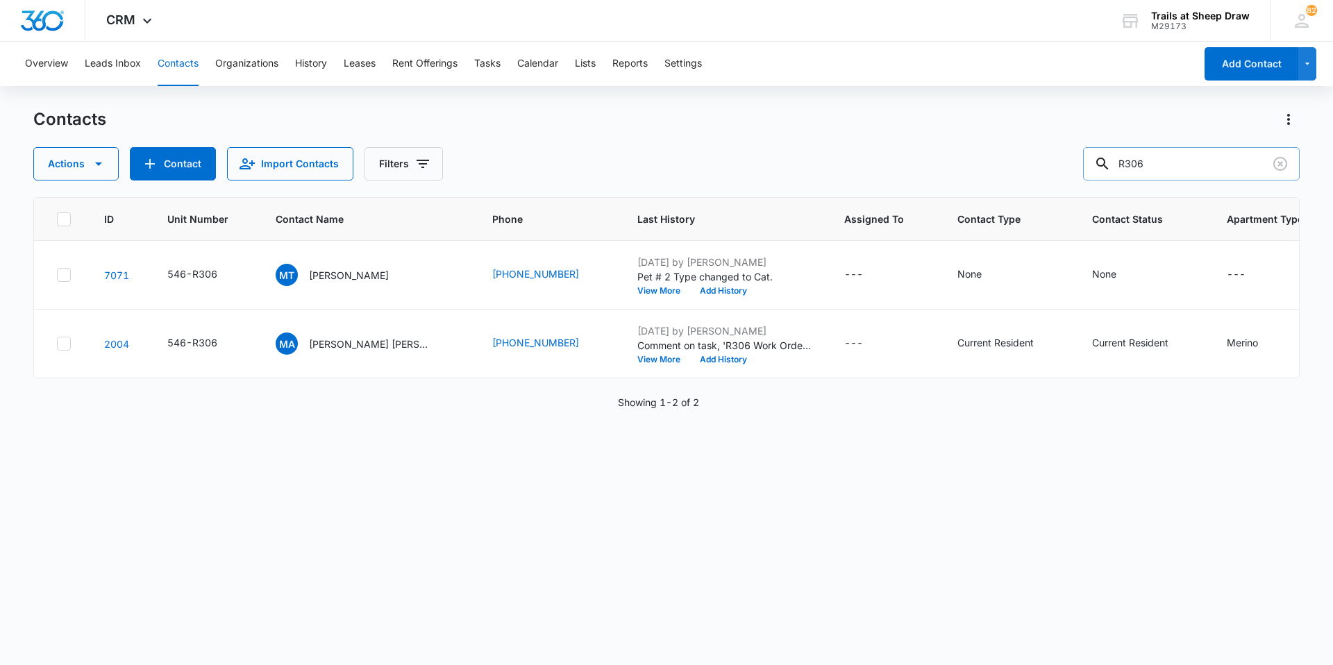
click at [1219, 163] on input "R306" at bounding box center [1191, 163] width 217 height 33
type input "[PERSON_NAME]"
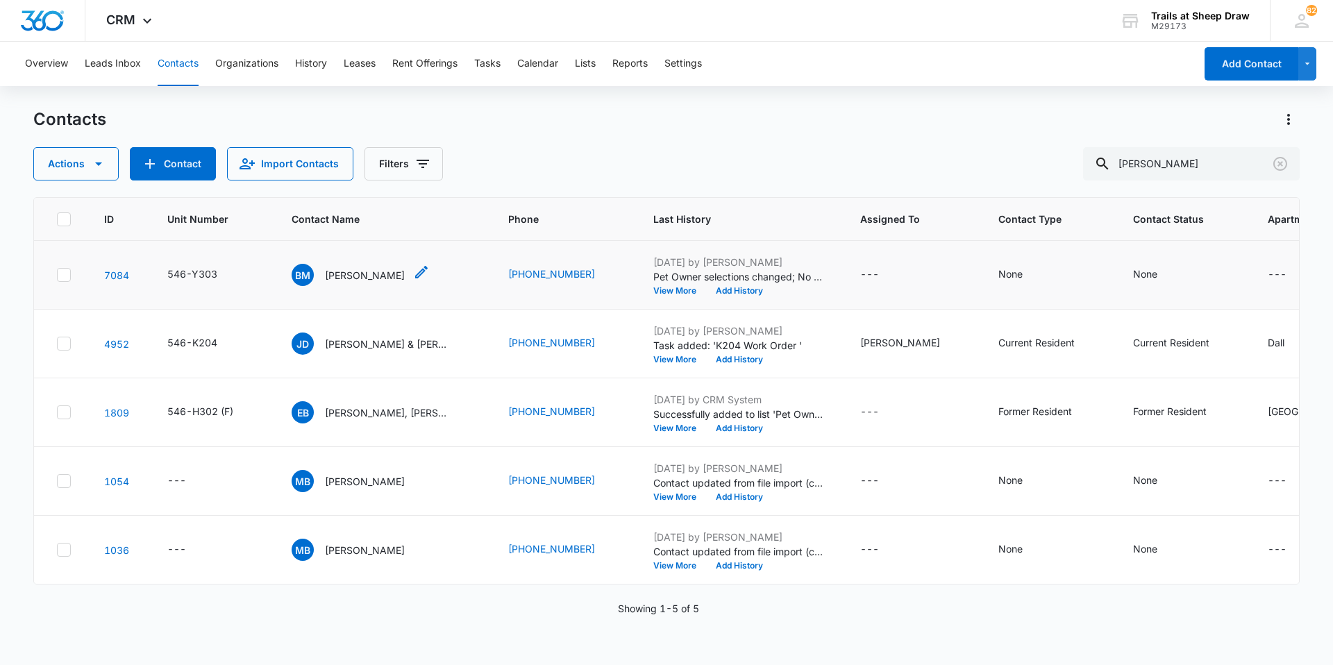
click at [374, 274] on p "[PERSON_NAME]" at bounding box center [365, 275] width 80 height 15
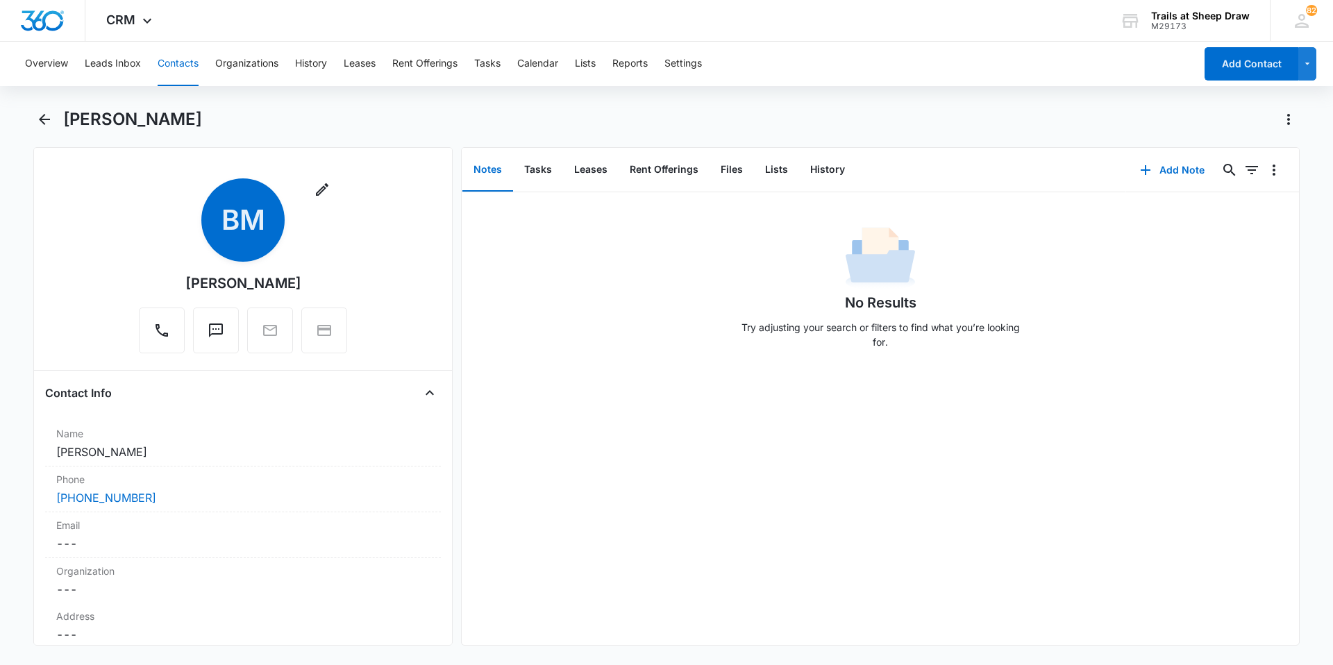
click at [184, 68] on button "Contacts" at bounding box center [178, 64] width 41 height 44
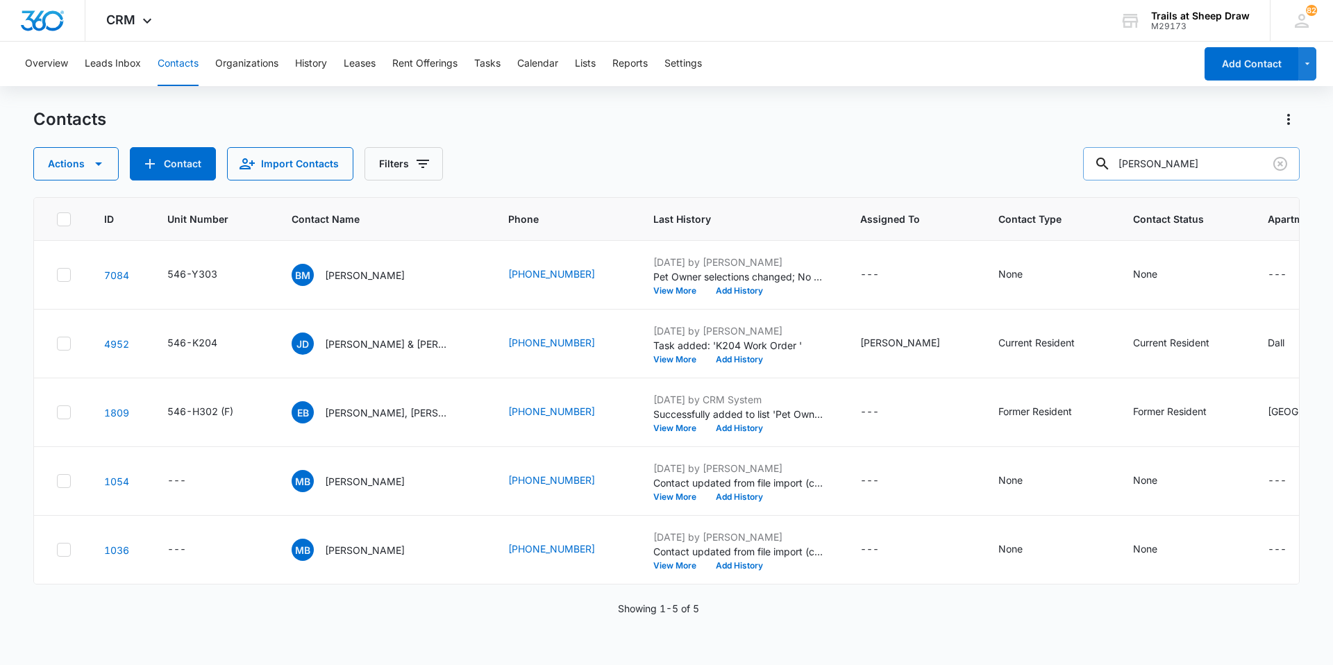
click at [1187, 170] on input "[PERSON_NAME]" at bounding box center [1191, 163] width 217 height 33
click at [755, 15] on div "CRM Apps Reputation Websites Forms CRM Email Social Content Ads Intelligence Fi…" at bounding box center [666, 21] width 1333 height 42
click at [1165, 160] on input "[PERSON_NAME]" at bounding box center [1191, 163] width 217 height 33
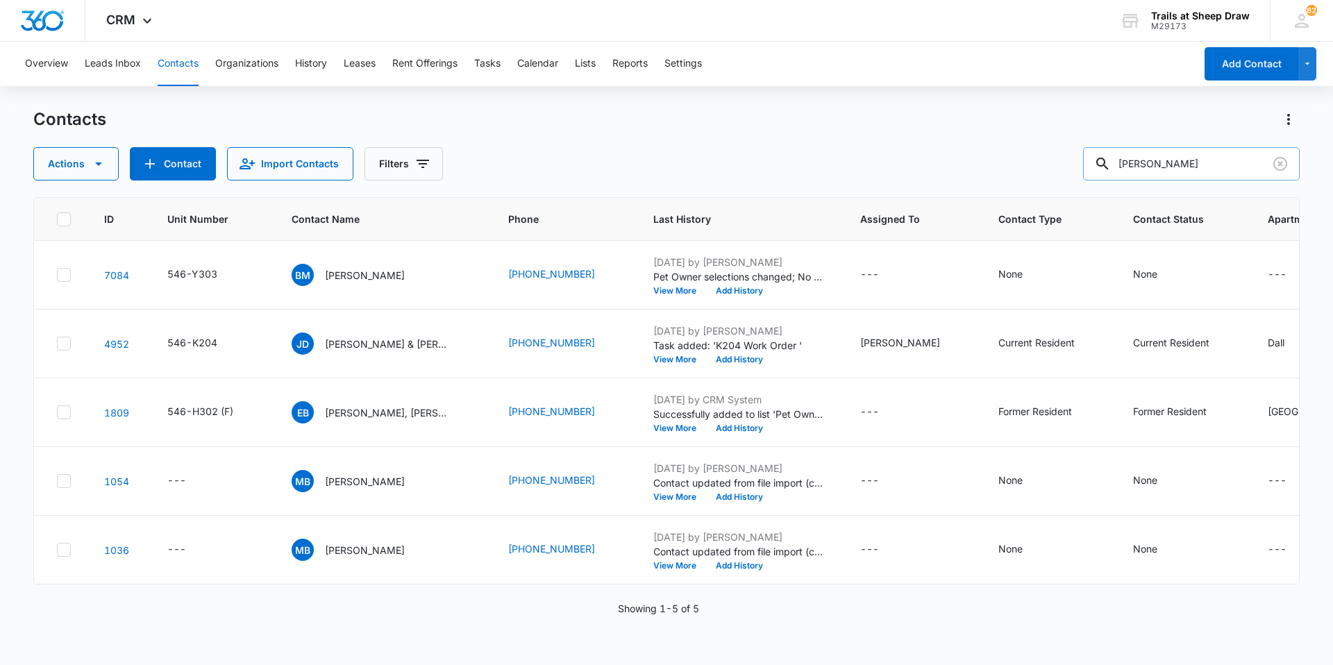
click at [1165, 160] on input "[PERSON_NAME]" at bounding box center [1191, 163] width 217 height 33
type input "Q105"
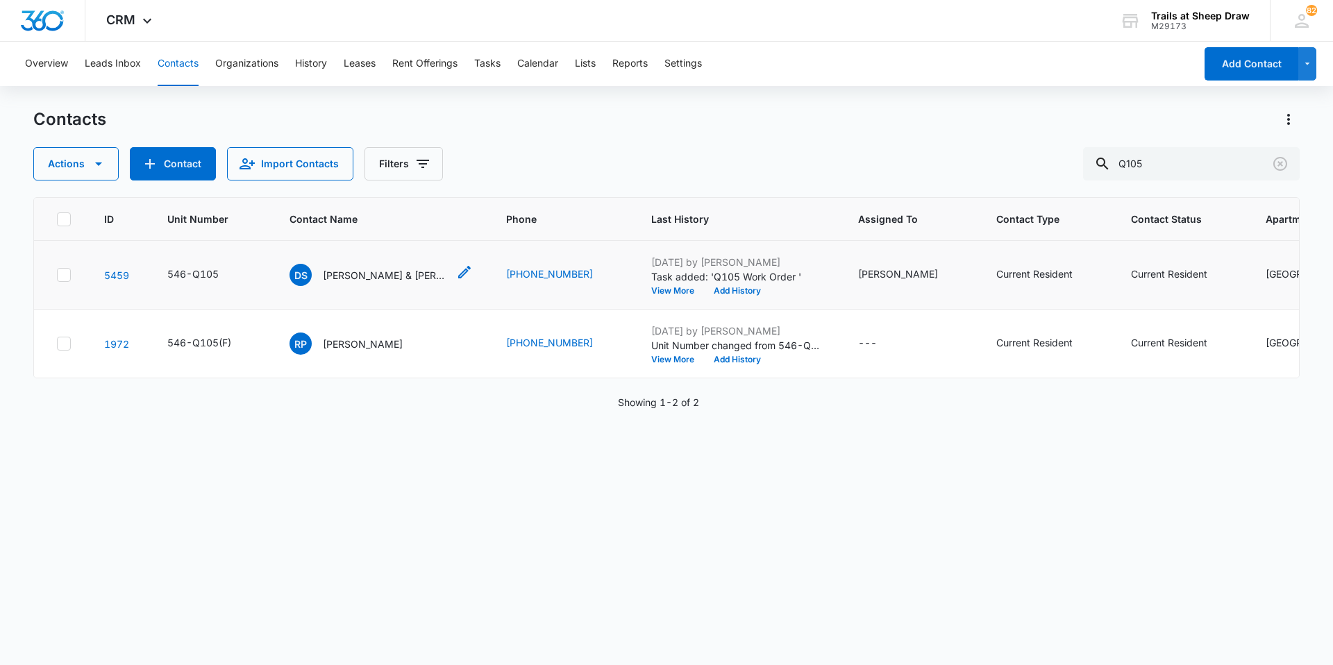
click at [372, 284] on div "DS [PERSON_NAME] & [PERSON_NAME]" at bounding box center [369, 275] width 158 height 22
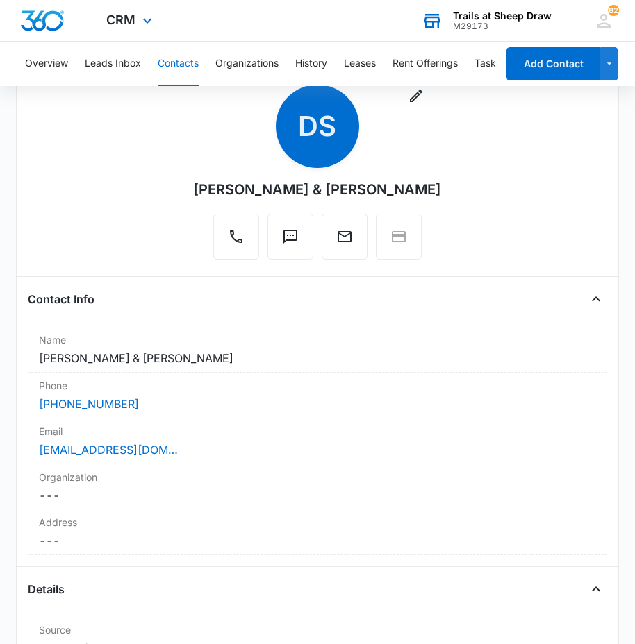
scroll to position [69, 0]
